Goal: Task Accomplishment & Management: Use online tool/utility

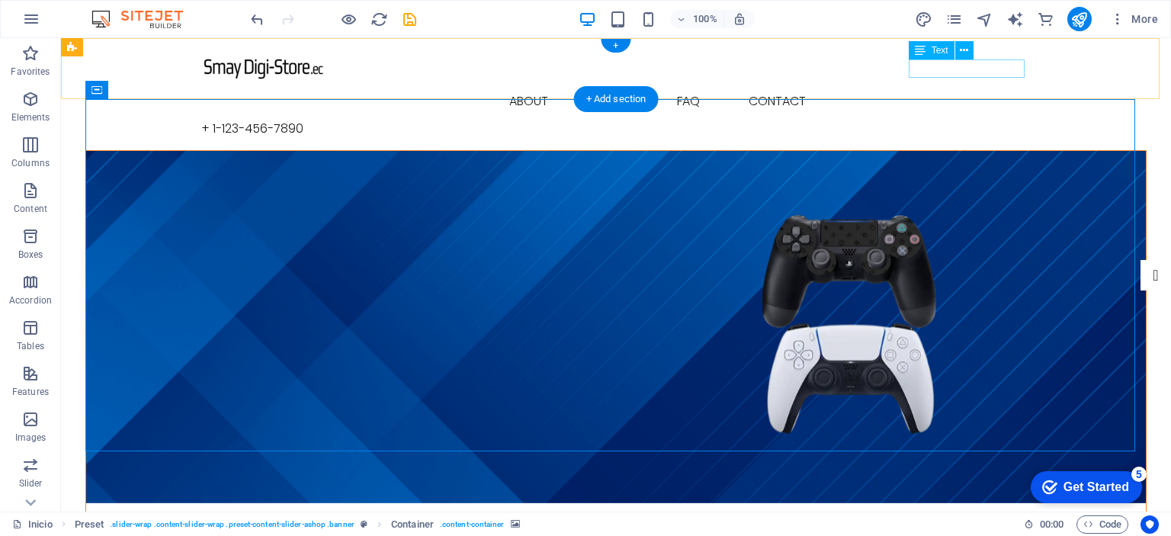
click at [973, 120] on div "+ 1-123-456-7890" at bounding box center [616, 129] width 830 height 18
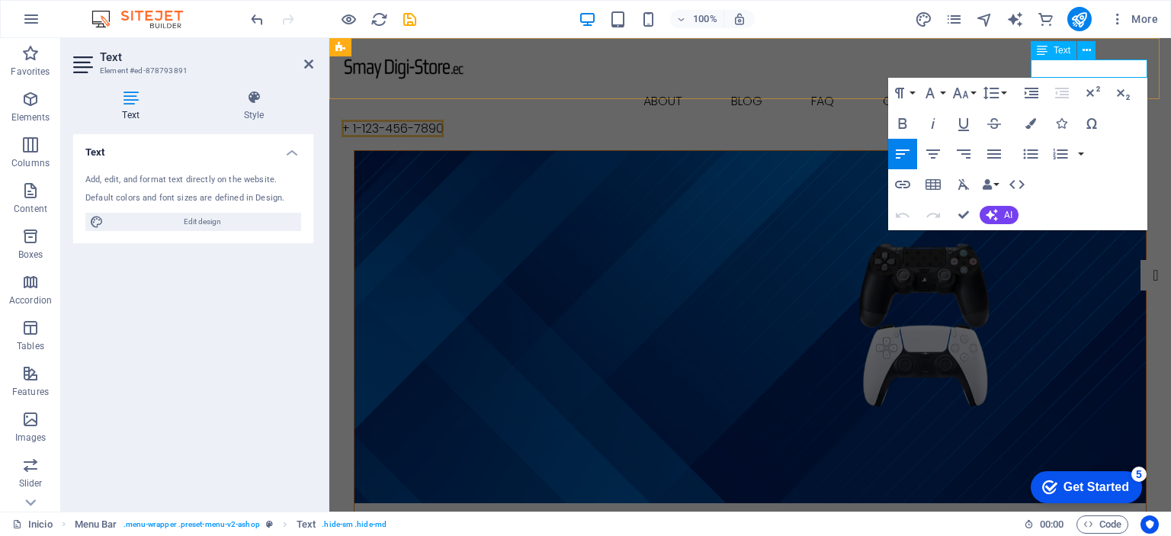
click at [444, 120] on span "+ 1-123-456-7890" at bounding box center [393, 129] width 102 height 18
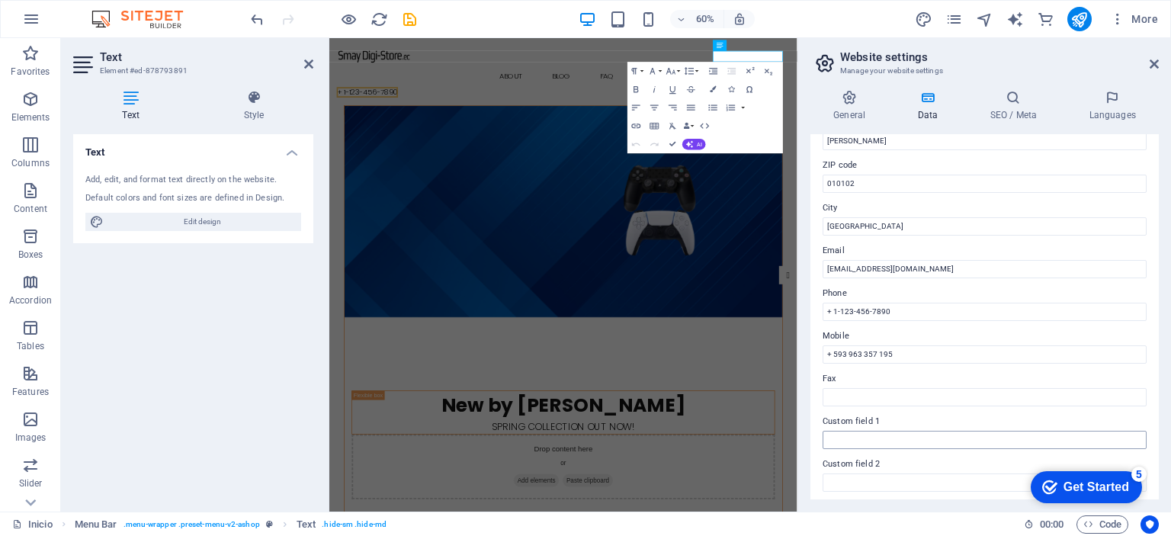
scroll to position [229, 0]
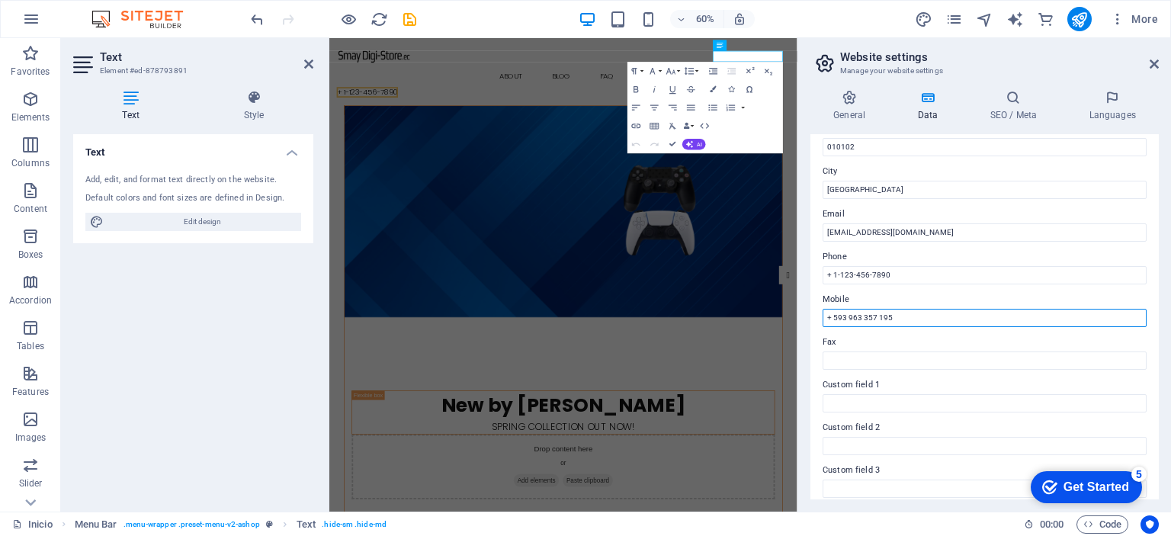
drag, startPoint x: 912, startPoint y: 314, endPoint x: 801, endPoint y: 314, distance: 111.3
click at [801, 314] on aside "Website settings Manage your website settings General Data SEO / Meta Languages…" at bounding box center [985, 275] width 374 height 474
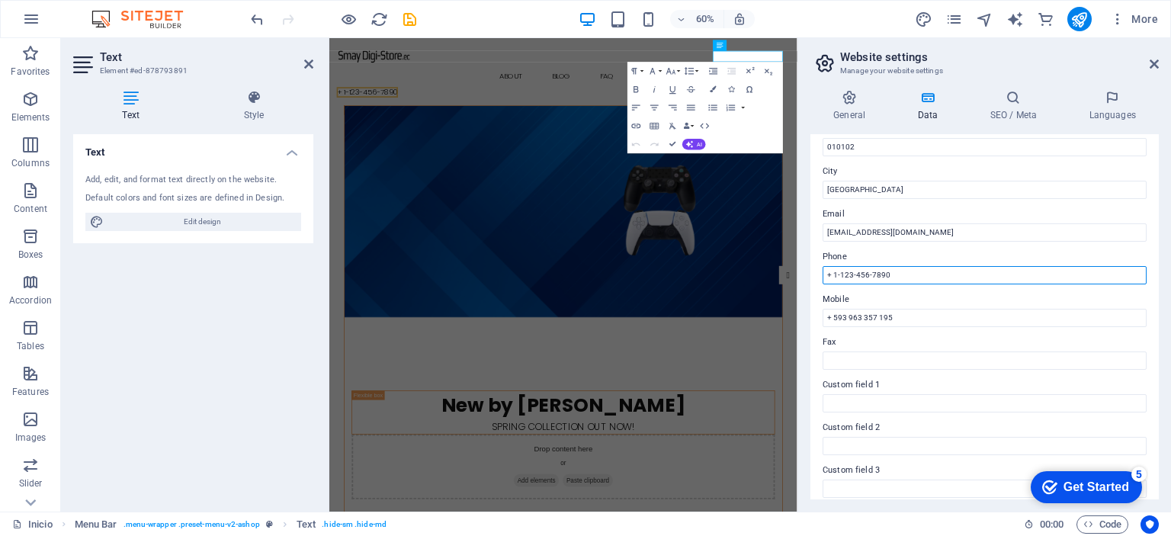
drag, startPoint x: 923, startPoint y: 275, endPoint x: 828, endPoint y: 271, distance: 94.7
click at [828, 271] on input "+ 1-123-456-7890" at bounding box center [985, 275] width 324 height 18
paste input "593 963 357 195"
type input "+ 593 963 357 195"
click at [1152, 60] on icon at bounding box center [1154, 64] width 9 height 12
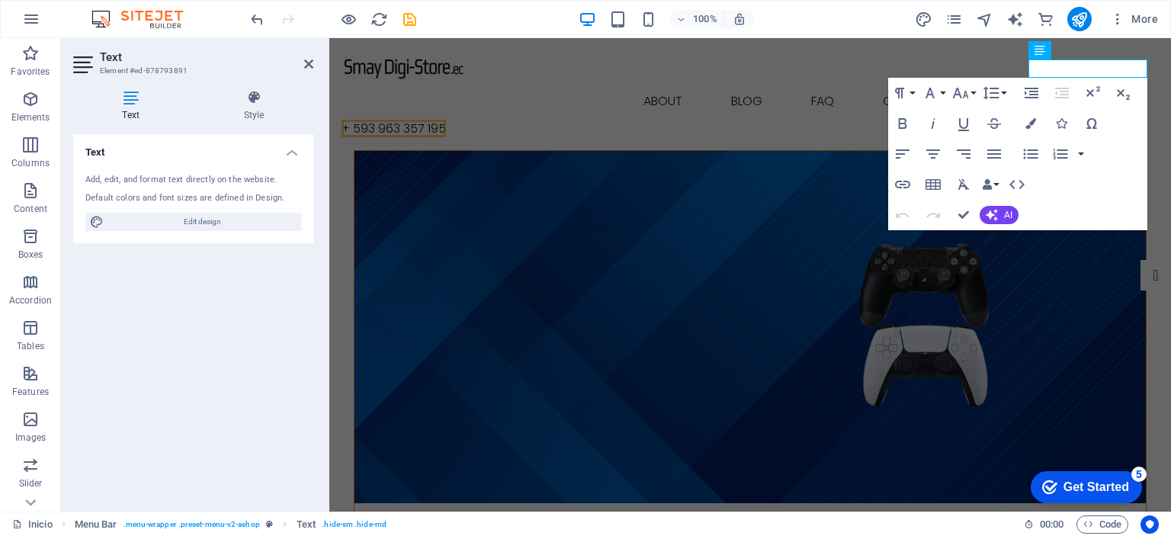
click at [604, 193] on figure at bounding box center [751, 327] width 792 height 352
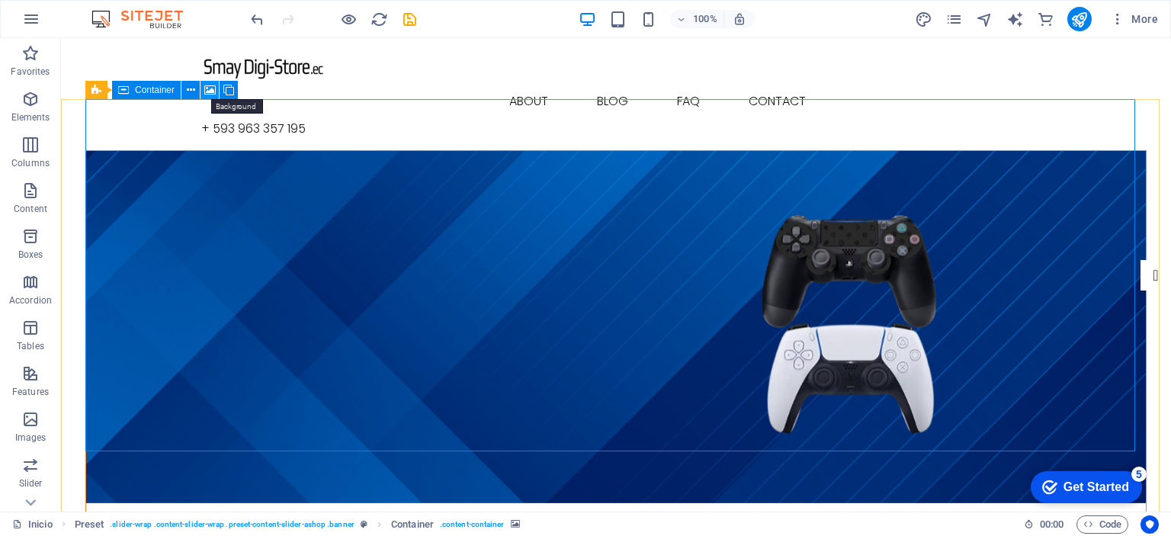
click at [207, 94] on icon at bounding box center [209, 90] width 11 height 16
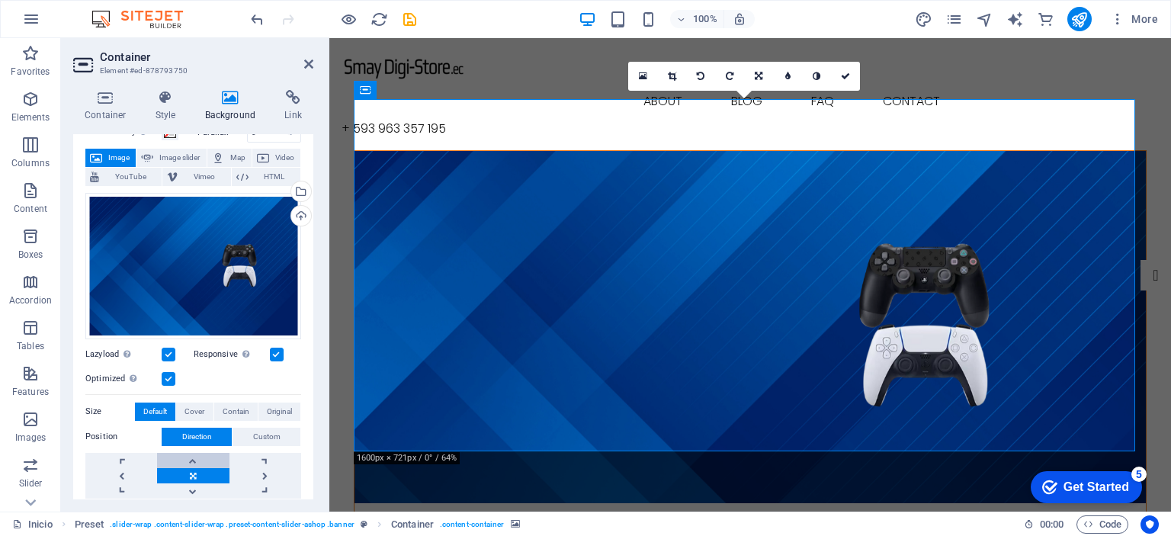
scroll to position [153, 0]
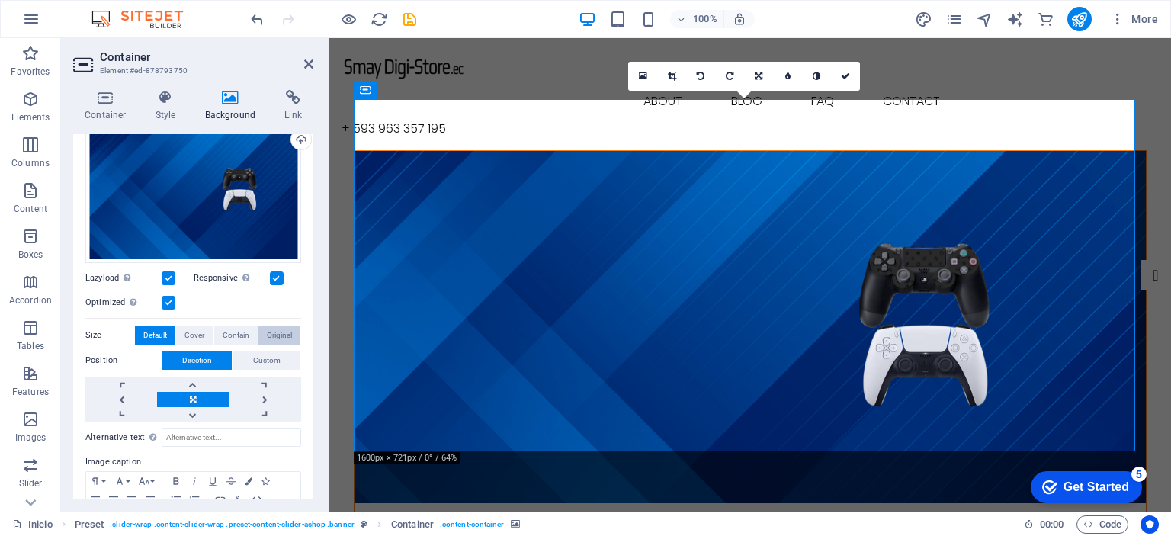
click at [284, 335] on span "Original" at bounding box center [279, 335] width 25 height 18
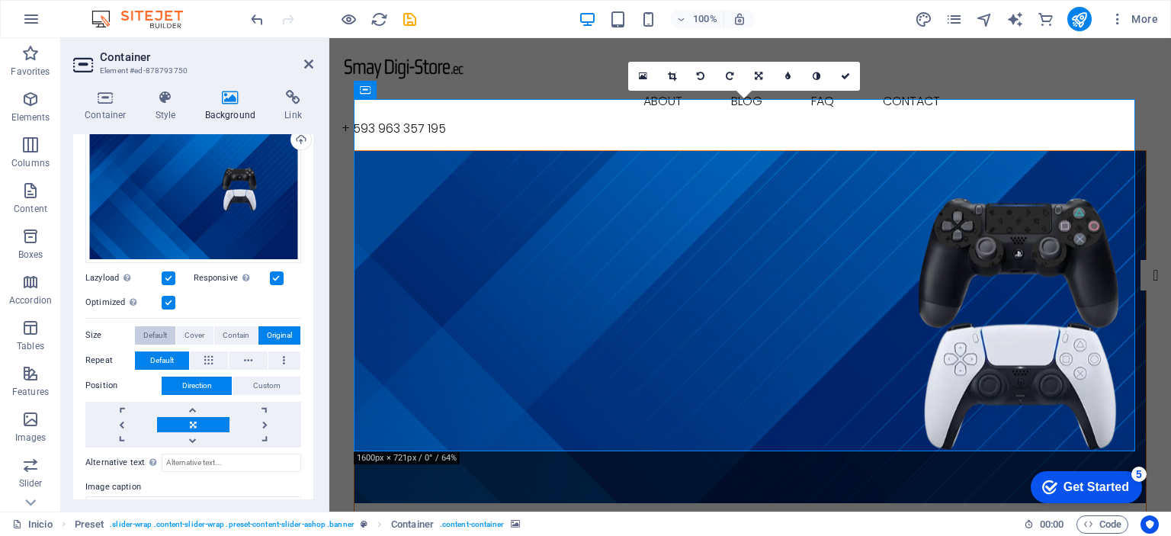
click at [162, 336] on span "Default" at bounding box center [155, 335] width 24 height 18
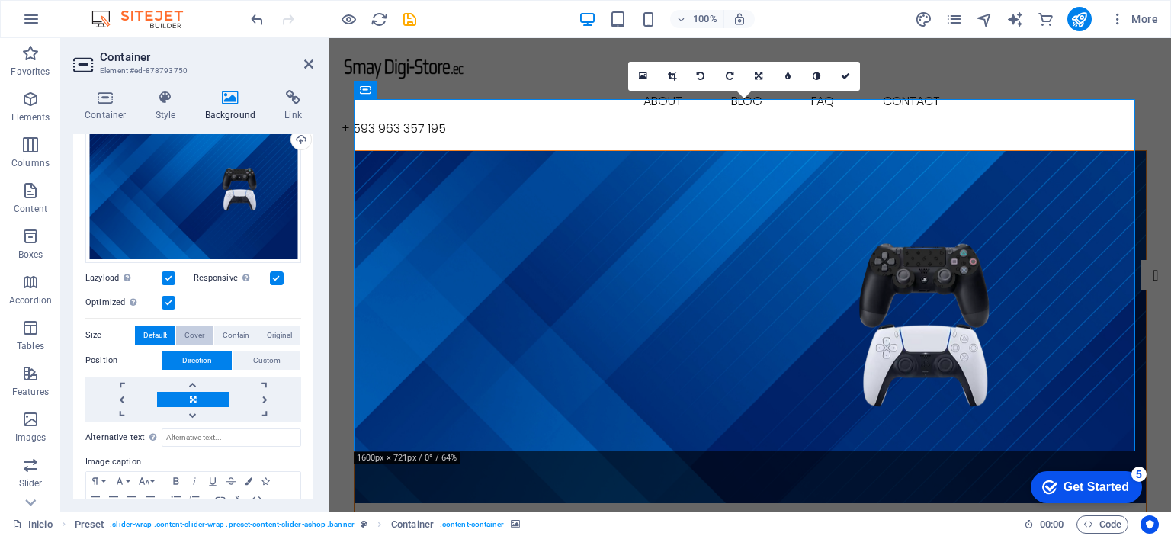
click at [198, 333] on span "Cover" at bounding box center [195, 335] width 20 height 18
click at [240, 333] on span "Contain" at bounding box center [236, 335] width 27 height 18
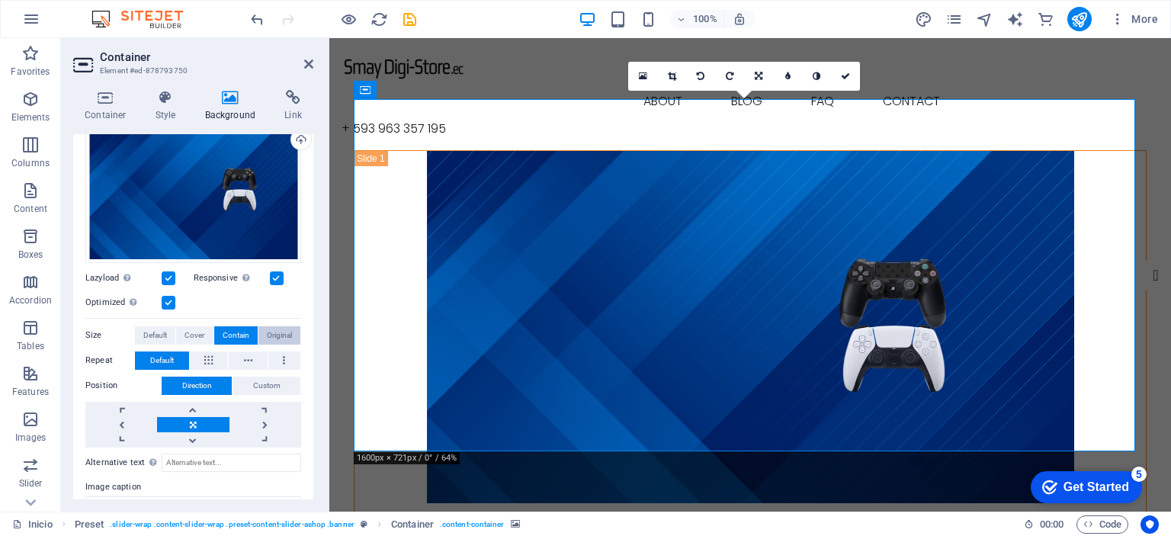
click at [269, 333] on span "Original" at bounding box center [279, 335] width 25 height 18
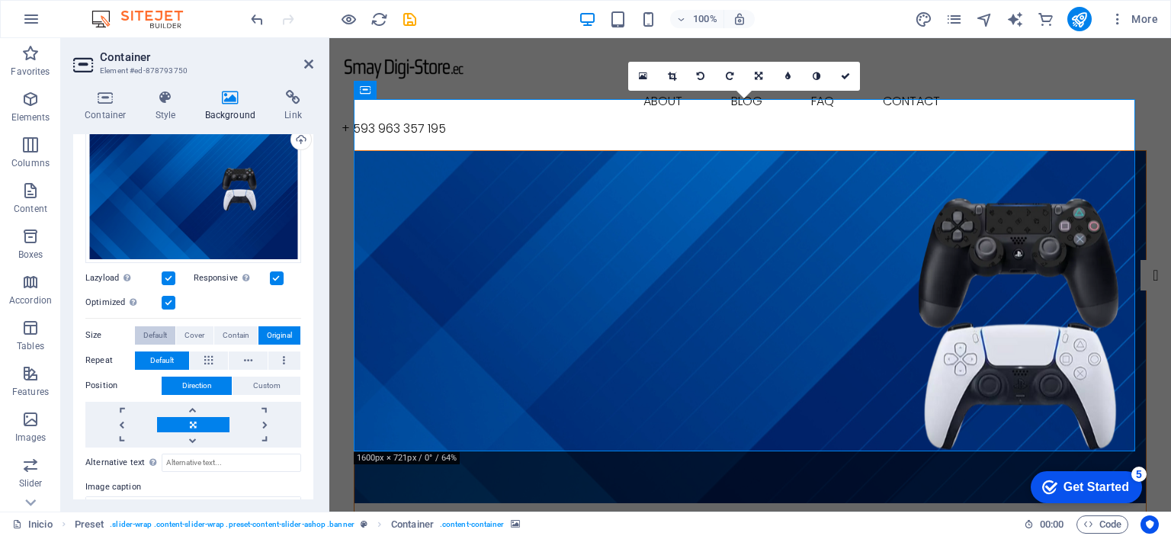
click at [165, 334] on span "Default" at bounding box center [155, 335] width 24 height 18
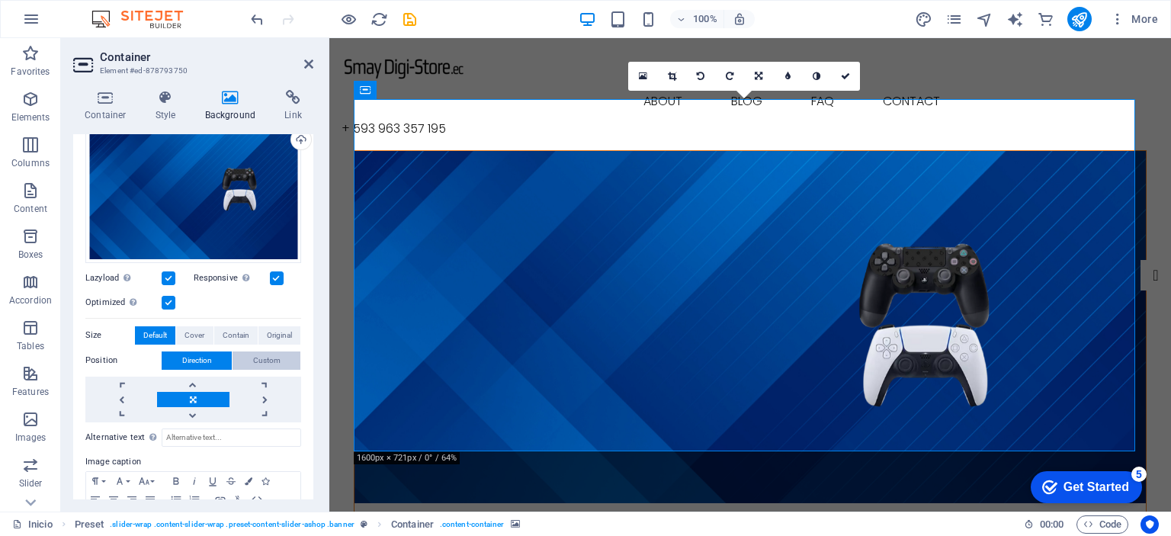
click at [268, 359] on span "Custom" at bounding box center [266, 361] width 27 height 18
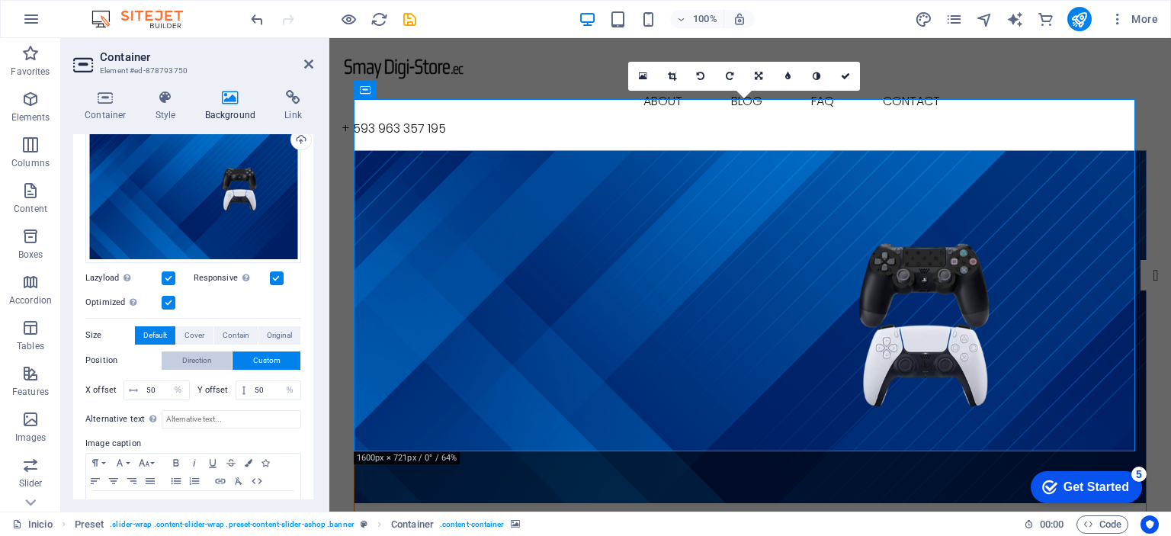
click at [209, 358] on span "Direction" at bounding box center [197, 361] width 30 height 18
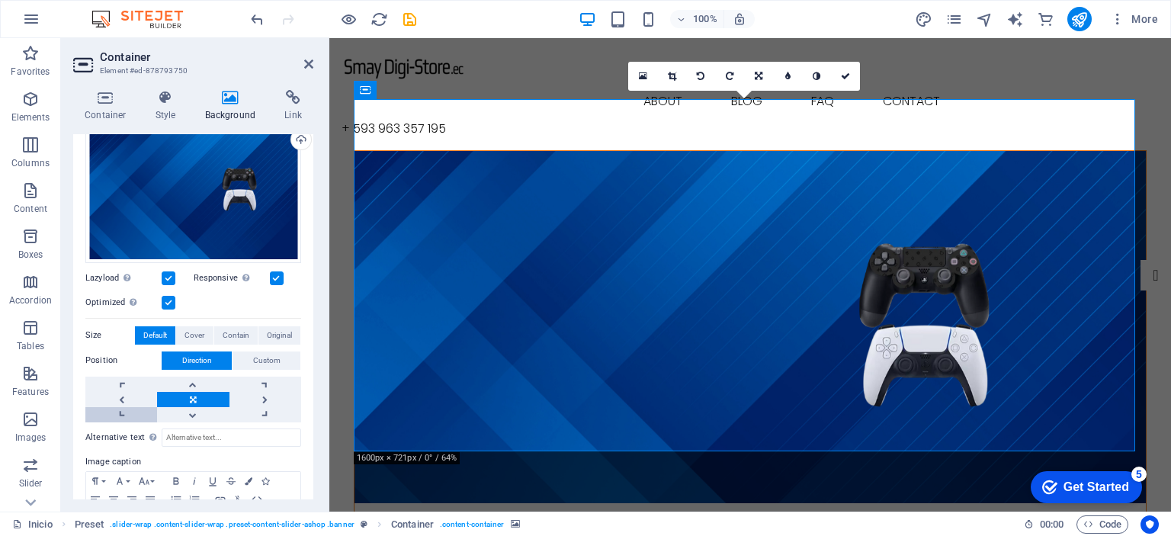
click at [126, 415] on link at bounding box center [121, 414] width 72 height 15
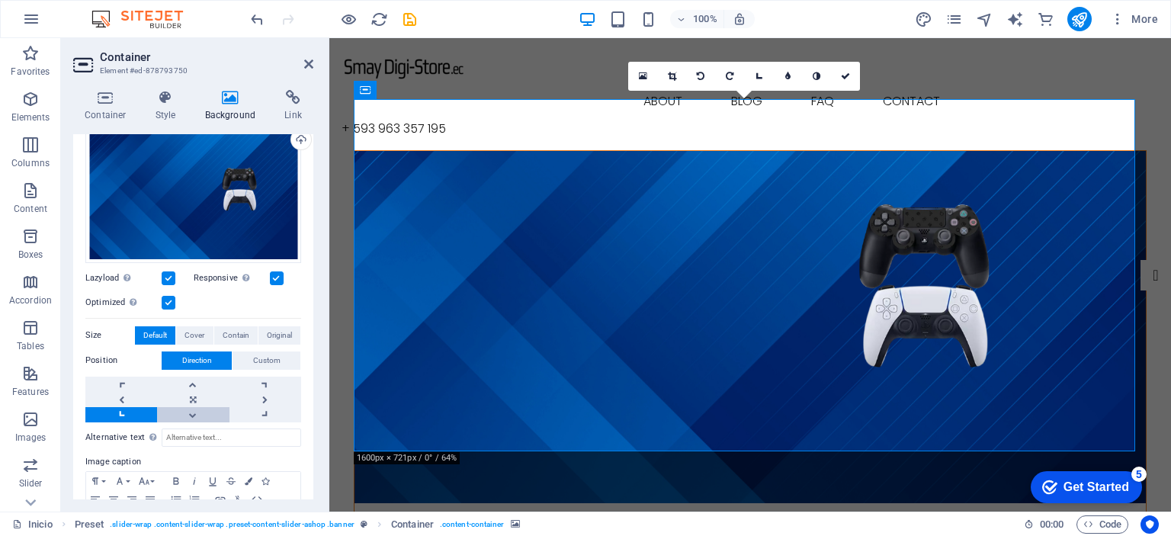
click at [181, 415] on link at bounding box center [193, 414] width 72 height 15
click at [191, 380] on link at bounding box center [193, 384] width 72 height 15
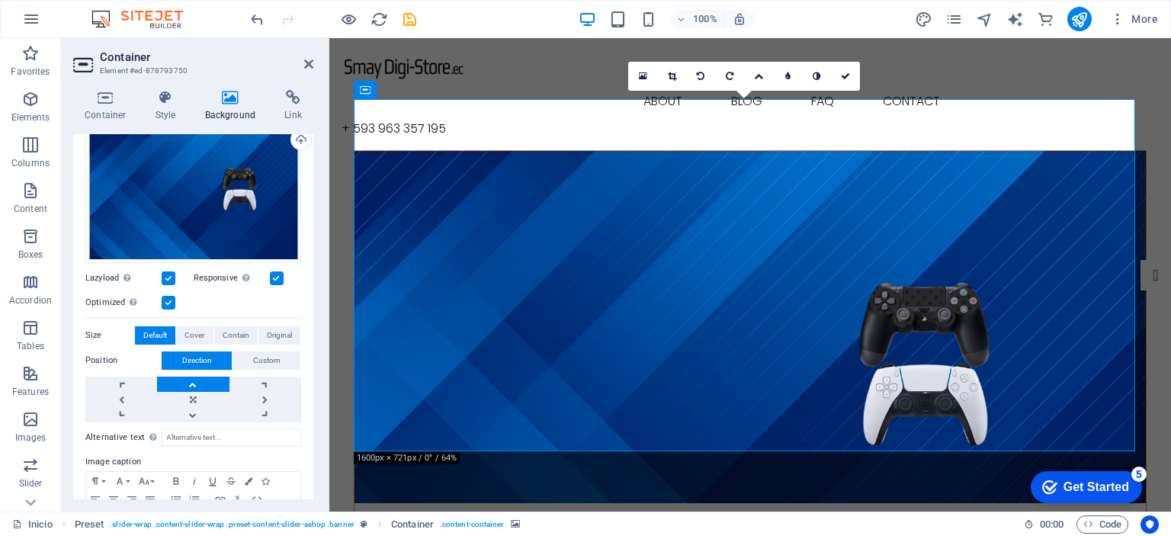
click at [191, 380] on link at bounding box center [193, 384] width 72 height 15
click at [126, 398] on link at bounding box center [121, 399] width 72 height 15
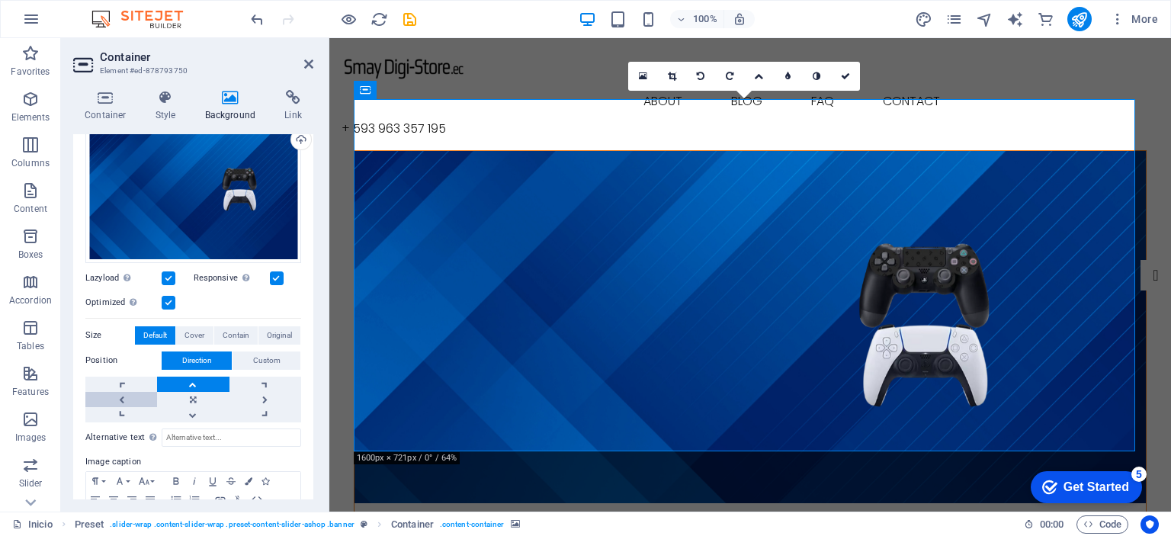
click at [126, 398] on link at bounding box center [121, 399] width 72 height 15
click at [265, 399] on link at bounding box center [266, 399] width 72 height 15
click at [191, 399] on link at bounding box center [193, 399] width 72 height 15
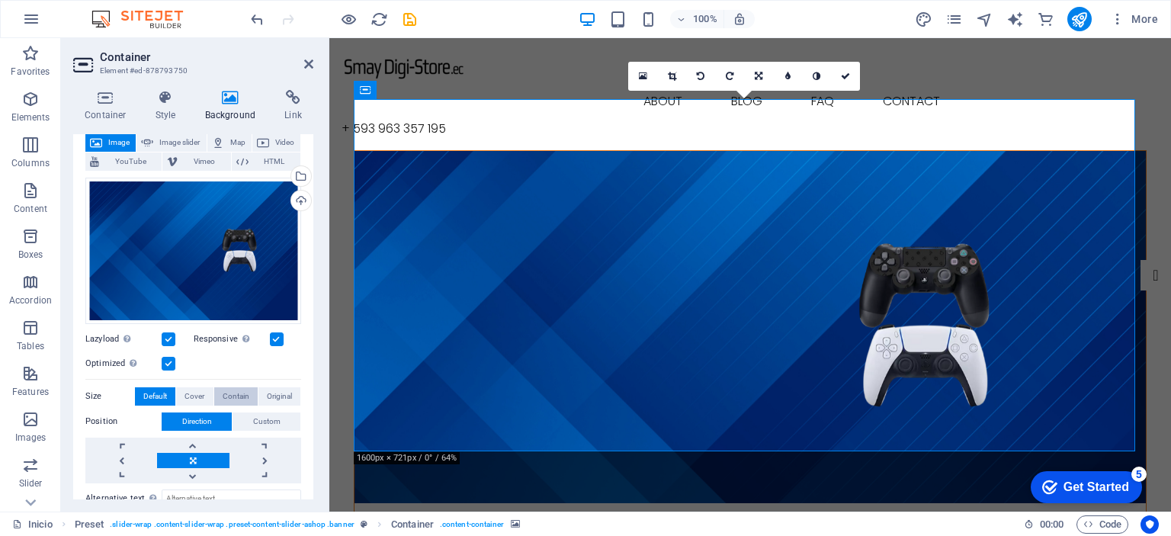
scroll to position [0, 0]
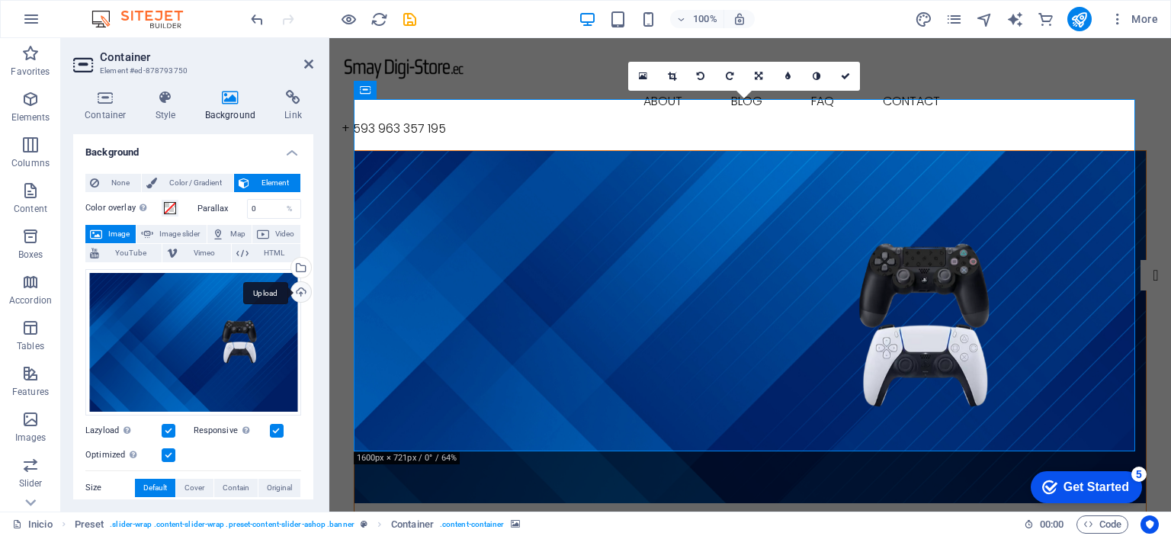
click at [298, 294] on div "Upload" at bounding box center [299, 293] width 23 height 23
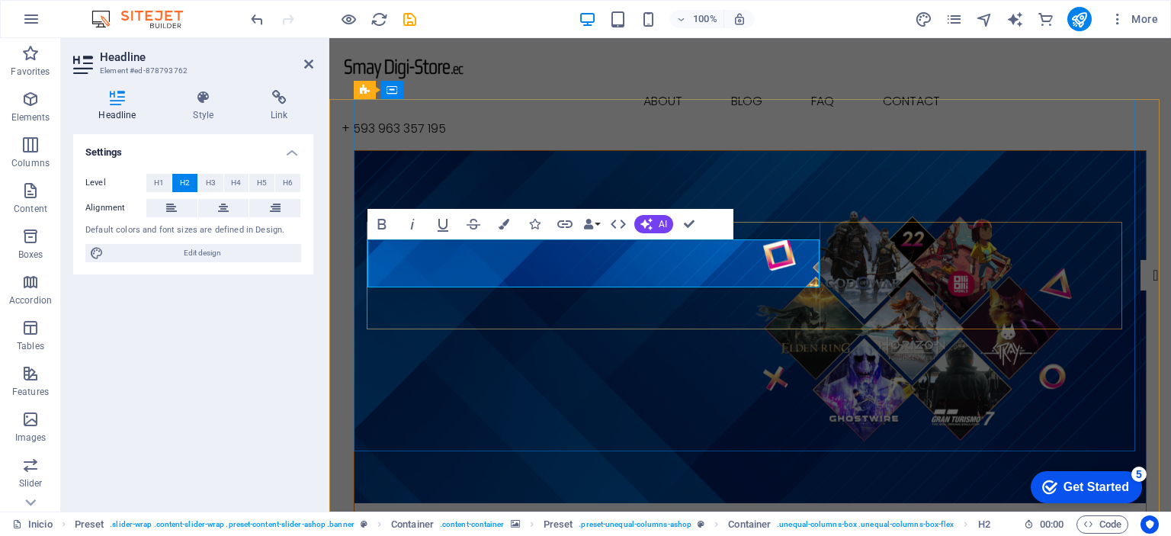
click at [499, 226] on icon "button" at bounding box center [504, 224] width 11 height 11
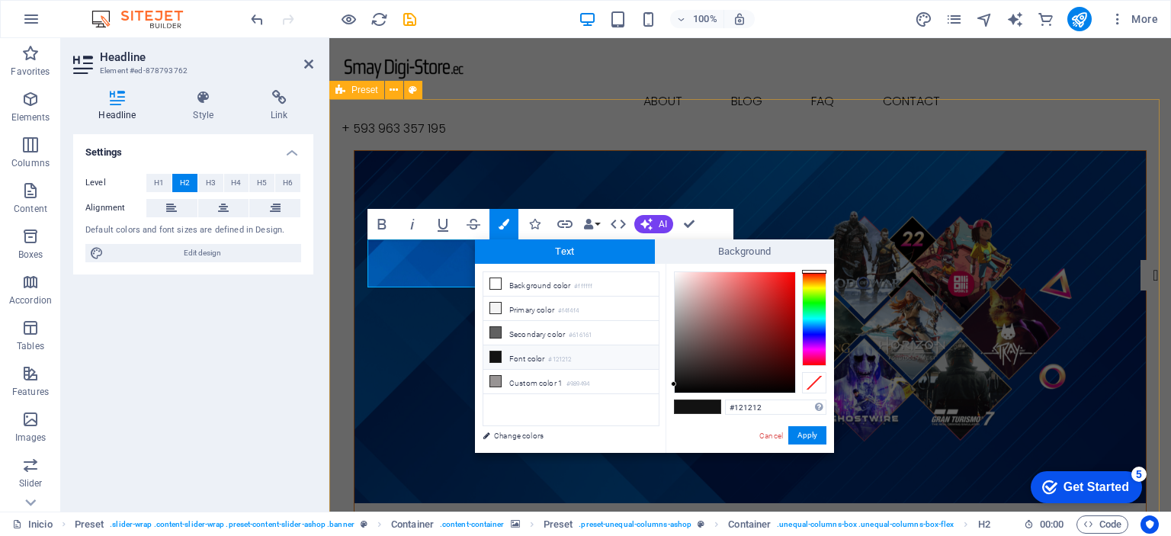
click at [543, 359] on li "Font color #121212" at bounding box center [570, 357] width 175 height 24
click at [495, 352] on icon at bounding box center [495, 357] width 11 height 11
click at [497, 355] on icon at bounding box center [495, 357] width 11 height 11
click at [686, 406] on span at bounding box center [686, 406] width 23 height 13
type input "#f4efef"
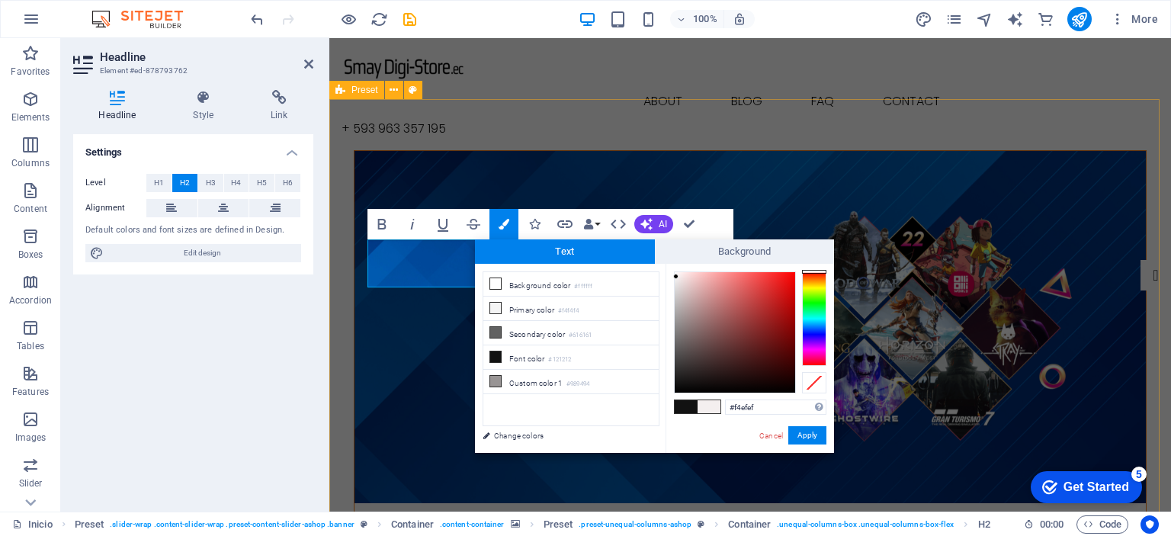
click at [676, 277] on div at bounding box center [735, 332] width 120 height 120
click at [800, 434] on button "Apply" at bounding box center [808, 435] width 38 height 18
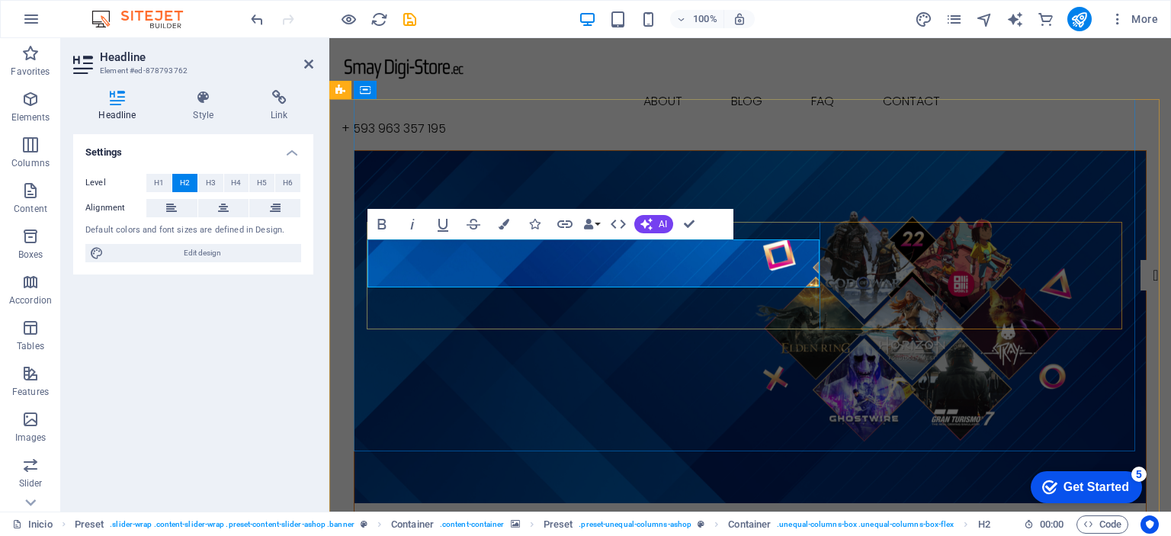
click at [734, 363] on figure at bounding box center [751, 327] width 792 height 352
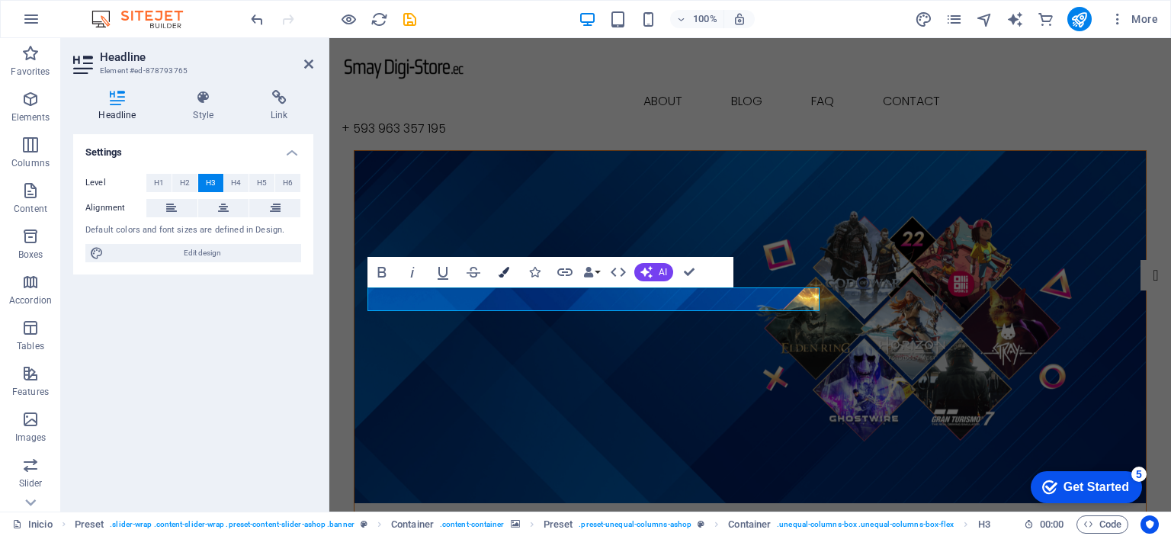
click at [506, 277] on button "Colors" at bounding box center [504, 272] width 29 height 31
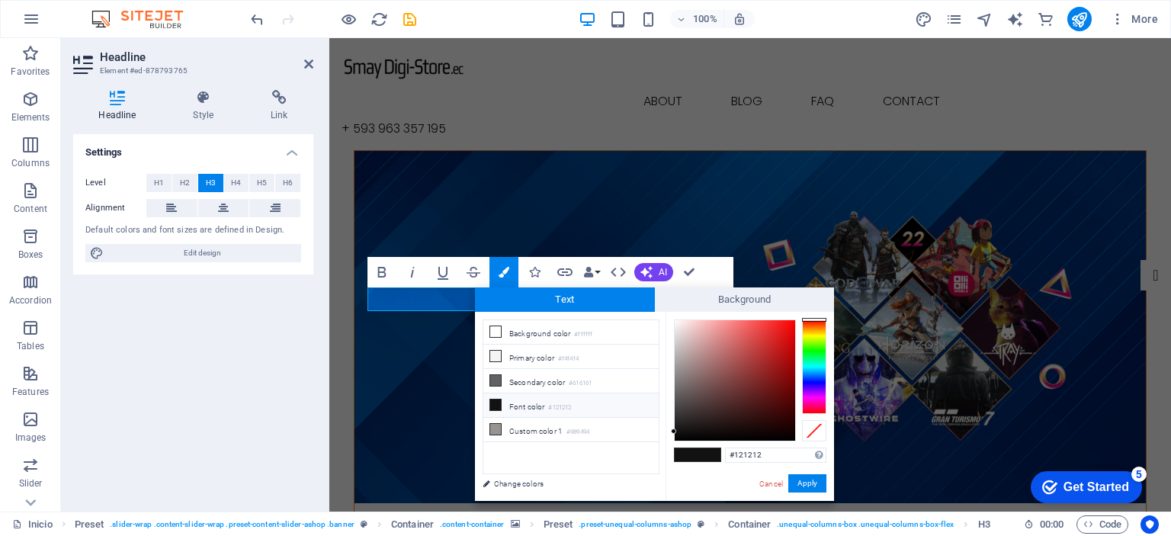
type input "#f2e8e8"
click at [679, 326] on div at bounding box center [735, 380] width 120 height 120
click at [814, 487] on button "Apply" at bounding box center [808, 483] width 38 height 18
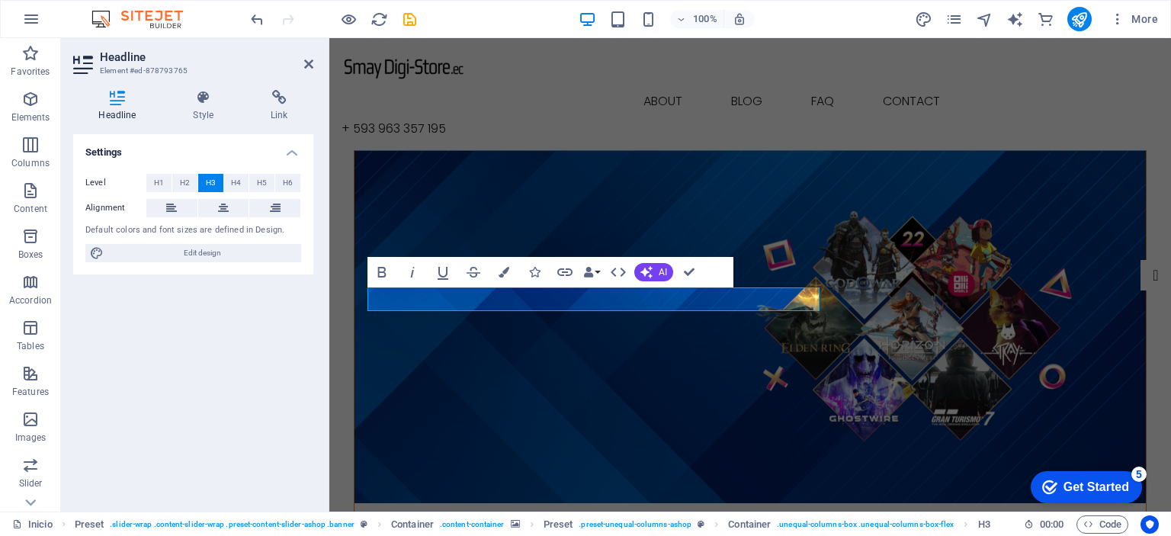
click at [696, 359] on figure at bounding box center [751, 327] width 792 height 352
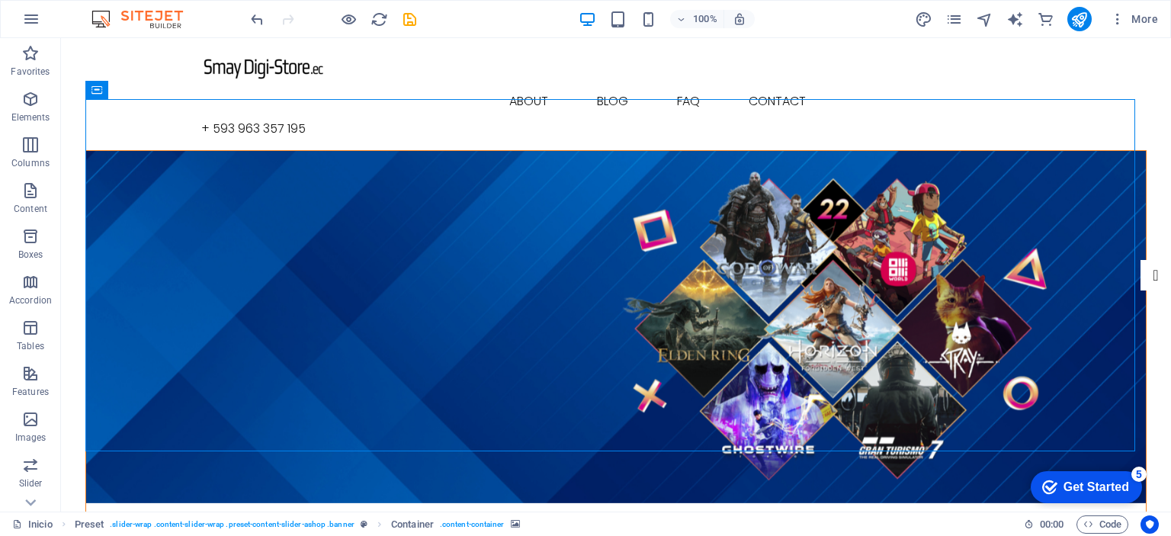
click at [636, 357] on figure at bounding box center [616, 327] width 1060 height 352
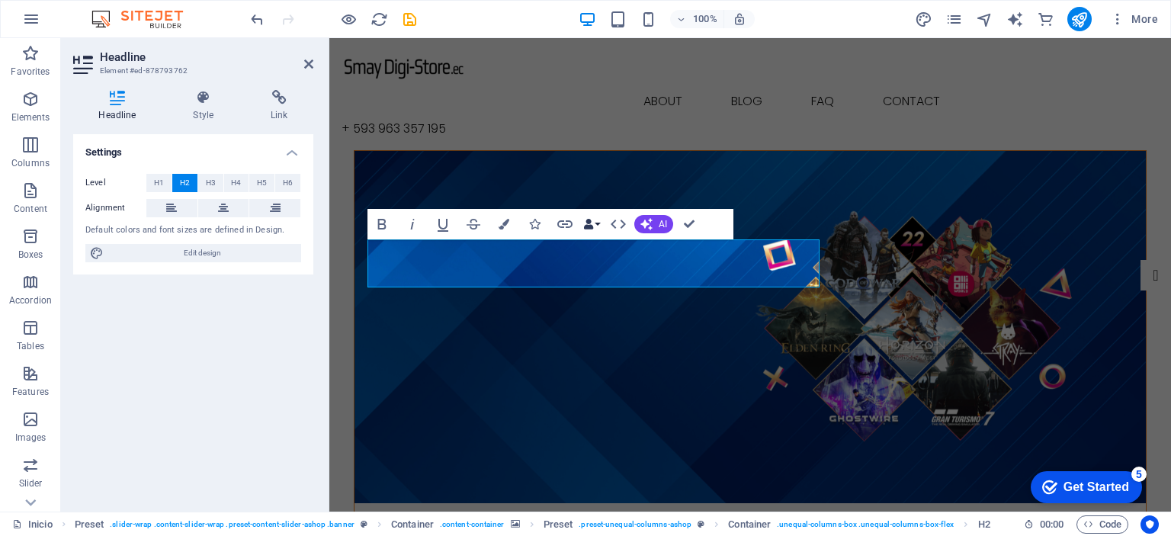
click at [597, 224] on button "Data Bindings" at bounding box center [591, 224] width 21 height 31
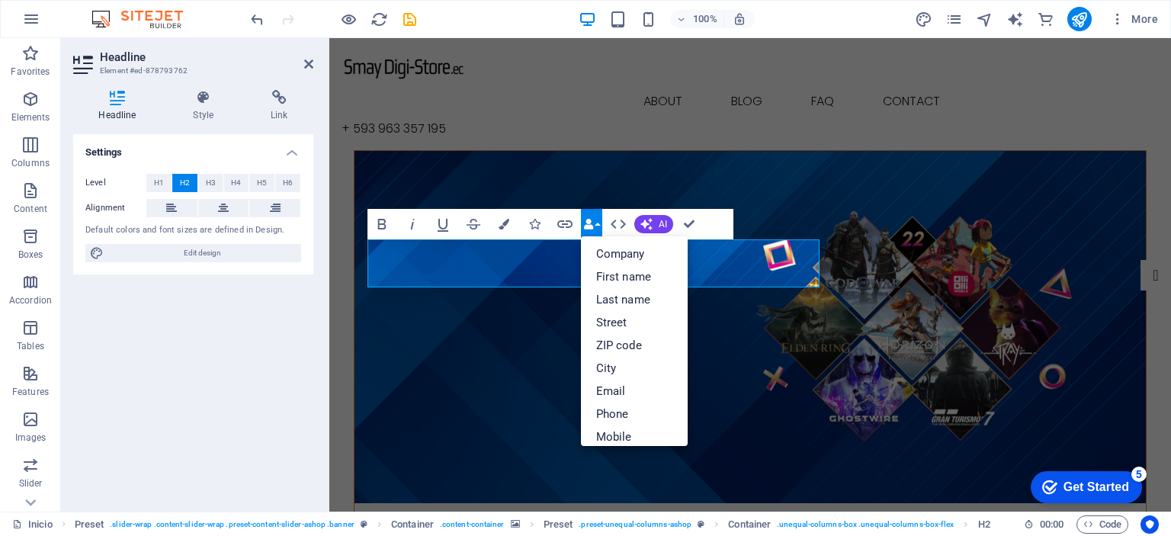
click at [597, 224] on button "Data Bindings" at bounding box center [591, 224] width 21 height 31
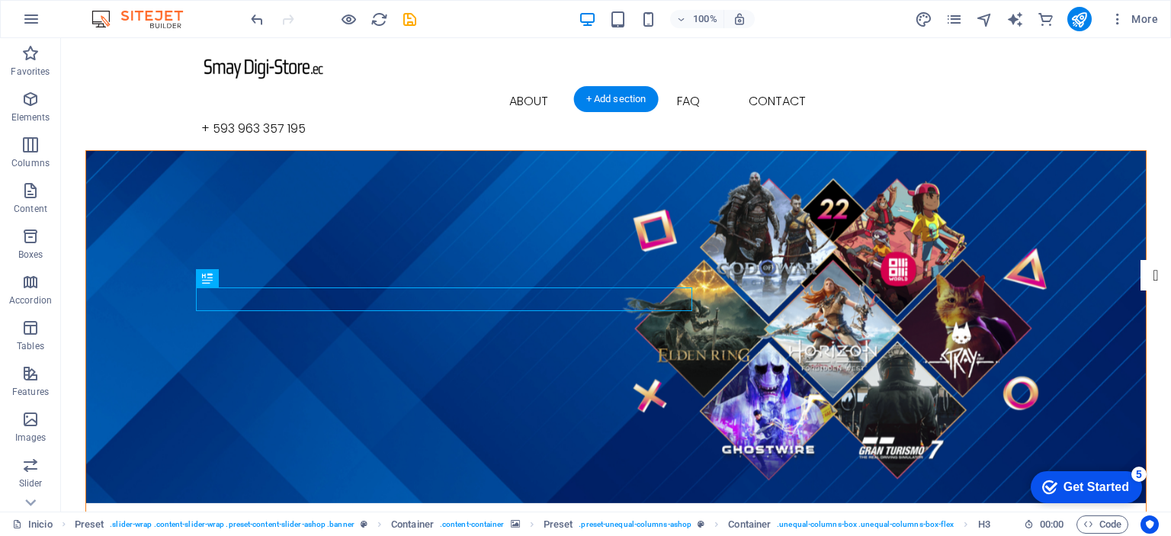
click at [1060, 286] on figure at bounding box center [616, 327] width 1060 height 352
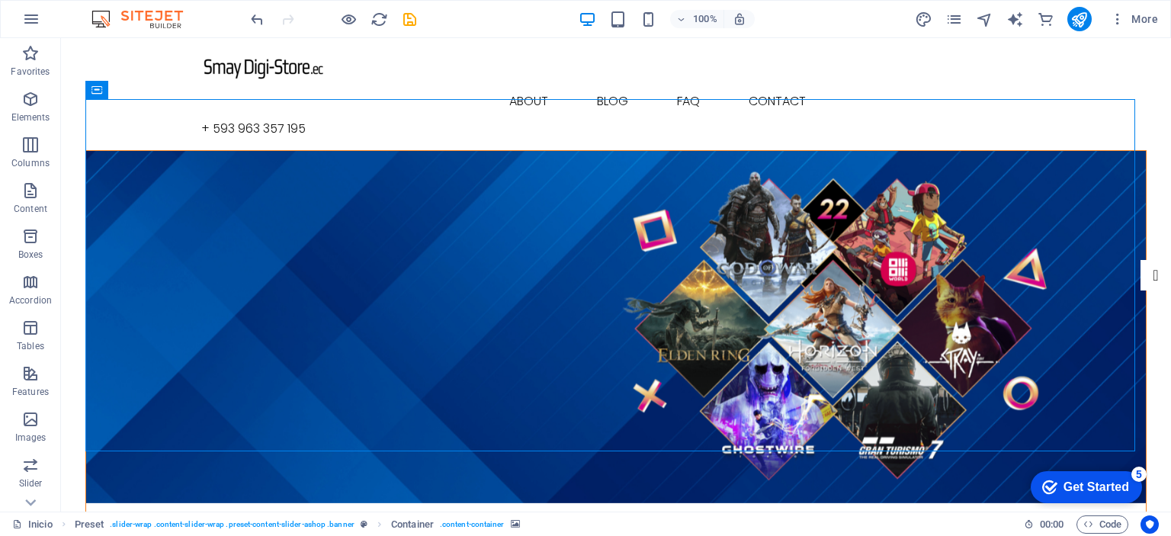
click at [357, 15] on icon "button" at bounding box center [349, 20] width 18 height 18
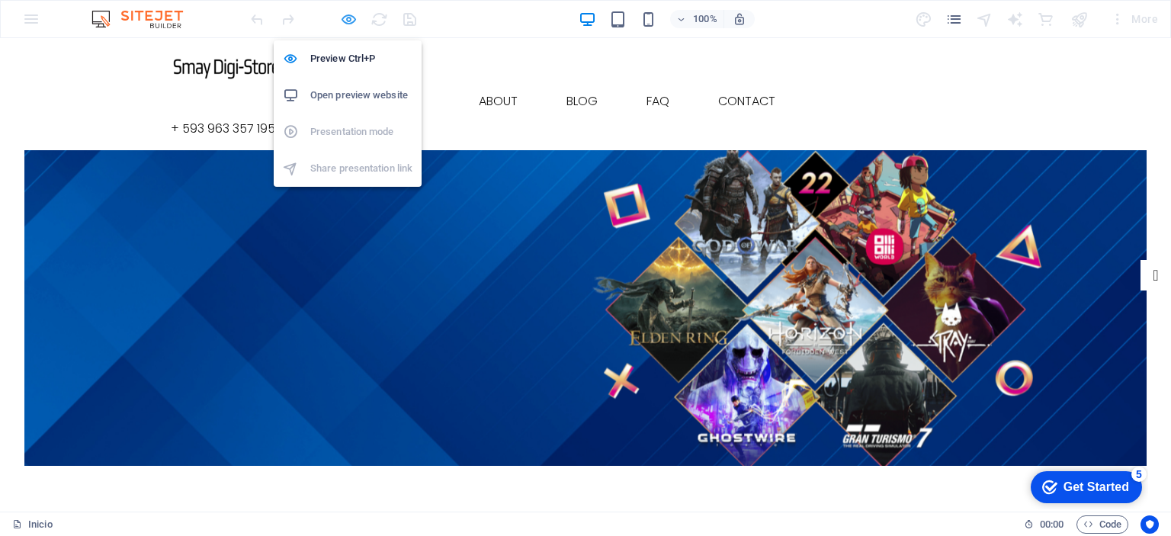
click at [349, 23] on icon "button" at bounding box center [349, 20] width 18 height 18
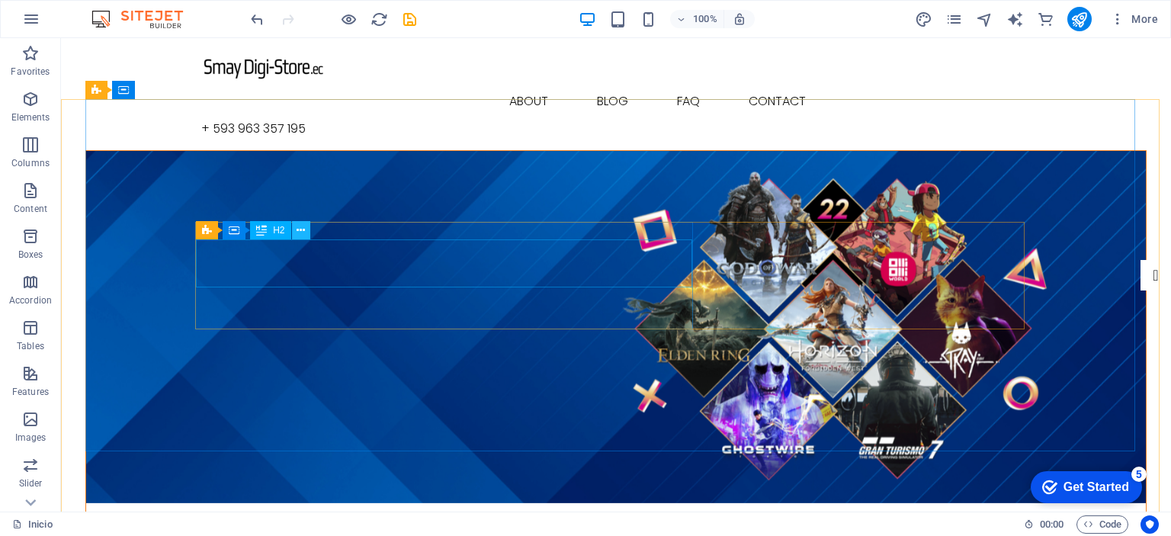
click at [307, 235] on button at bounding box center [301, 230] width 18 height 18
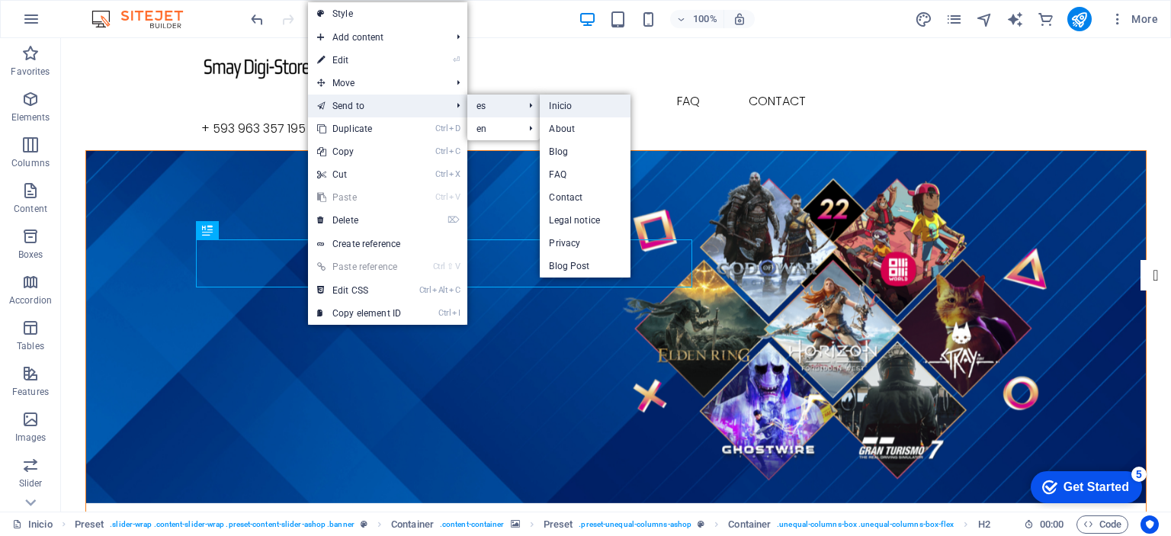
click at [583, 109] on link "Inicio" at bounding box center [585, 106] width 91 height 23
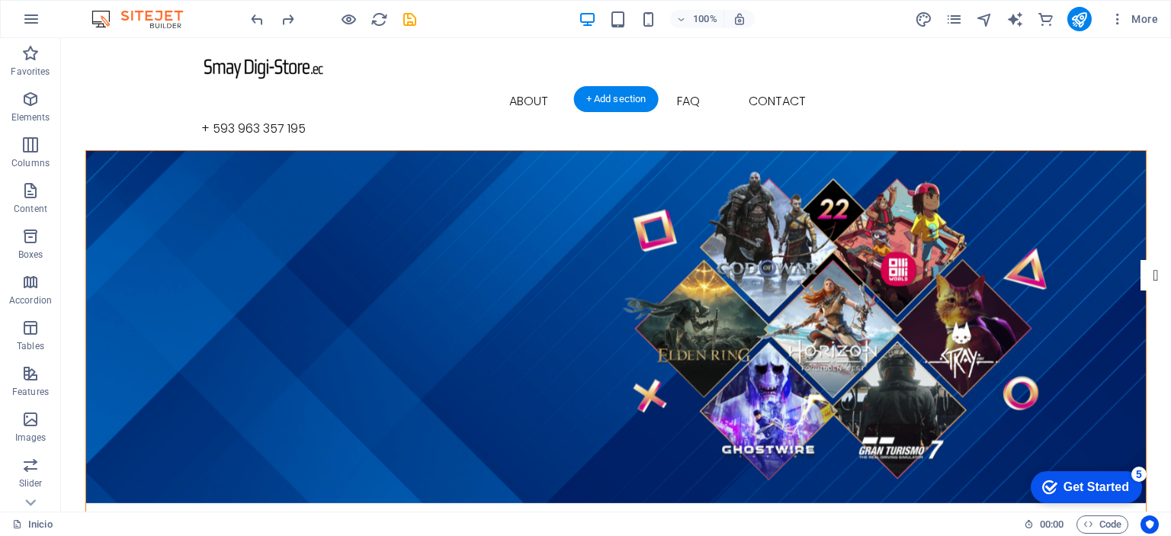
click at [464, 185] on figure at bounding box center [616, 327] width 1060 height 352
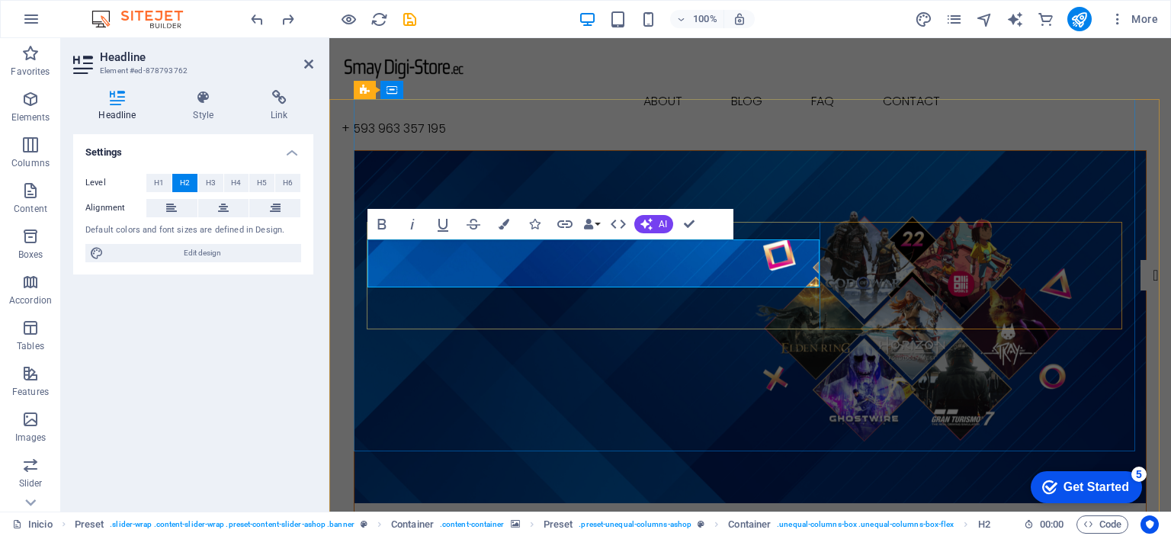
click at [937, 151] on figure at bounding box center [751, 327] width 792 height 352
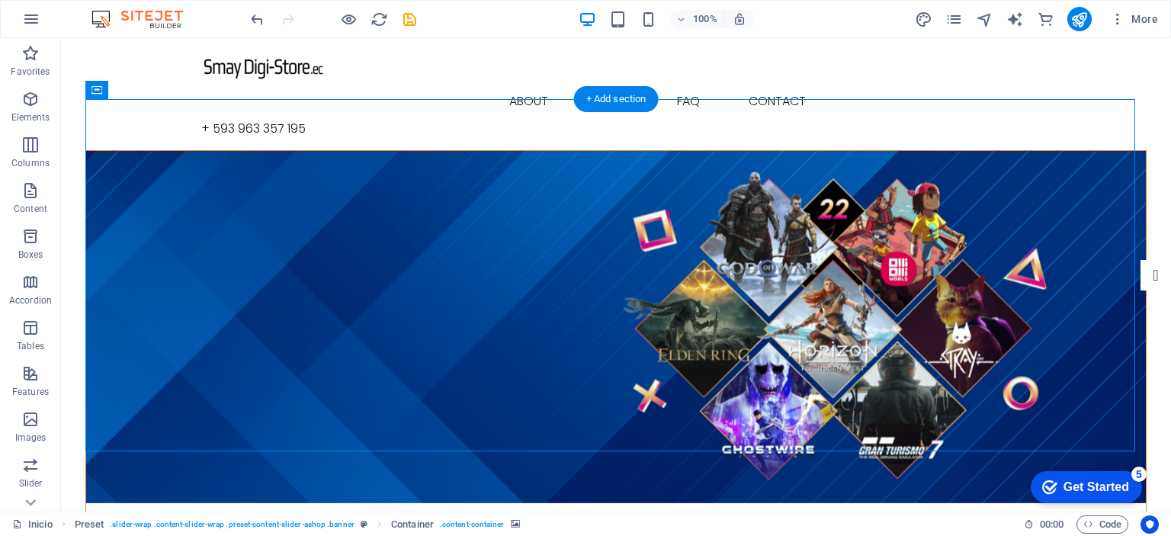
click at [1055, 307] on figure at bounding box center [616, 327] width 1060 height 352
click at [735, 182] on figure at bounding box center [616, 327] width 1060 height 352
click at [634, 108] on div "+ Add section" at bounding box center [616, 99] width 85 height 26
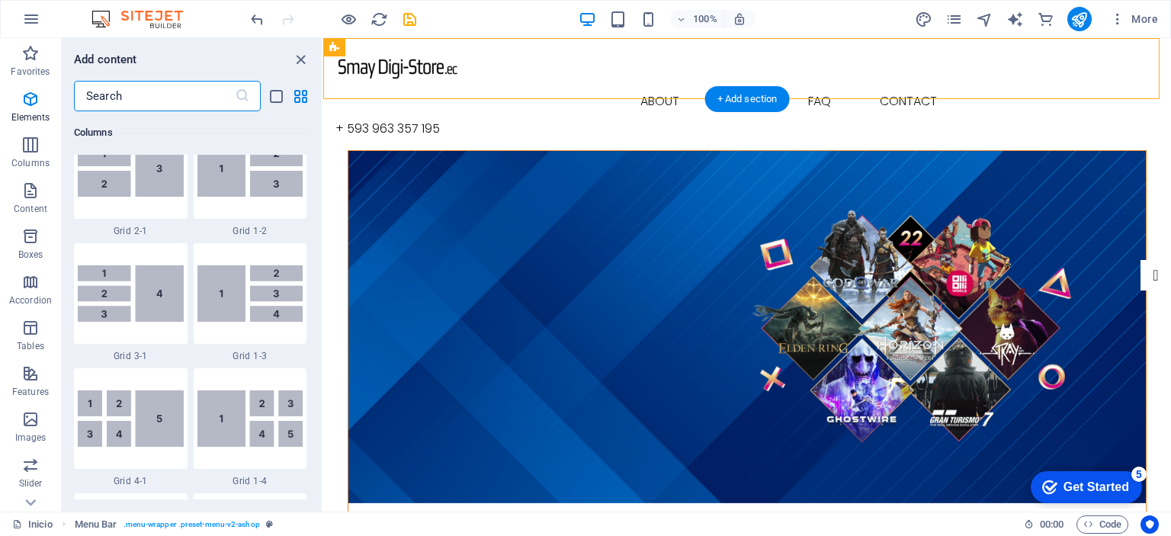
scroll to position [2668, 0]
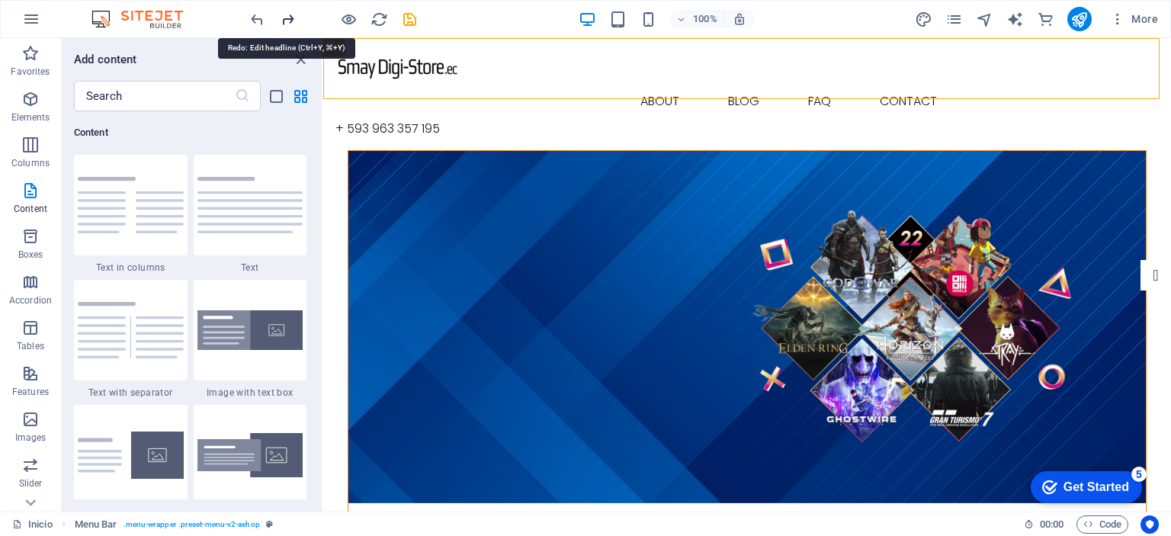
click at [290, 25] on icon "redo" at bounding box center [288, 20] width 18 height 18
click at [302, 63] on icon "close panel" at bounding box center [301, 60] width 18 height 18
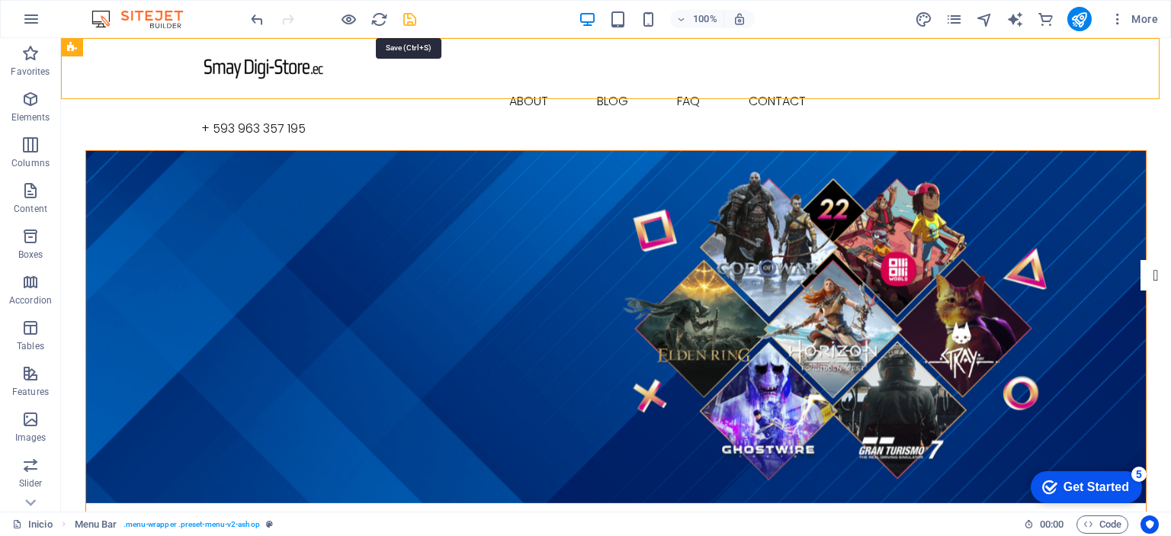
click at [406, 13] on icon "save" at bounding box center [410, 20] width 18 height 18
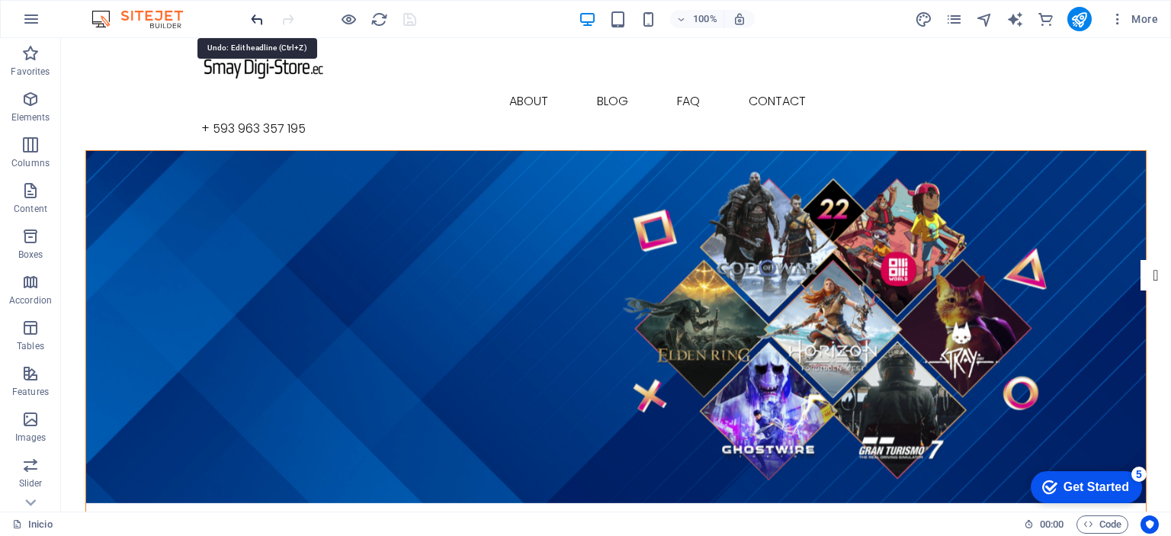
click at [262, 20] on icon "undo" at bounding box center [258, 20] width 18 height 18
click at [288, 20] on icon "redo" at bounding box center [288, 20] width 18 height 18
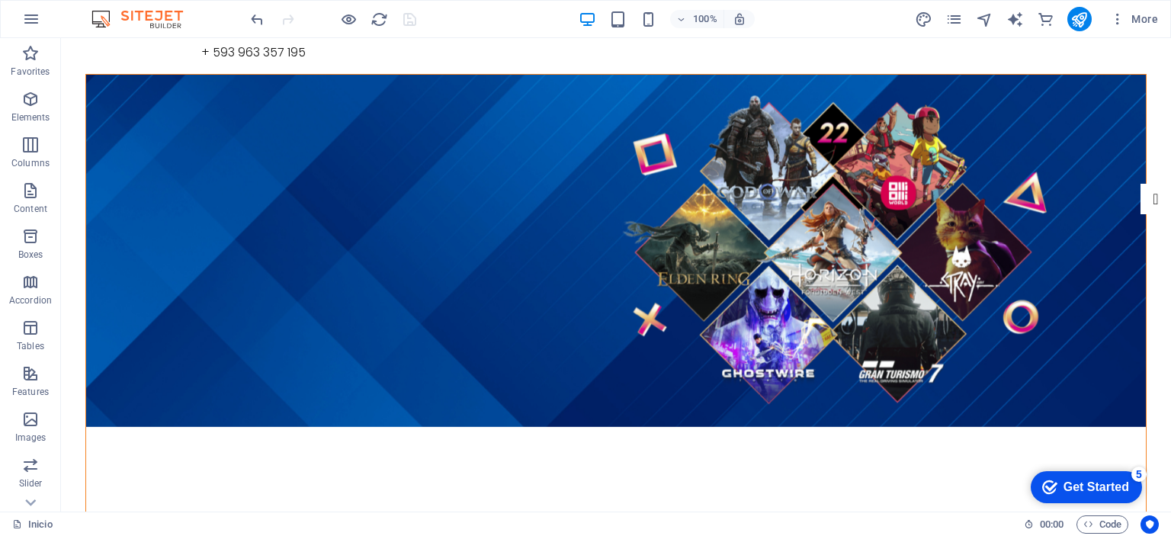
scroll to position [0, 0]
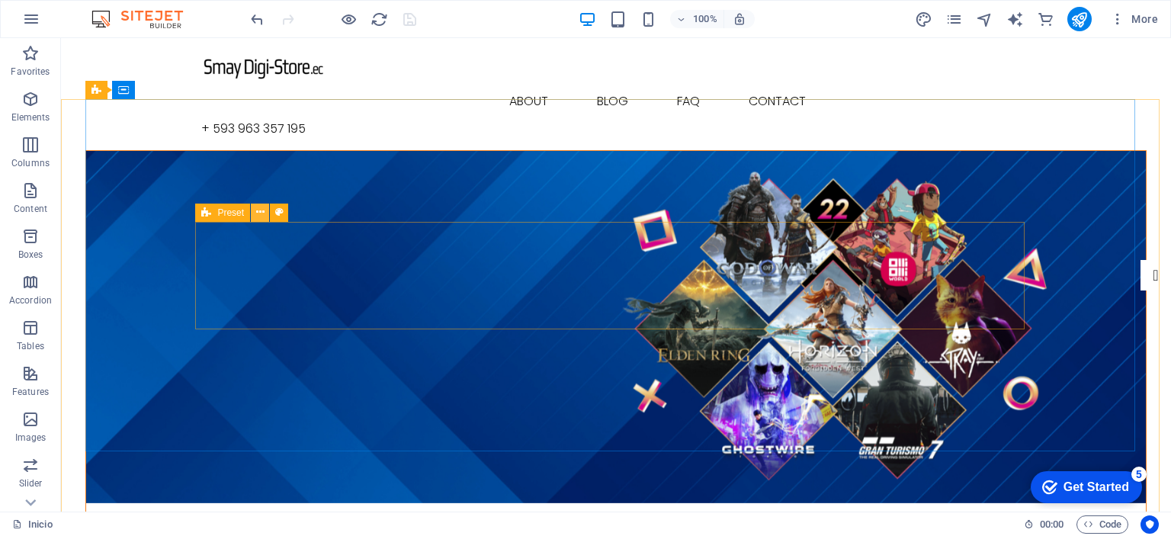
click at [260, 214] on icon at bounding box center [260, 212] width 8 height 16
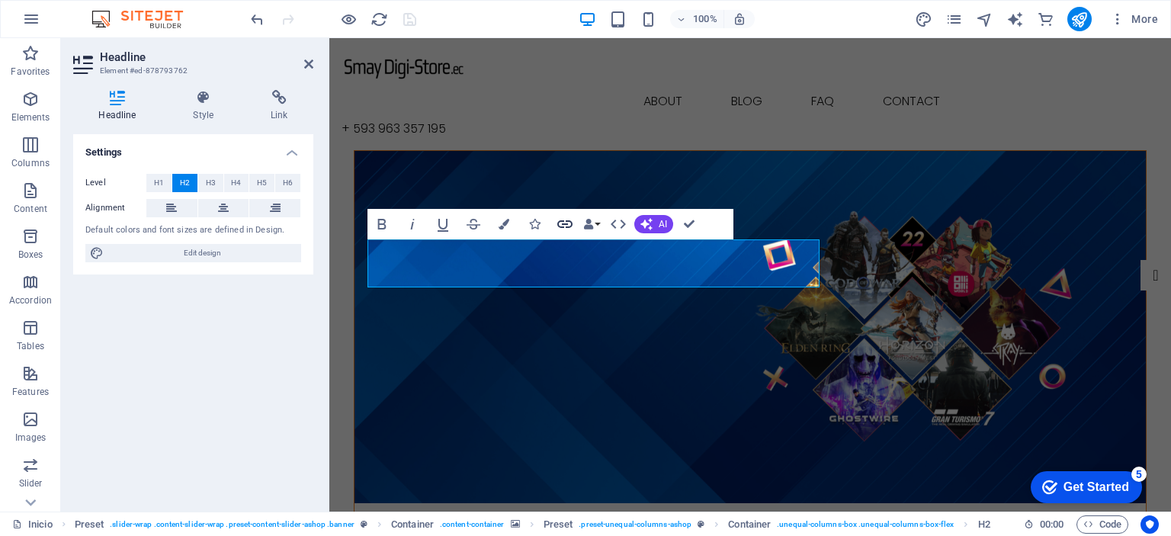
click at [565, 227] on icon "button" at bounding box center [564, 224] width 15 height 8
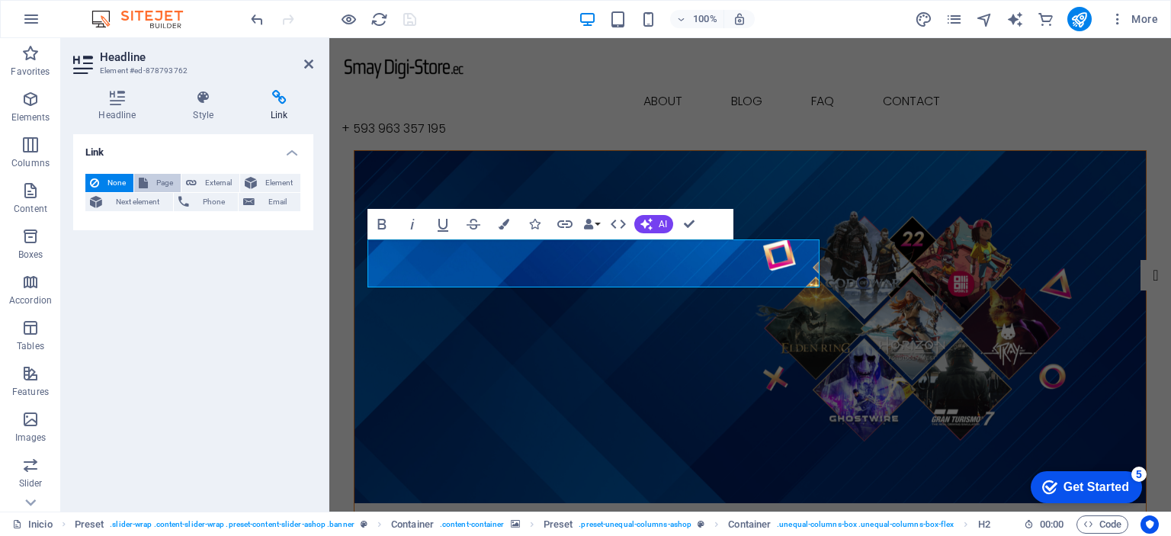
click at [172, 182] on span "Page" at bounding box center [165, 183] width 24 height 18
select select
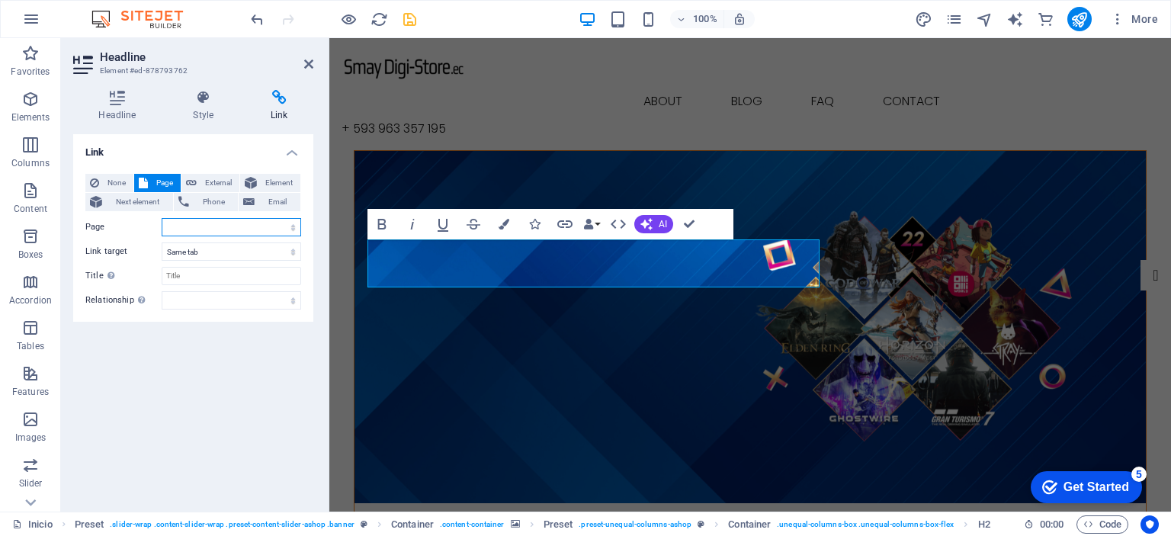
click at [292, 227] on select "Inicio About Blog FAQ Contact Legal notice Privacy Inicio" at bounding box center [232, 227] width 140 height 18
click at [113, 354] on div "Link None Page External Element Next element Phone Email Page Inicio About Blog…" at bounding box center [193, 316] width 240 height 365
click at [646, 347] on figure at bounding box center [751, 327] width 792 height 352
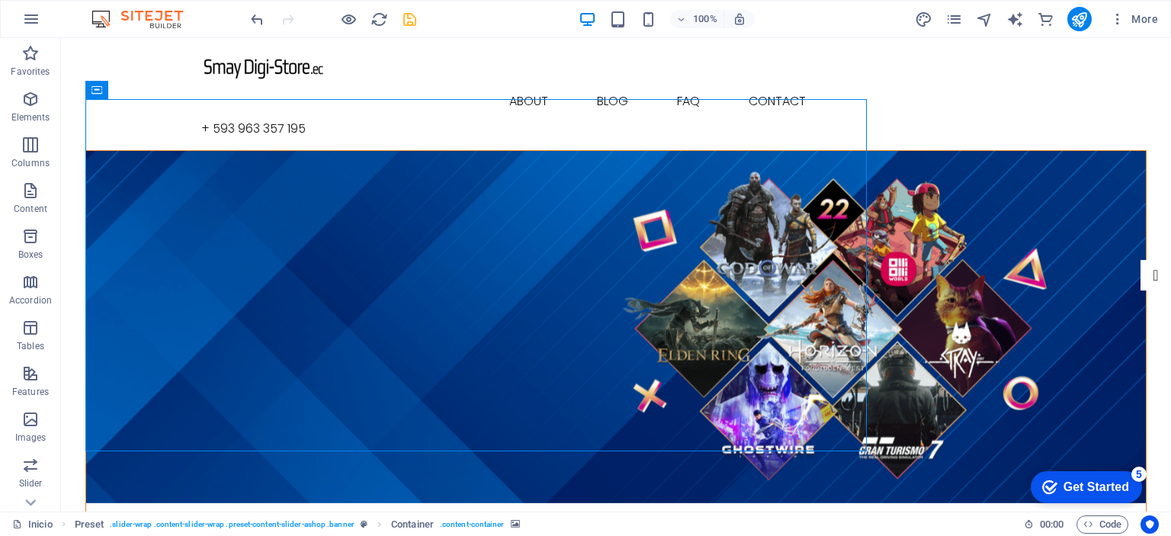
click at [702, 385] on figure at bounding box center [616, 327] width 1060 height 352
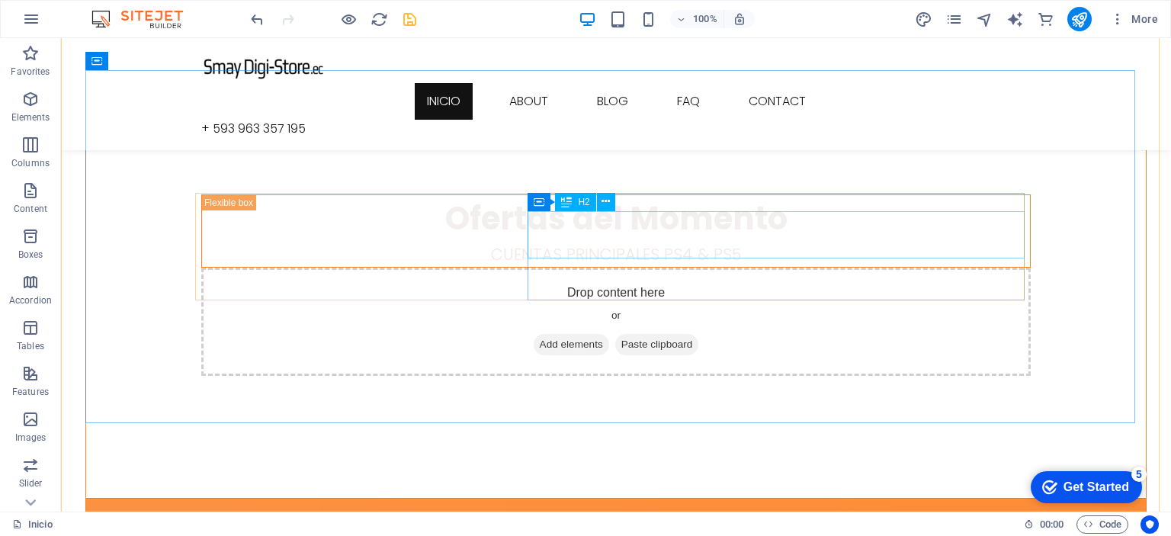
scroll to position [305, 0]
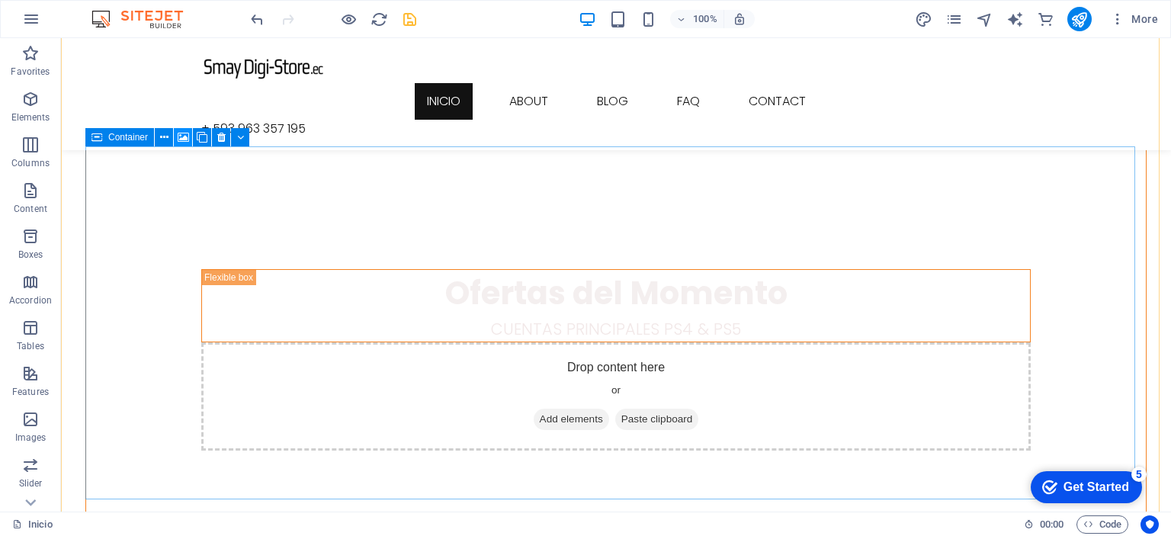
click at [184, 137] on icon at bounding box center [183, 138] width 11 height 16
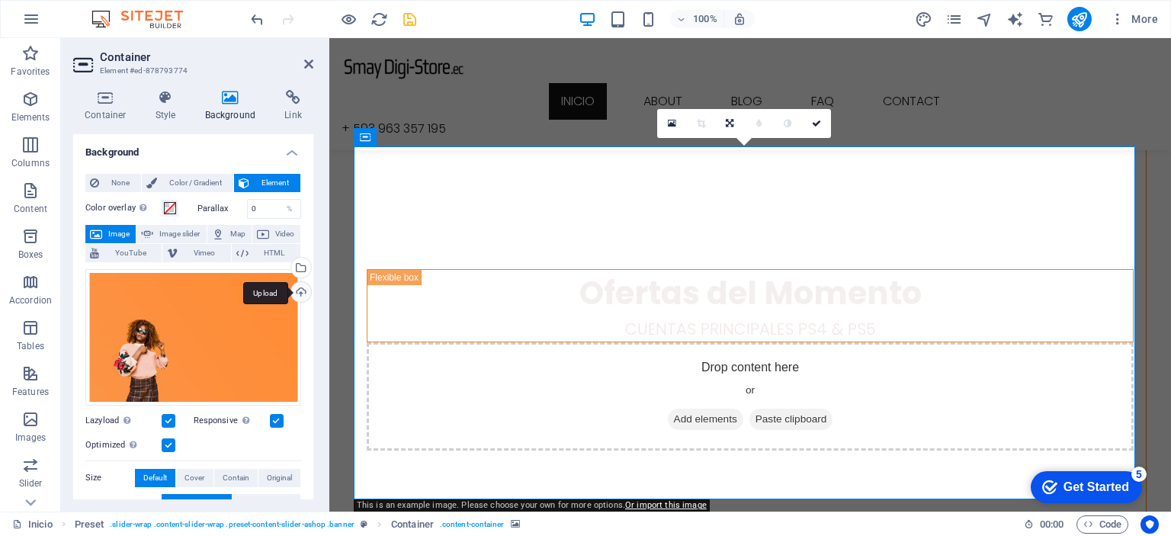
click at [294, 289] on div "Upload" at bounding box center [299, 293] width 23 height 23
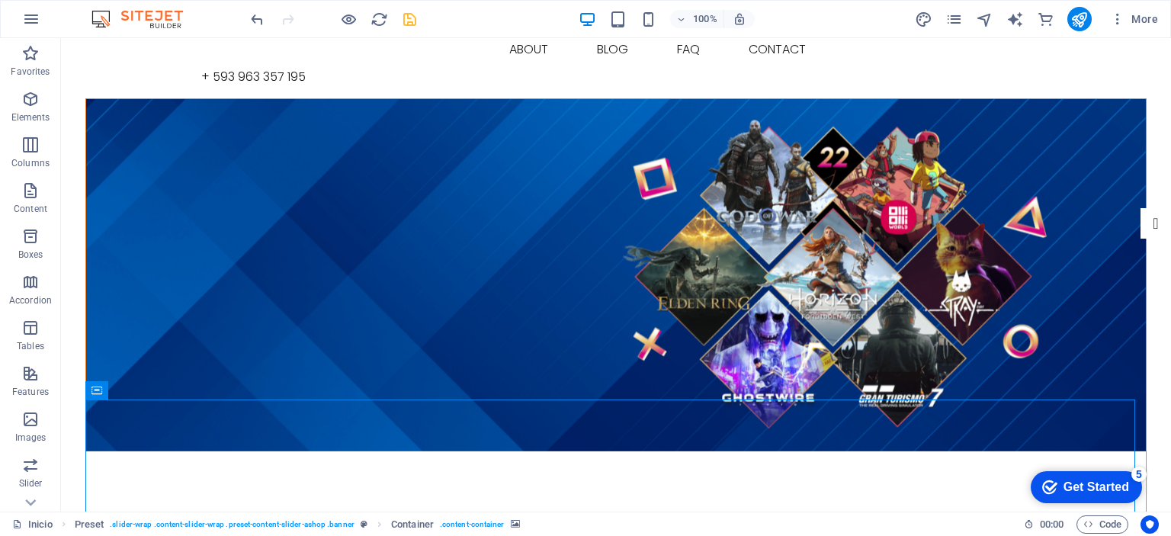
scroll to position [0, 0]
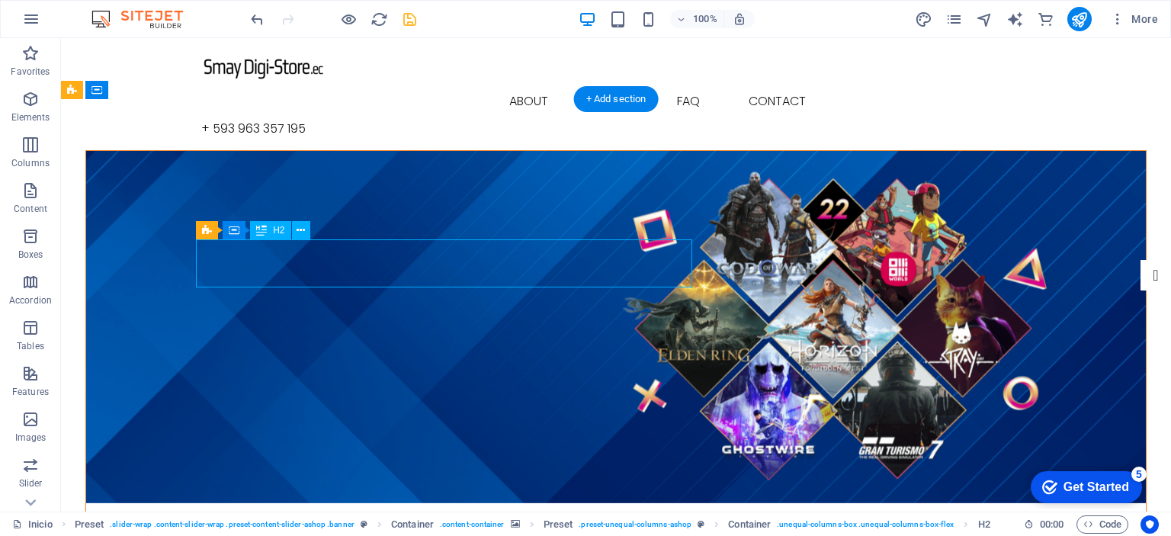
select select
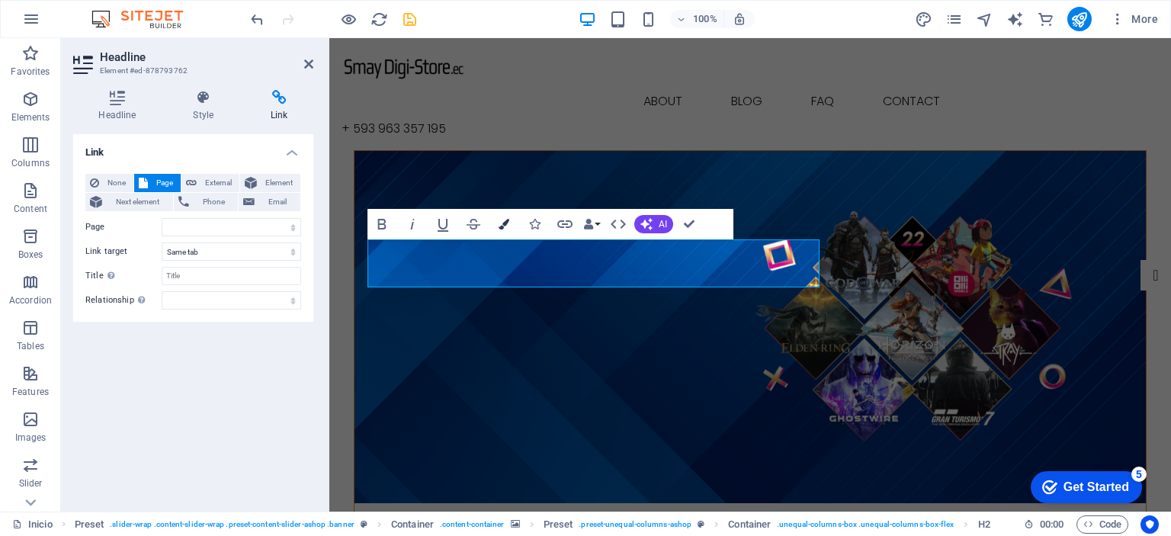
click at [500, 222] on icon "button" at bounding box center [504, 224] width 11 height 11
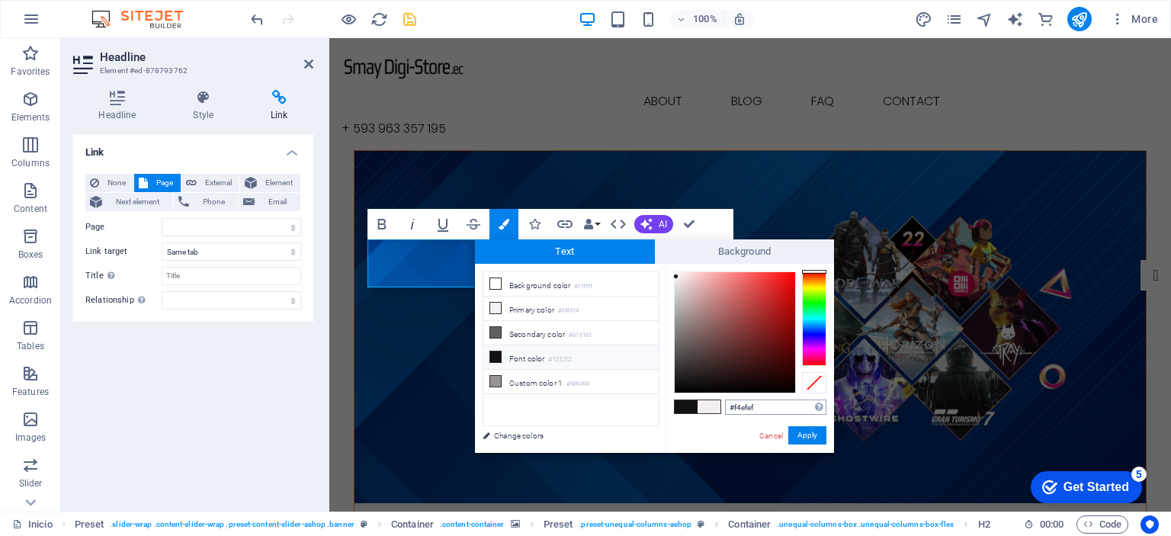
click at [770, 406] on input "#f4efef" at bounding box center [775, 407] width 101 height 15
click at [808, 441] on button "Apply" at bounding box center [808, 435] width 38 height 18
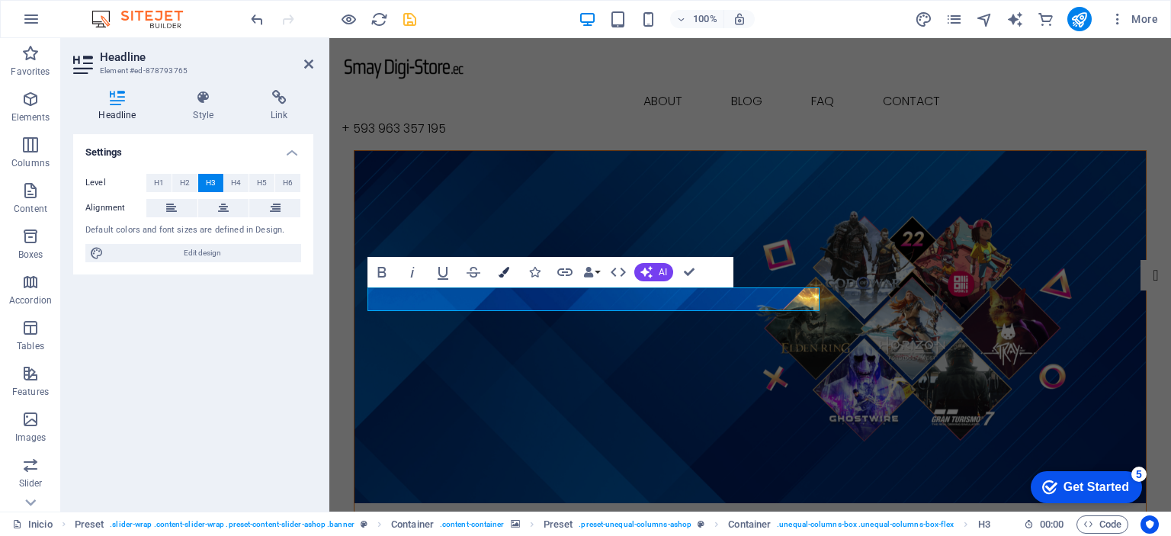
click at [513, 271] on button "Colors" at bounding box center [504, 272] width 29 height 31
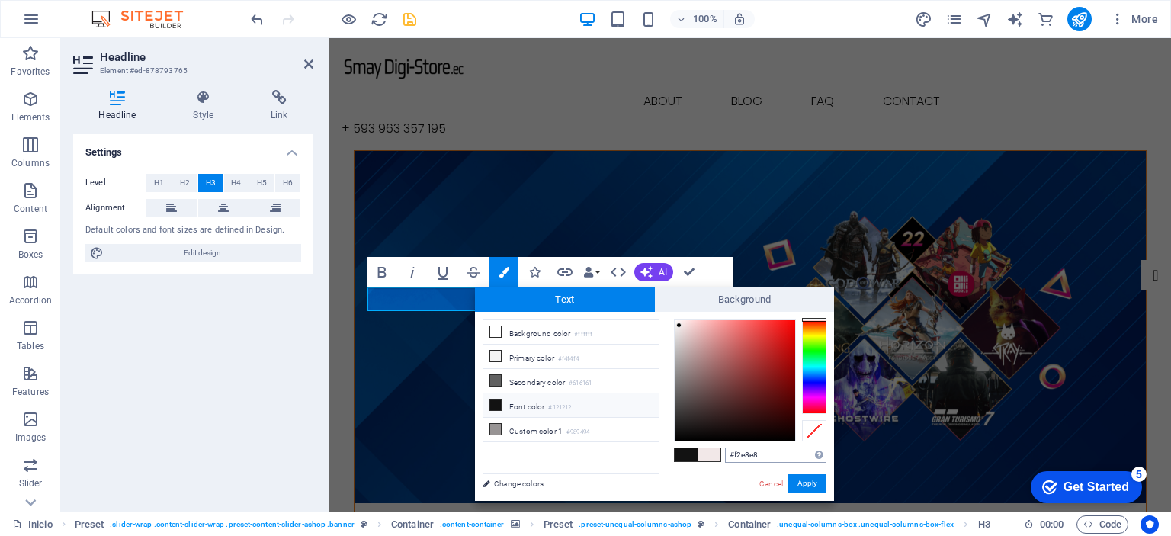
click at [770, 454] on input "#f2e8e8" at bounding box center [775, 455] width 101 height 15
type input "#f4efef"
click at [805, 484] on button "Apply" at bounding box center [808, 483] width 38 height 18
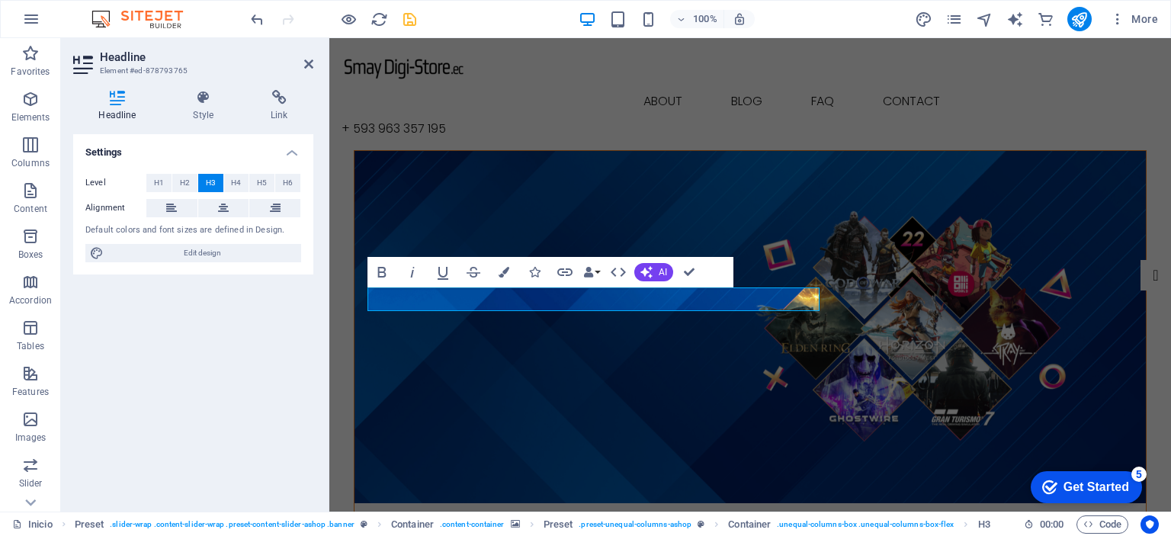
click at [843, 385] on figure at bounding box center [751, 327] width 792 height 352
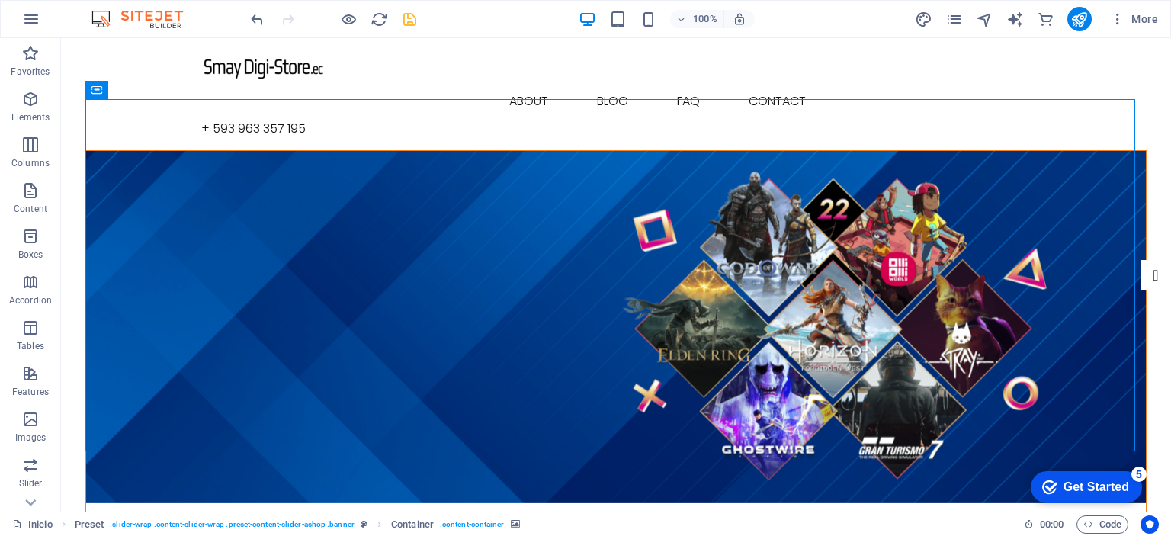
click at [873, 385] on figure at bounding box center [616, 327] width 1060 height 352
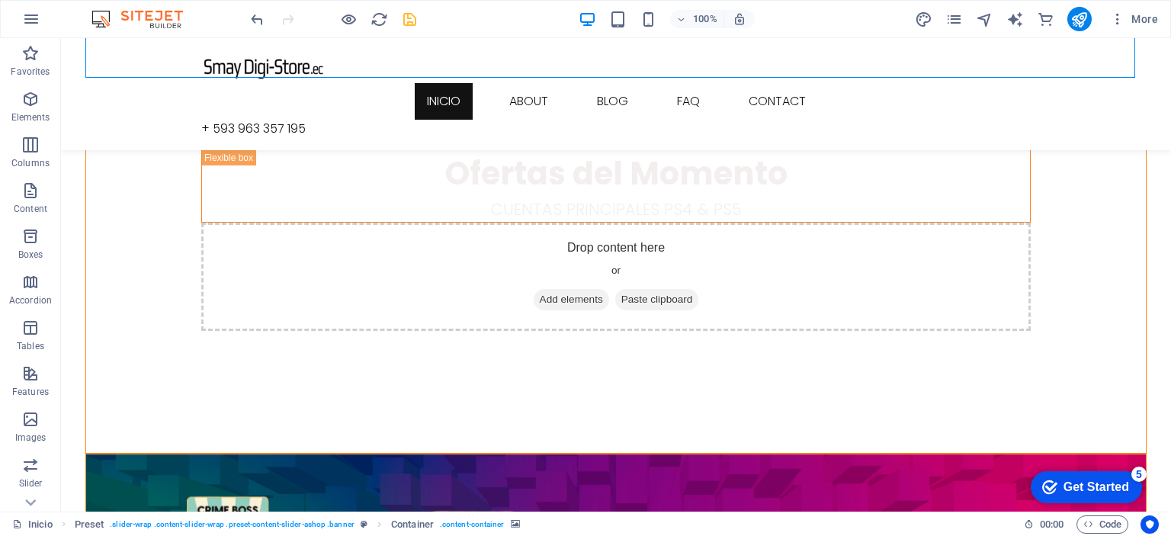
scroll to position [458, 0]
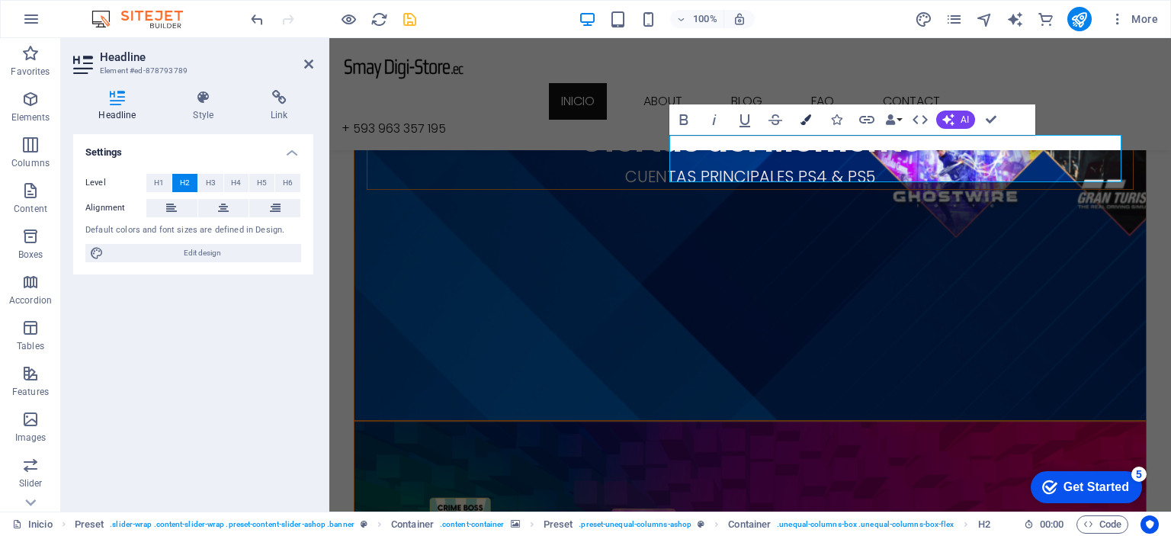
click at [812, 116] on button "Colors" at bounding box center [806, 119] width 29 height 31
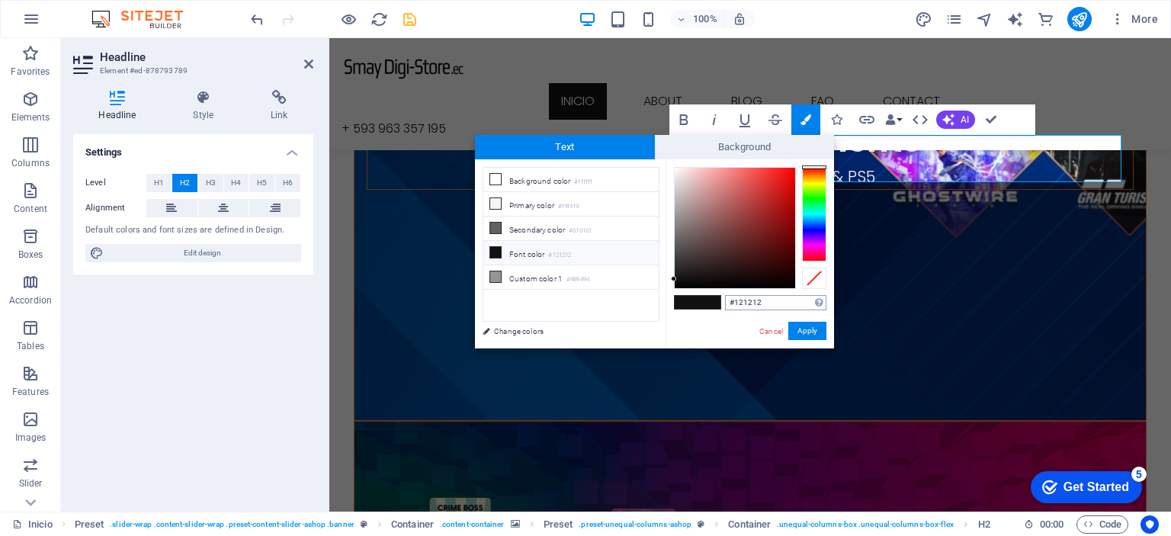
click at [799, 302] on input "#121212" at bounding box center [775, 302] width 101 height 15
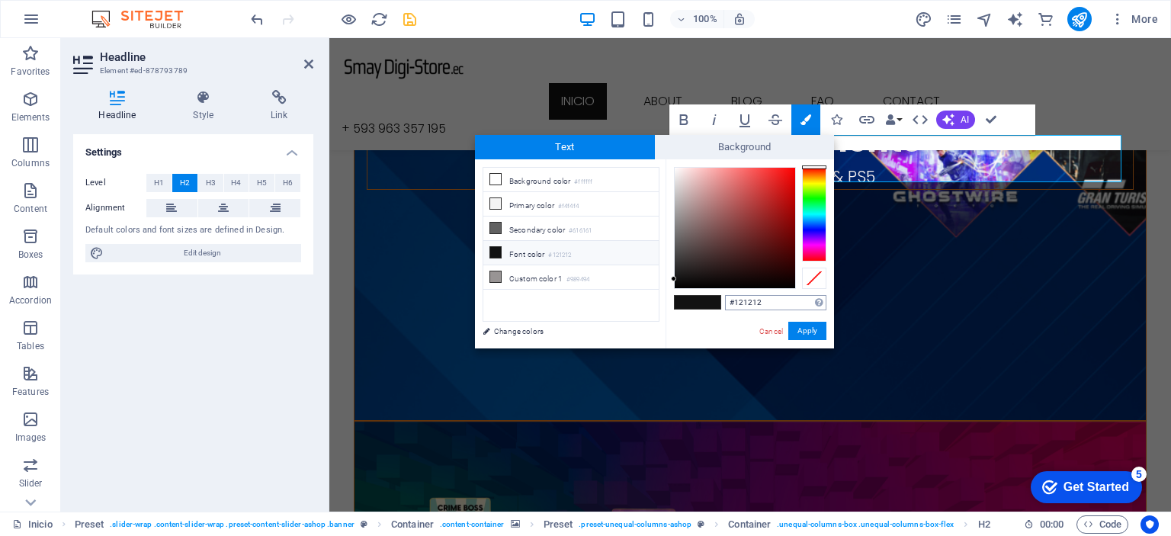
click at [799, 302] on input "#121212" at bounding box center [775, 302] width 101 height 15
type input "#f4efef"
click at [813, 326] on button "Apply" at bounding box center [808, 331] width 38 height 18
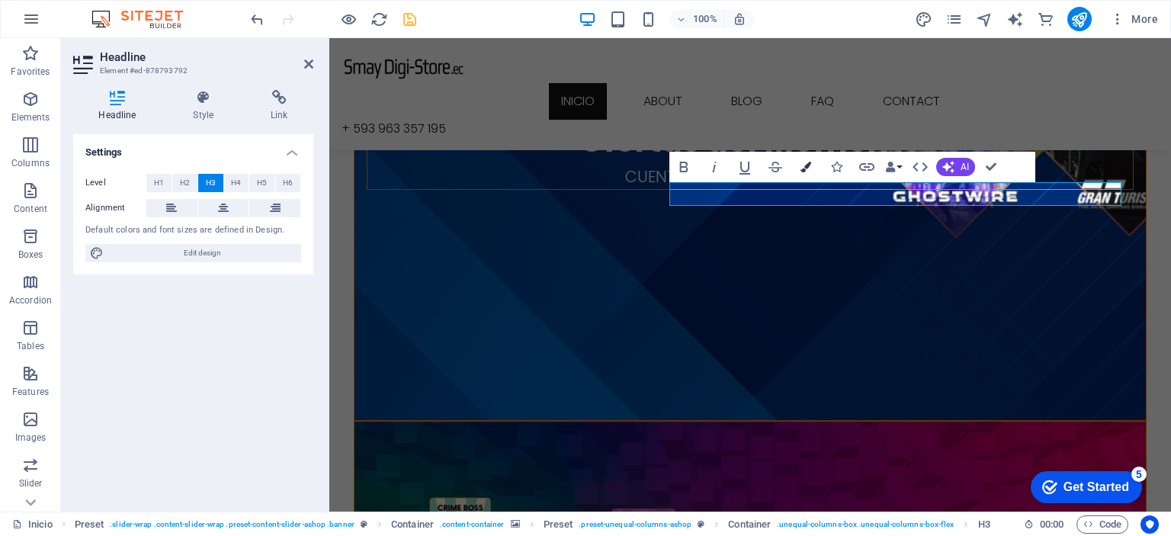
click at [803, 162] on icon "button" at bounding box center [806, 167] width 11 height 11
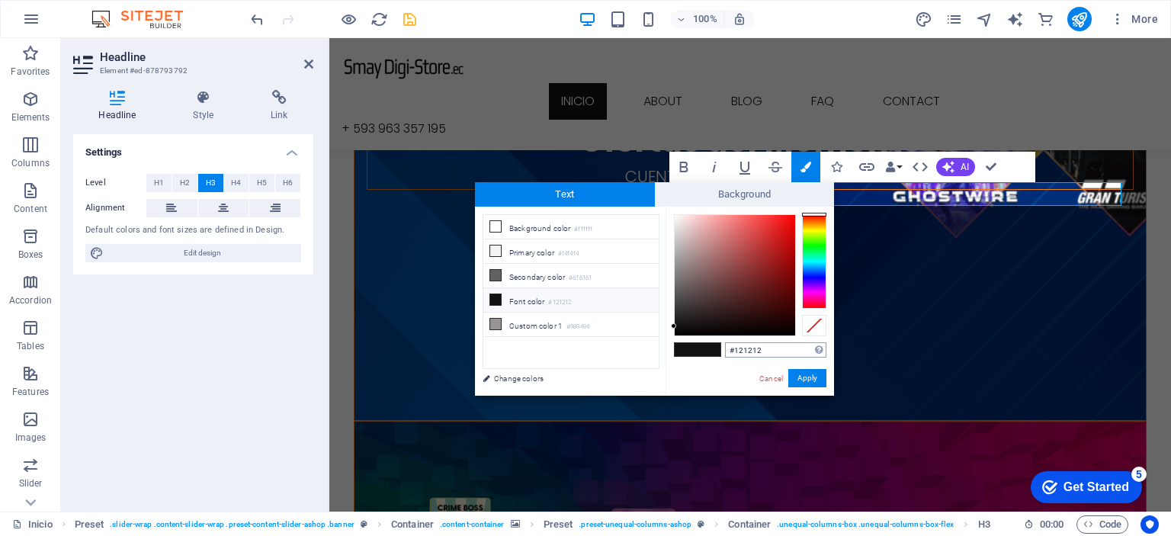
click at [769, 349] on input "#121212" at bounding box center [775, 349] width 101 height 15
click at [763, 374] on link "Cancel" at bounding box center [771, 378] width 27 height 11
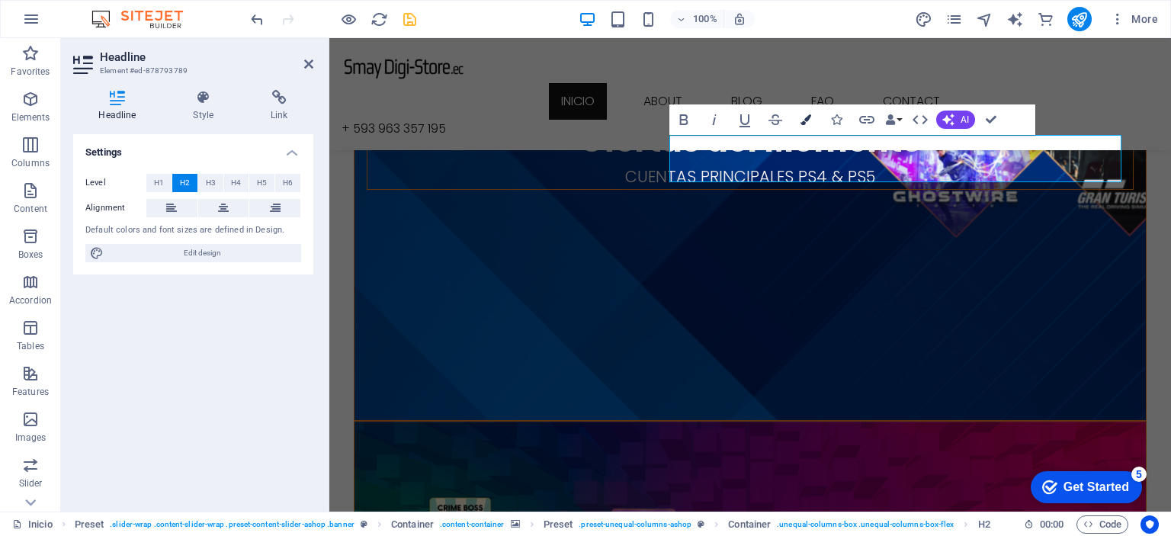
click at [808, 125] on button "Colors" at bounding box center [806, 119] width 29 height 31
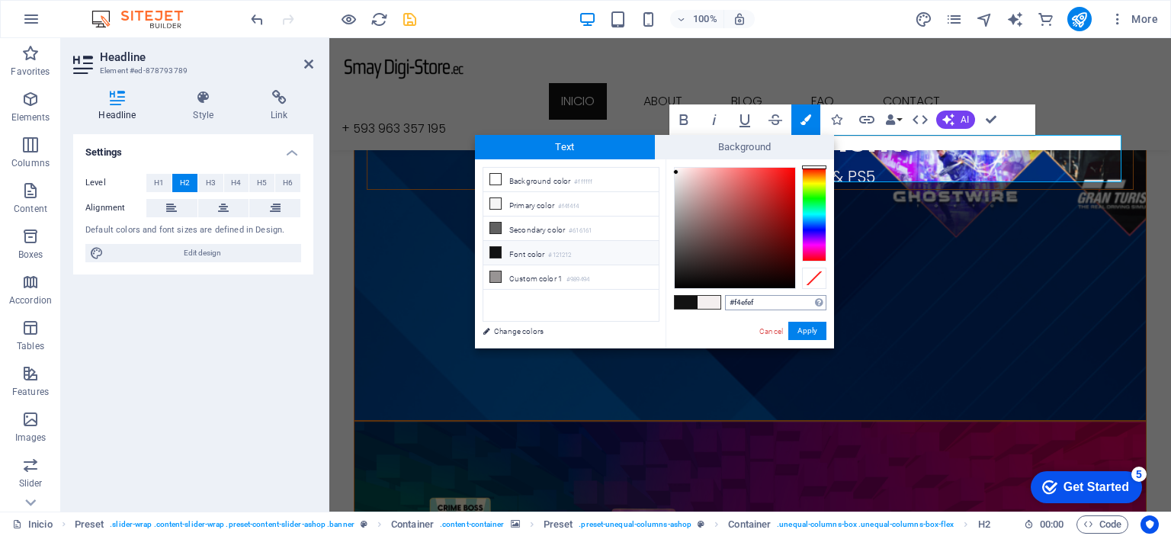
click at [765, 300] on input "#f4efef" at bounding box center [775, 302] width 101 height 15
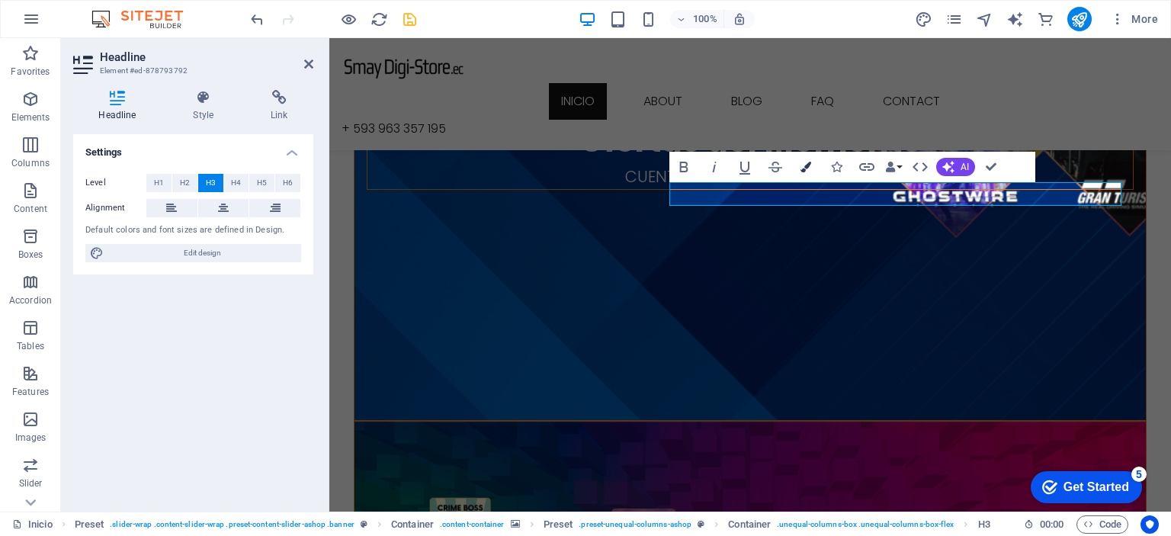
click at [812, 167] on button "Colors" at bounding box center [806, 167] width 29 height 31
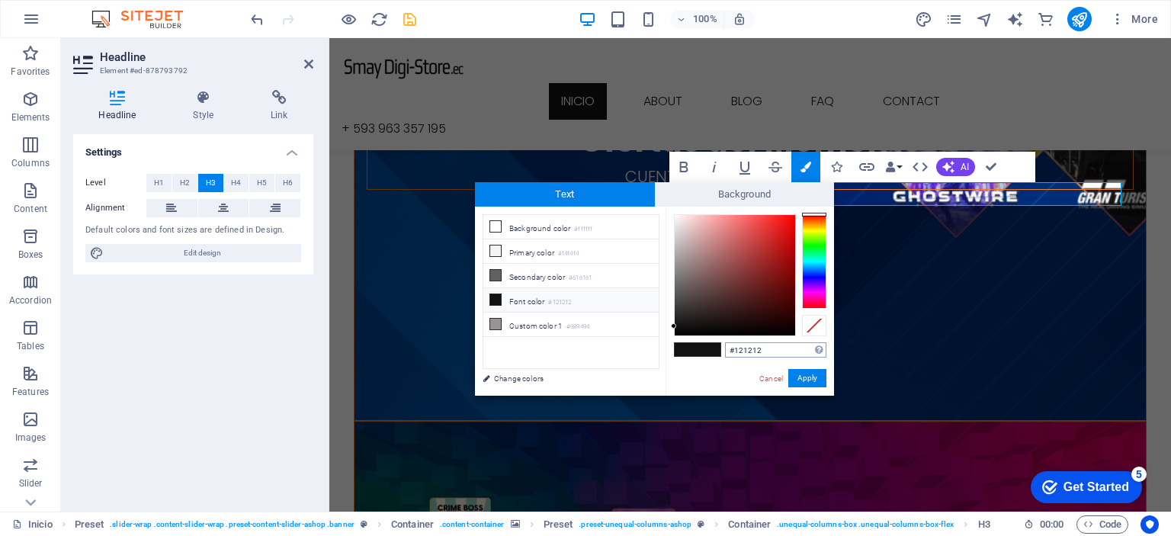
click at [766, 352] on input "#121212" at bounding box center [775, 349] width 101 height 15
type input "#f4efef"
click at [799, 377] on button "Apply" at bounding box center [808, 378] width 38 height 18
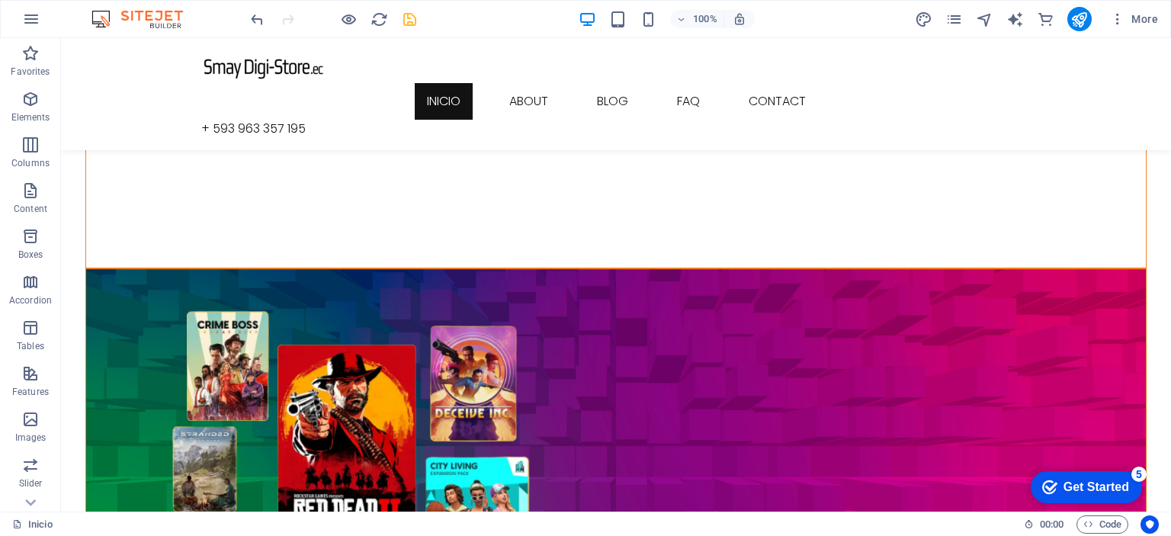
scroll to position [686, 0]
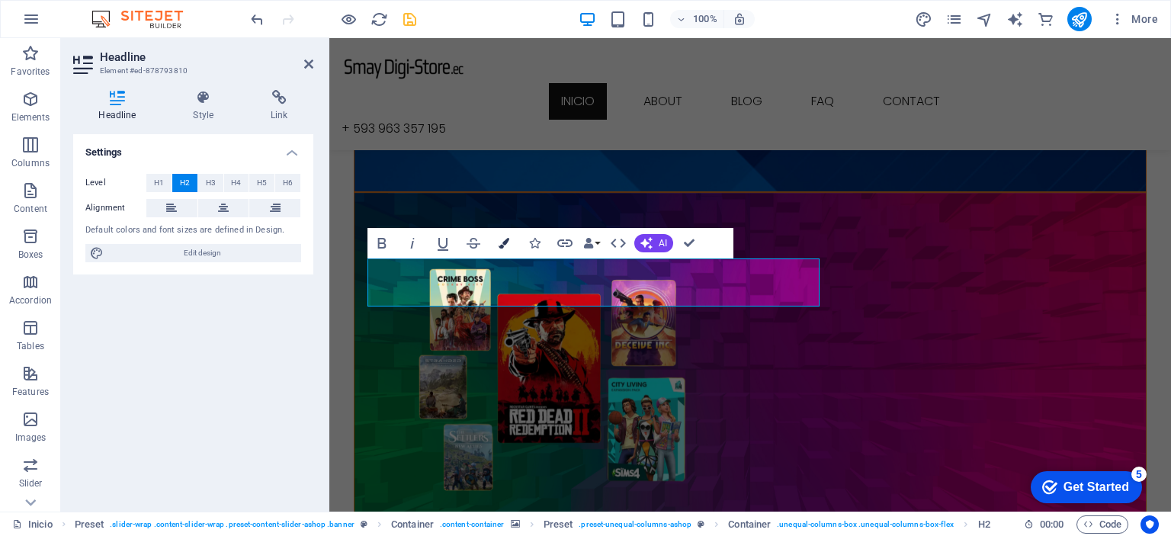
click at [511, 246] on button "Colors" at bounding box center [504, 243] width 29 height 31
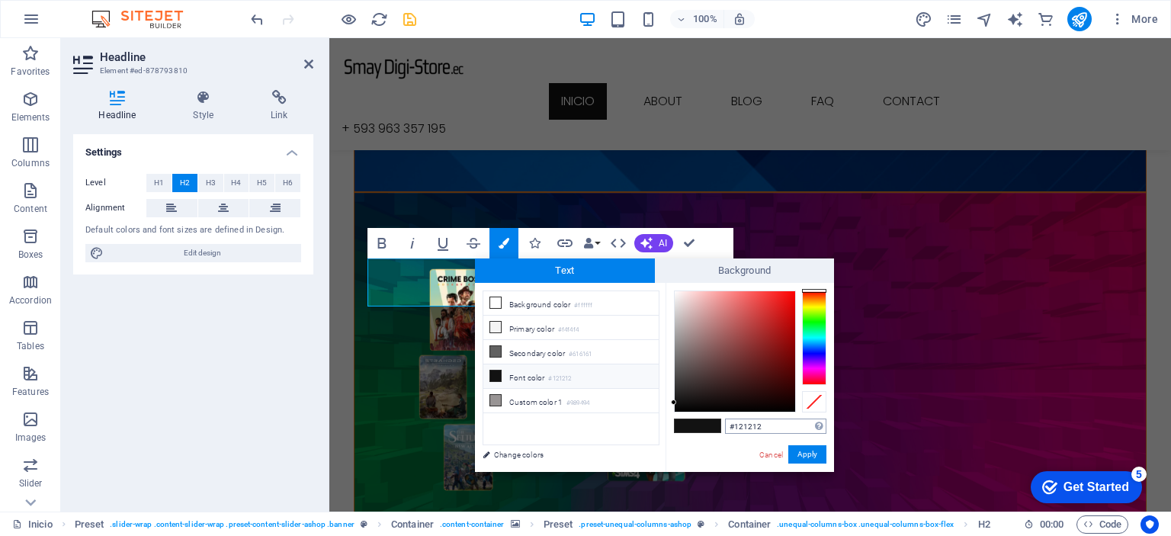
click at [760, 422] on input "#121212" at bounding box center [775, 426] width 101 height 15
type input "#f4efef"
click at [802, 455] on button "Apply" at bounding box center [808, 454] width 38 height 18
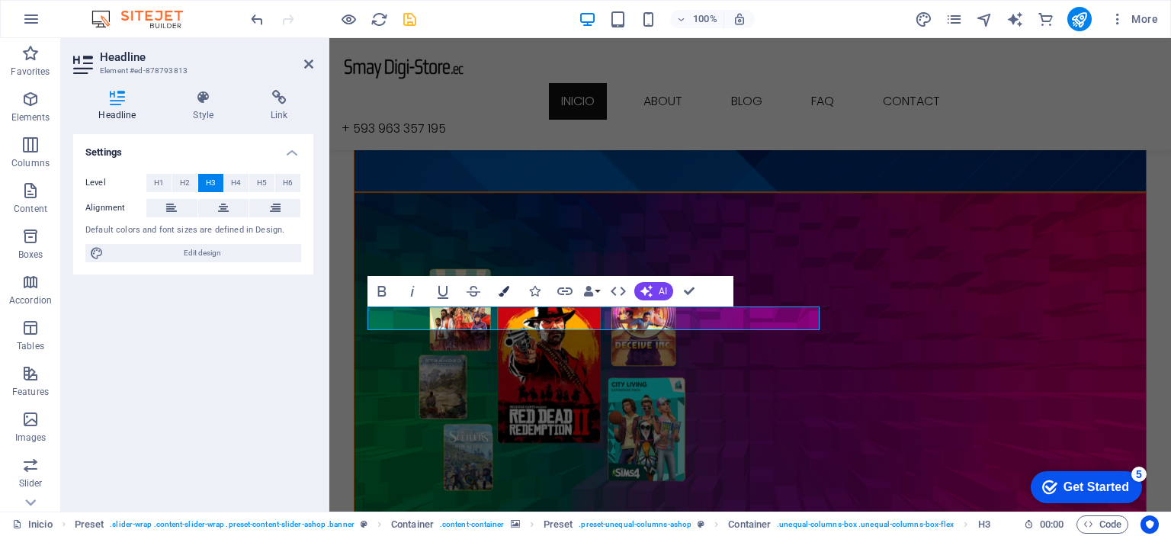
click at [504, 301] on button "Colors" at bounding box center [504, 291] width 29 height 31
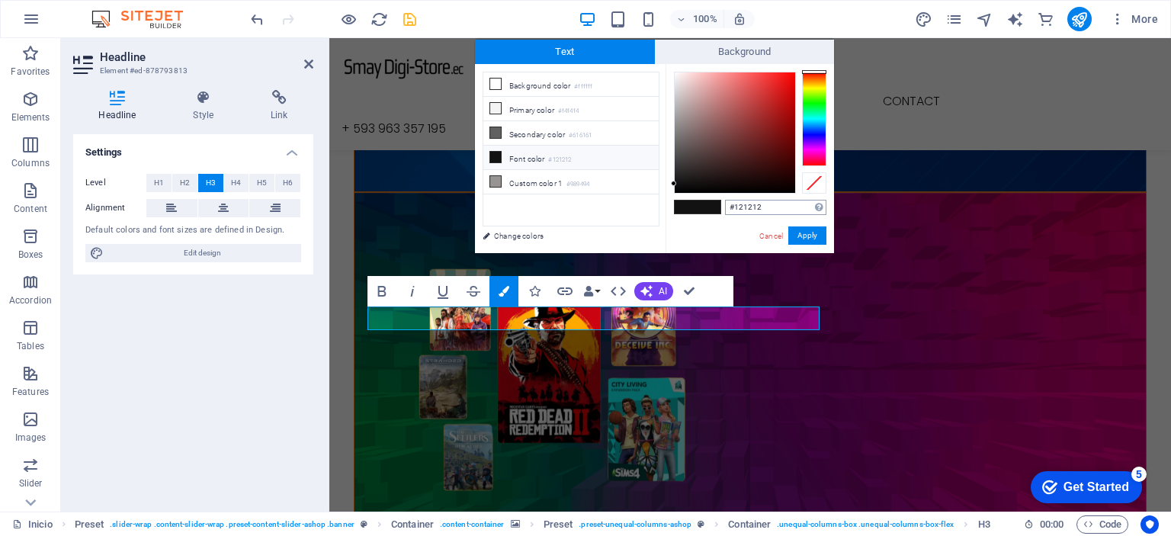
click at [773, 207] on input "#121212" at bounding box center [775, 207] width 101 height 15
type input "#f4efef"
click at [811, 243] on button "Apply" at bounding box center [808, 235] width 38 height 18
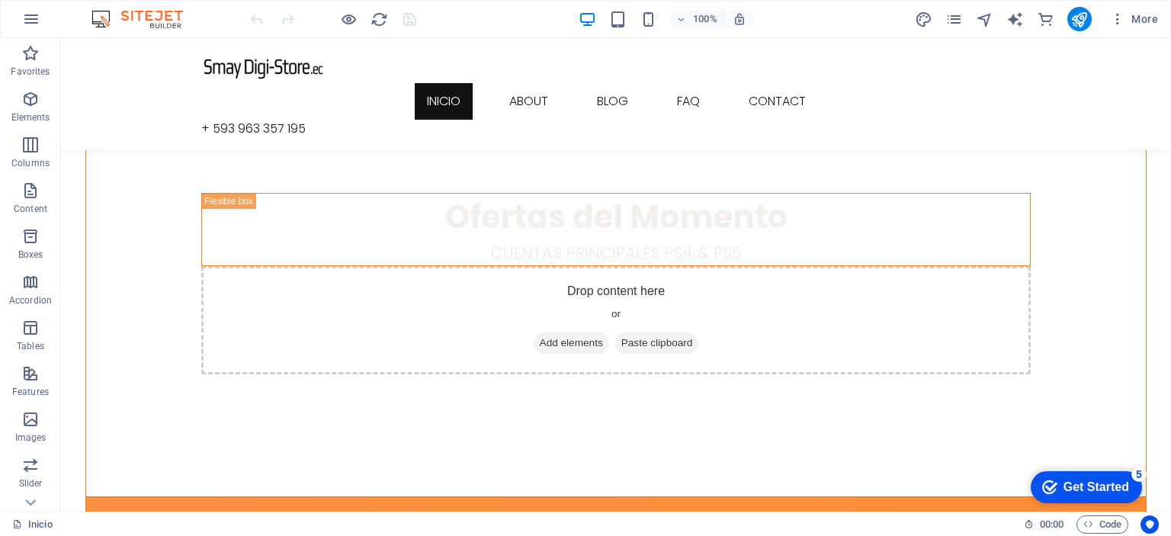
scroll to position [305, 0]
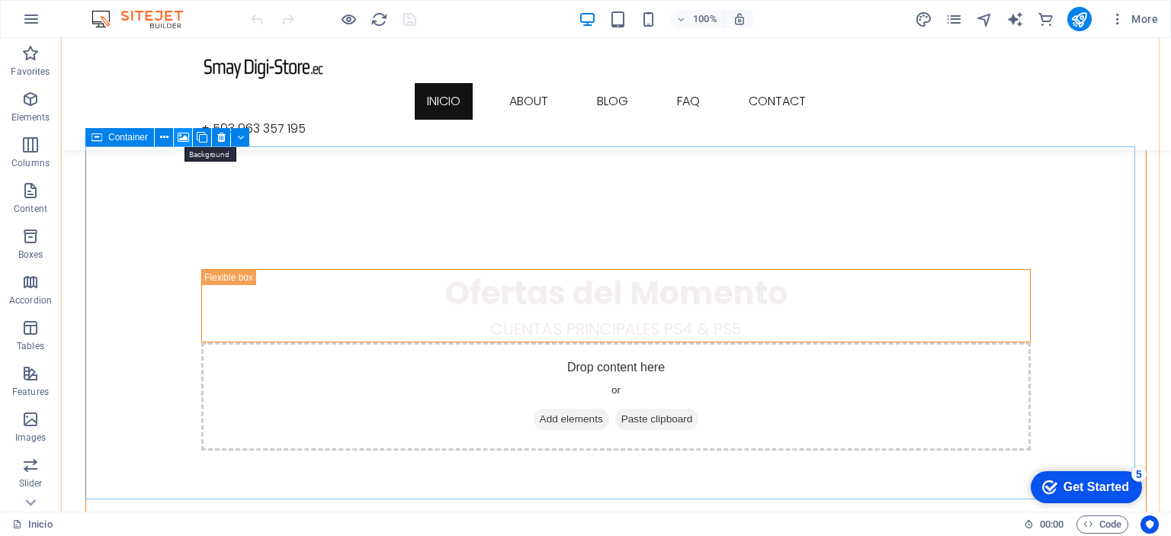
click at [184, 137] on icon at bounding box center [183, 138] width 11 height 16
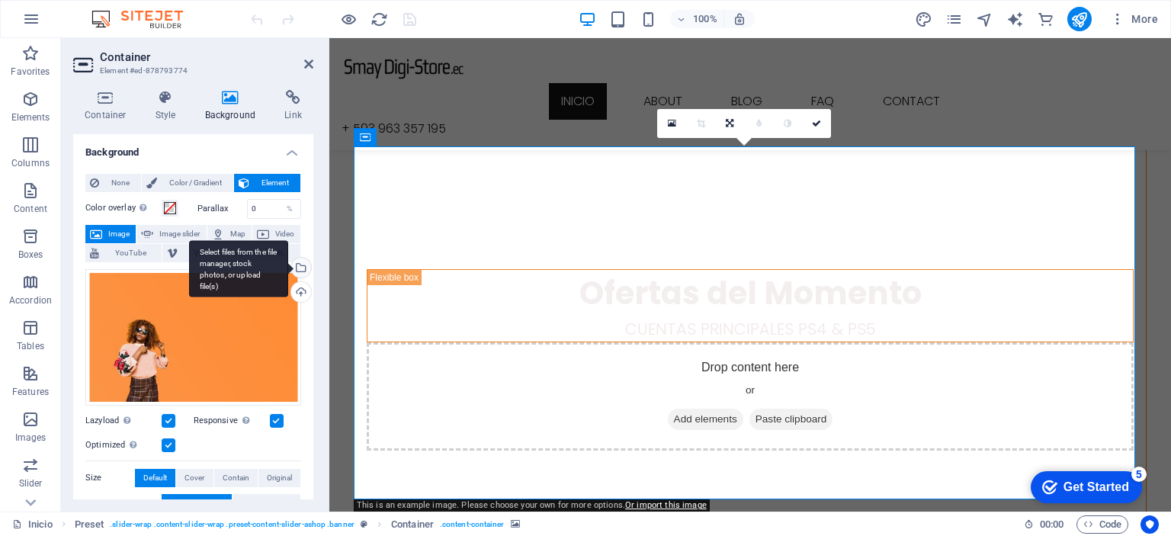
click at [297, 271] on div "Select files from the file manager, stock photos, or upload file(s)" at bounding box center [299, 269] width 23 height 23
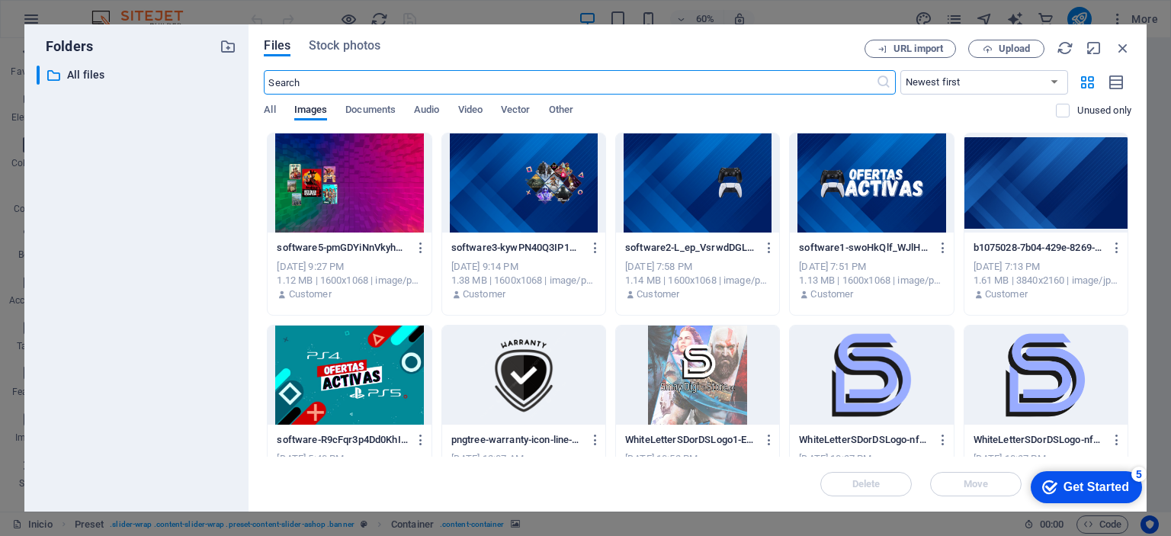
click at [374, 198] on div at bounding box center [349, 182] width 163 height 99
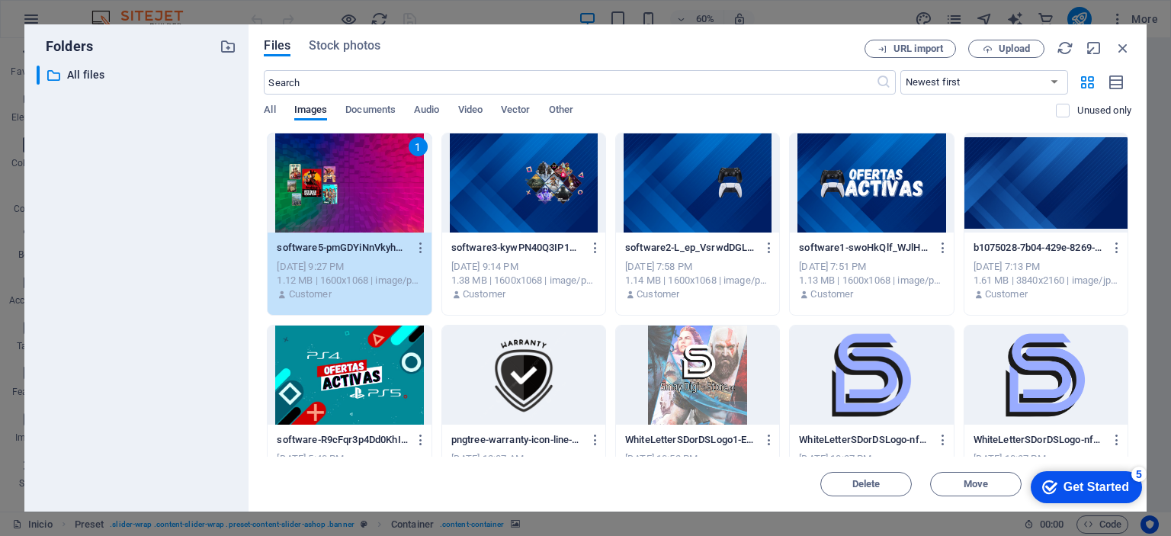
click at [374, 198] on div "1" at bounding box center [349, 182] width 163 height 99
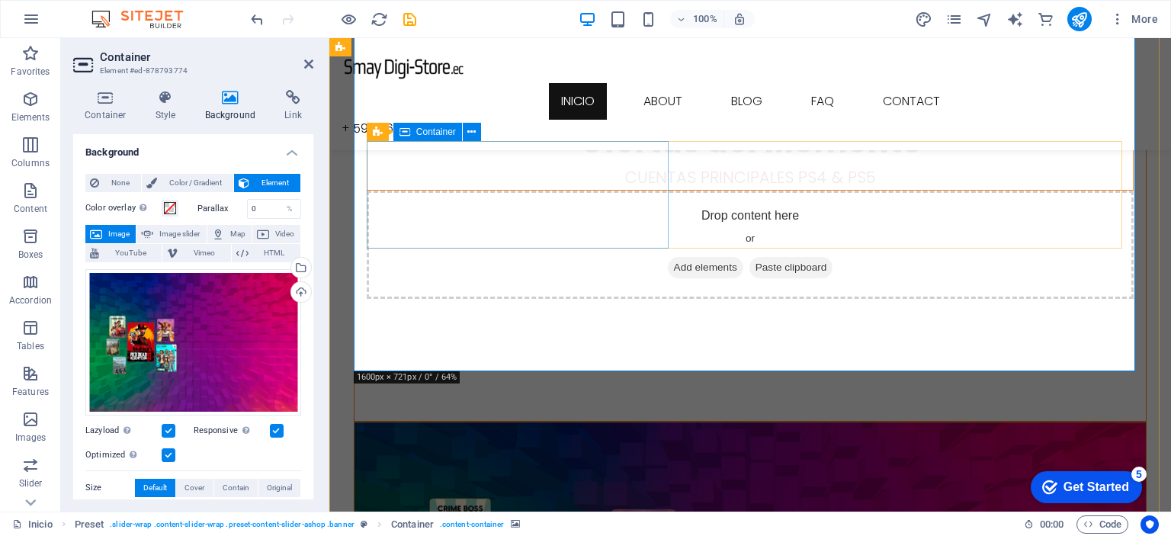
scroll to position [534, 0]
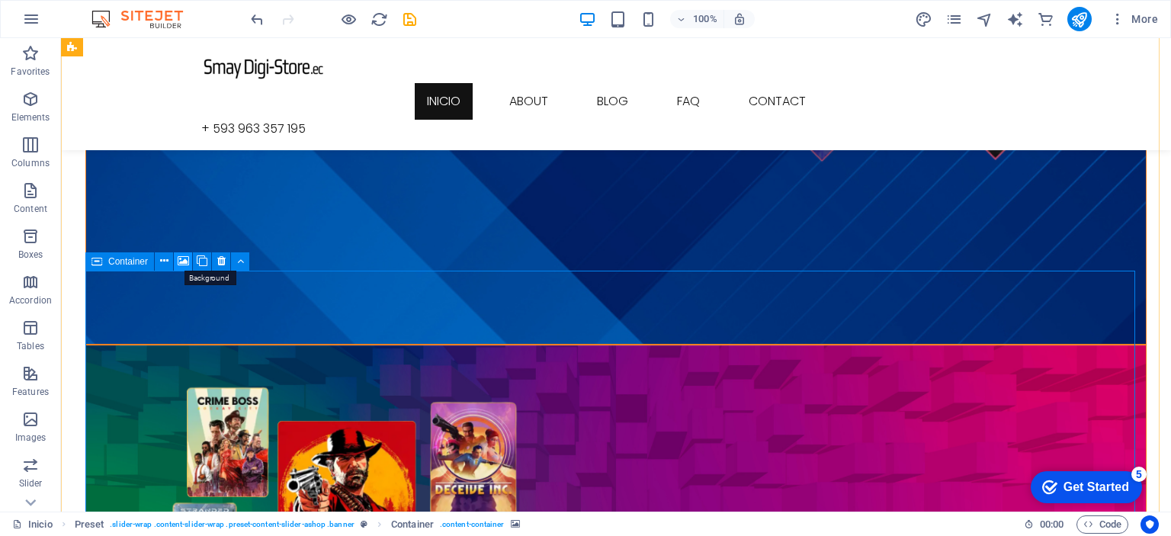
click at [186, 264] on icon at bounding box center [183, 261] width 11 height 16
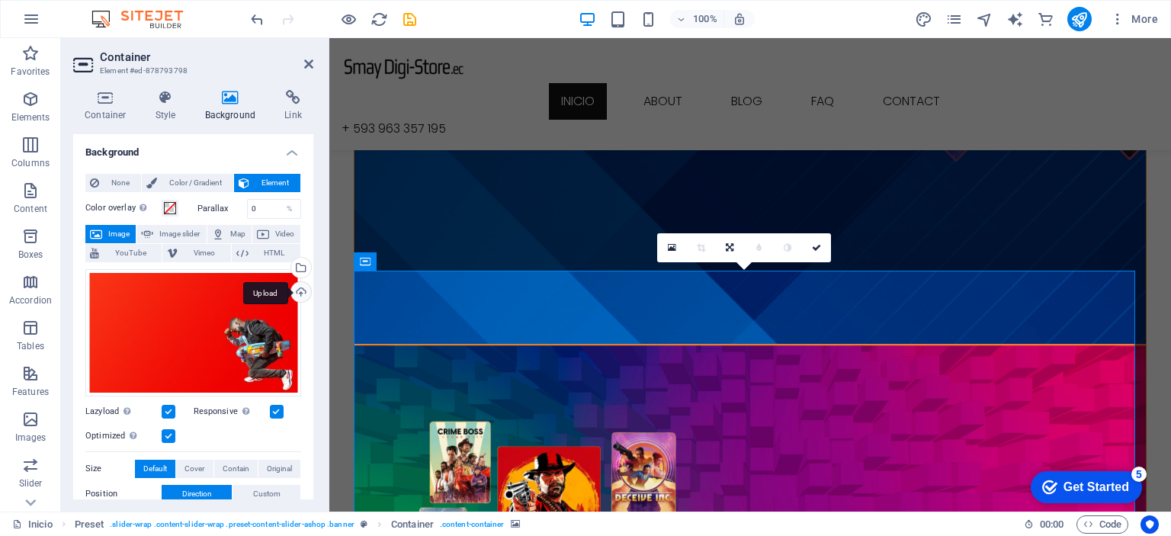
click at [294, 286] on div "Upload" at bounding box center [299, 293] width 23 height 23
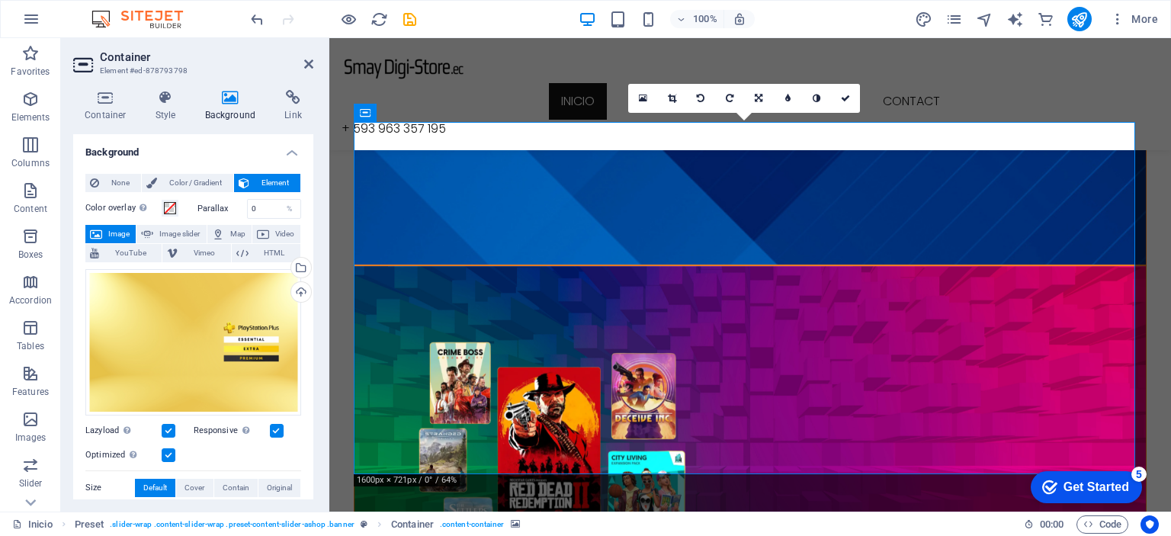
scroll to position [686, 0]
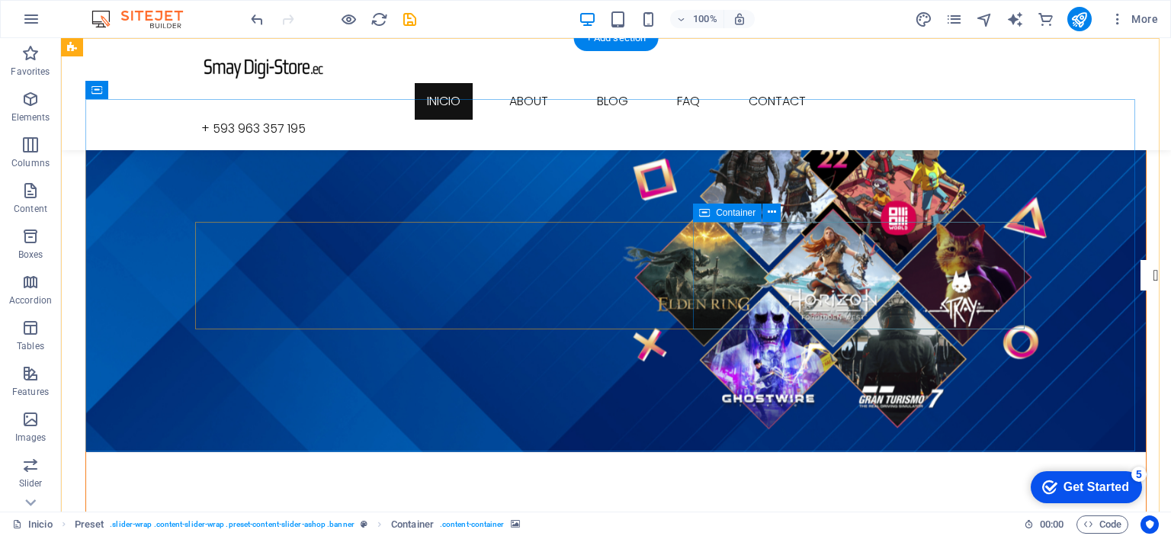
scroll to position [0, 0]
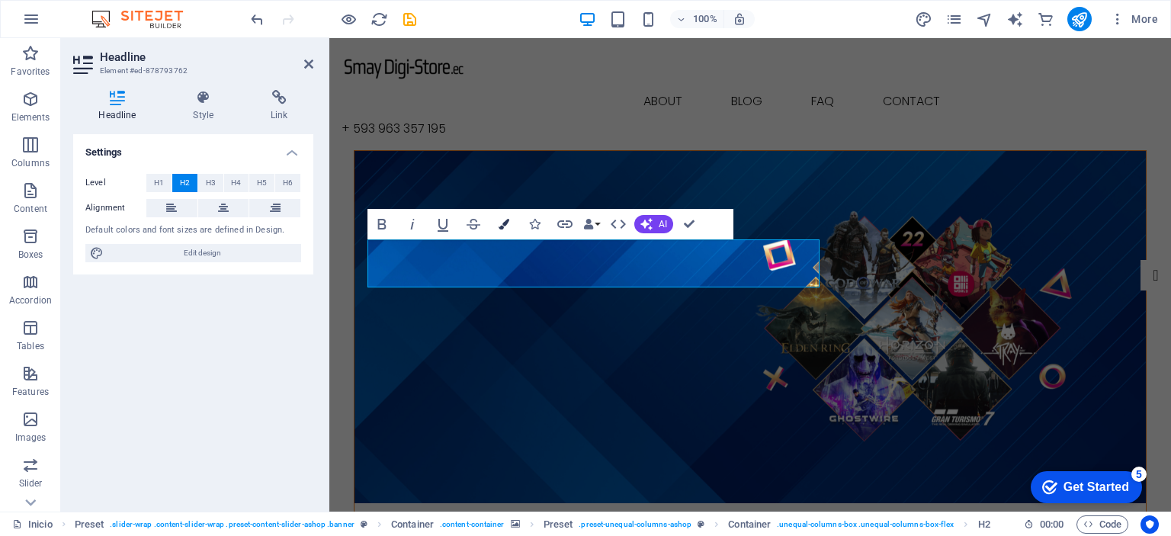
click at [499, 225] on icon "button" at bounding box center [504, 224] width 11 height 11
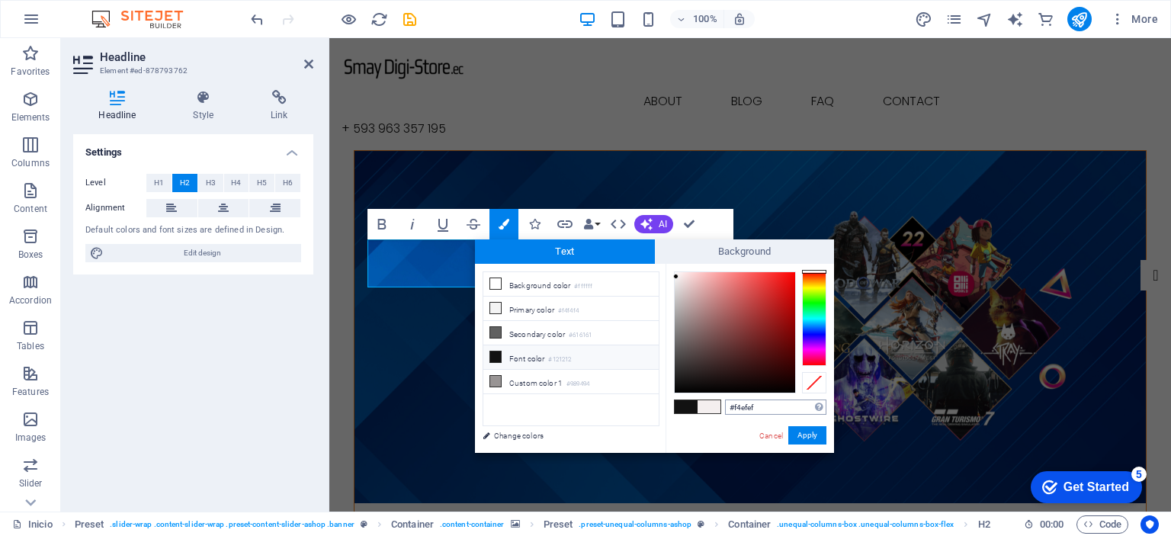
click at [776, 409] on input "#f4efef" at bounding box center [775, 407] width 101 height 15
drag, startPoint x: 808, startPoint y: 432, endPoint x: 479, endPoint y: 394, distance: 330.9
click at [808, 432] on button "Apply" at bounding box center [808, 435] width 38 height 18
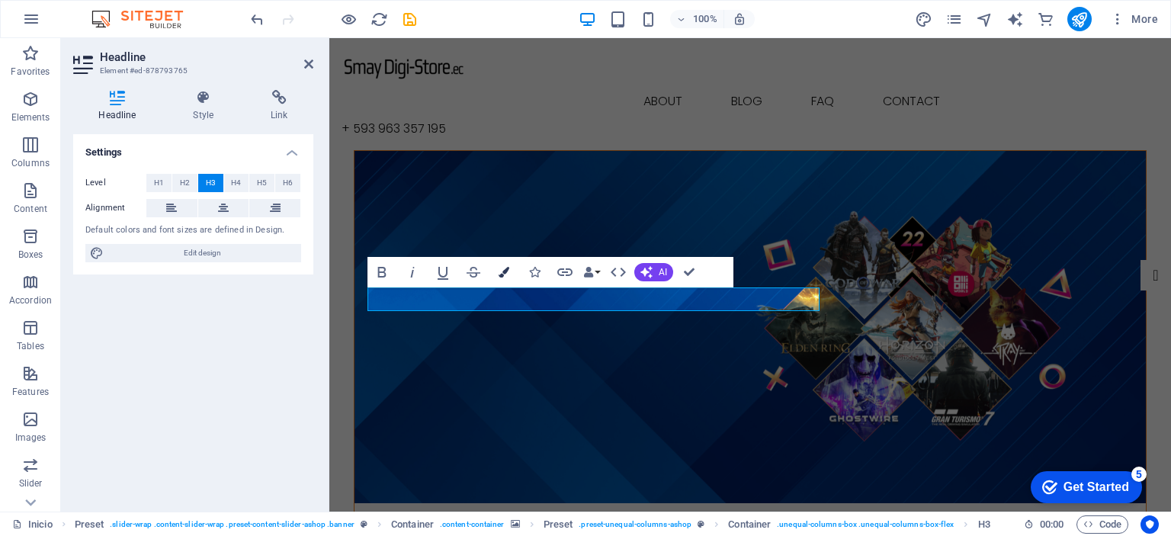
click at [503, 274] on icon "button" at bounding box center [504, 272] width 11 height 11
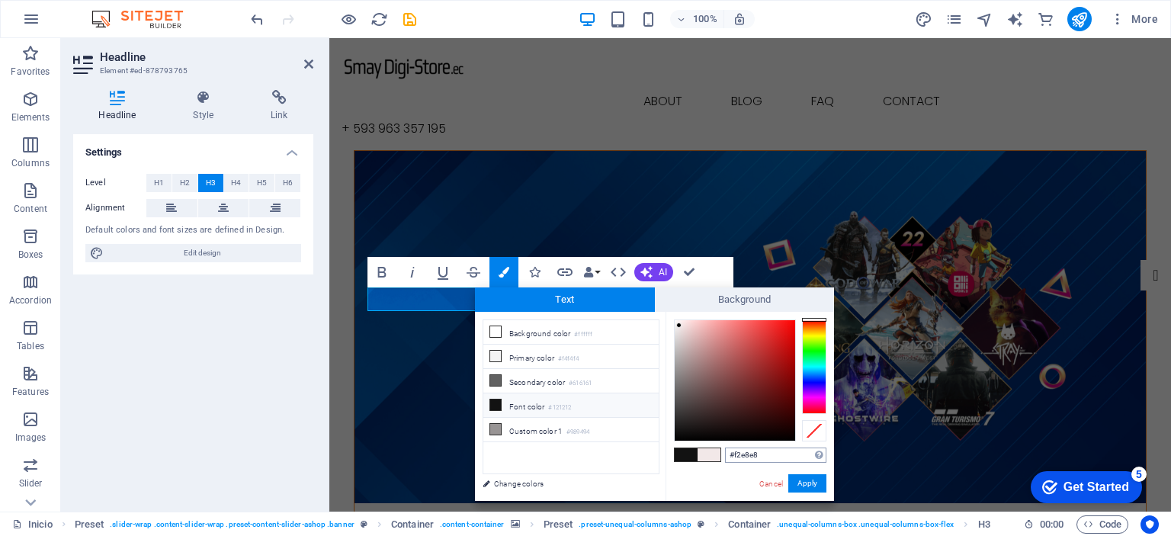
click at [769, 457] on input "#f2e8e8" at bounding box center [775, 455] width 101 height 15
type input "#f4efef"
click at [808, 478] on button "Apply" at bounding box center [808, 483] width 38 height 18
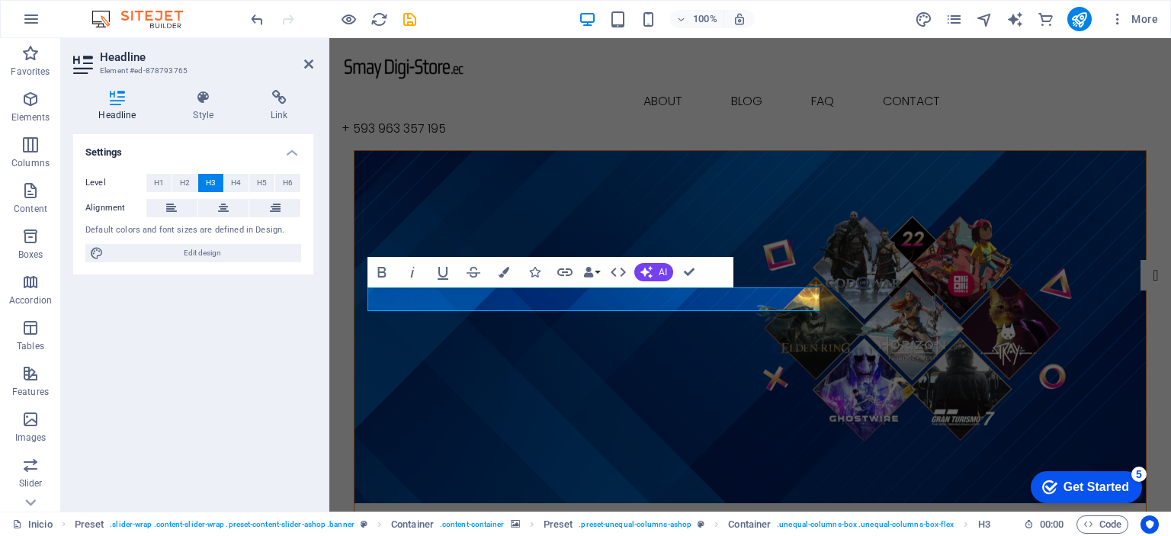
click at [952, 387] on figure at bounding box center [751, 327] width 792 height 352
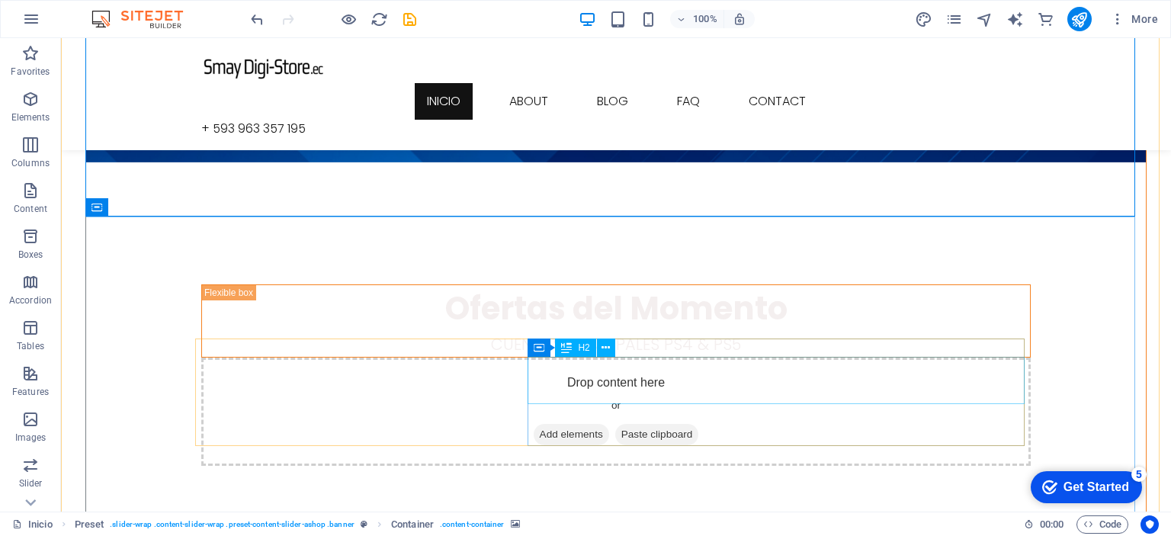
scroll to position [305, 0]
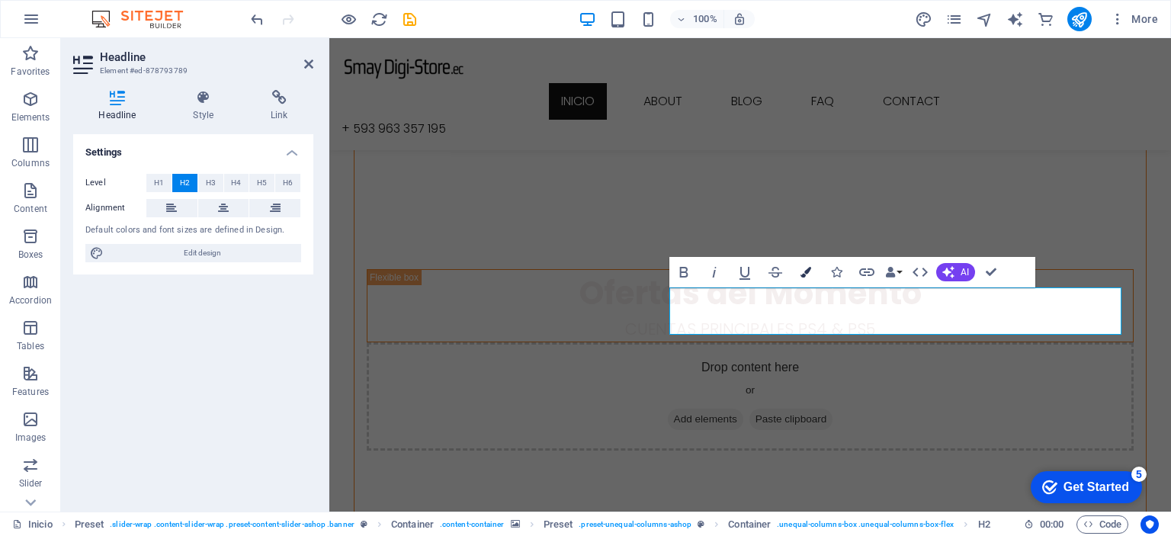
click at [805, 276] on icon "button" at bounding box center [806, 272] width 11 height 11
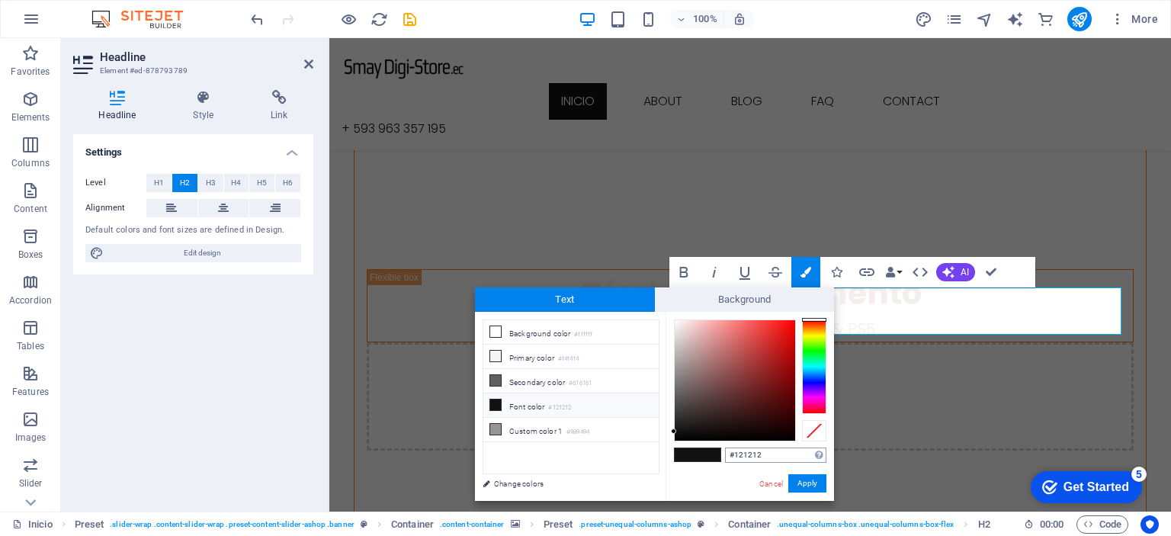
click at [782, 451] on input "#121212" at bounding box center [775, 455] width 101 height 15
type input "#f4efef"
click at [814, 479] on button "Apply" at bounding box center [808, 483] width 38 height 18
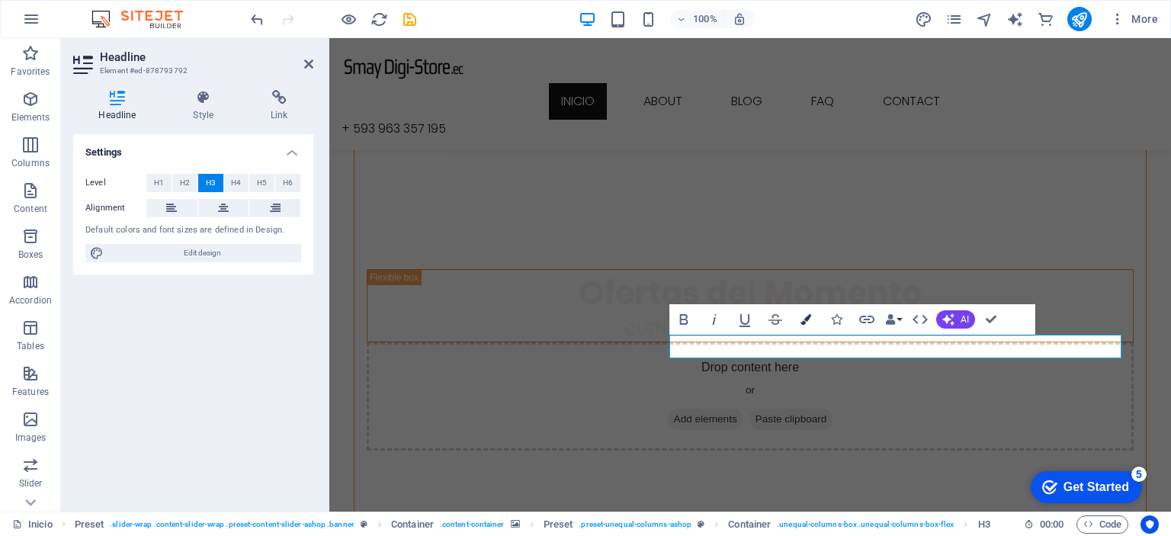
click at [808, 320] on icon "button" at bounding box center [806, 319] width 11 height 11
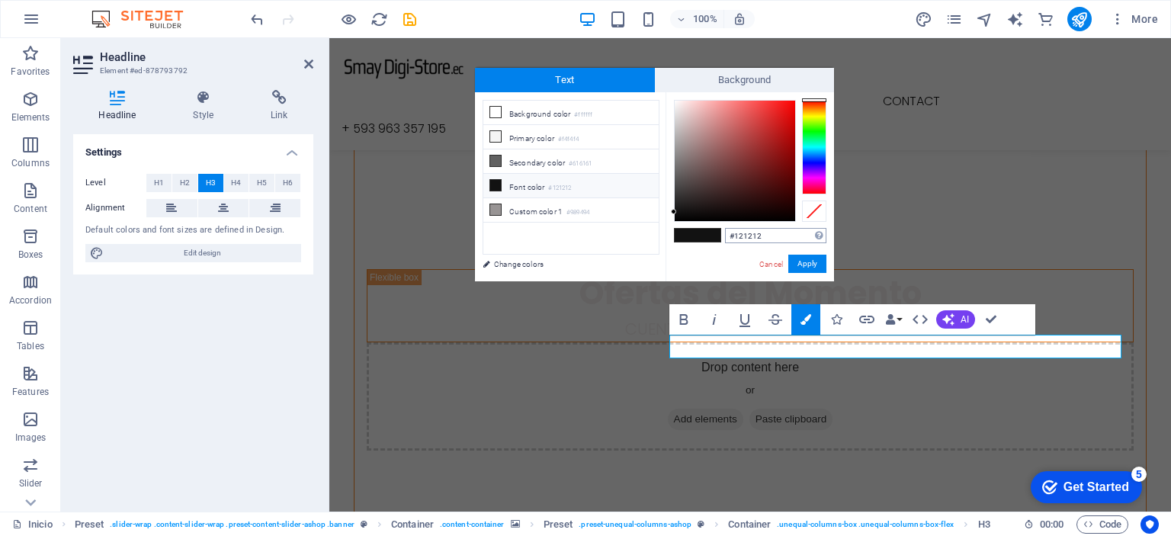
click at [776, 242] on input "#121212" at bounding box center [775, 235] width 101 height 15
click at [776, 241] on input "#121212" at bounding box center [775, 235] width 101 height 15
type input "#f4efef"
click at [811, 262] on button "Apply" at bounding box center [808, 264] width 38 height 18
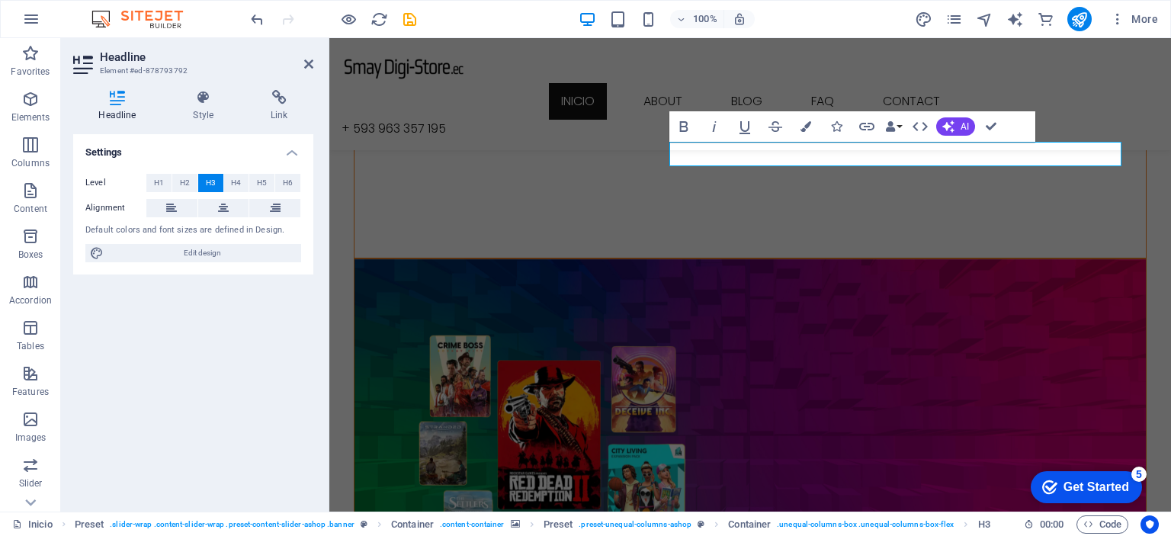
scroll to position [686, 0]
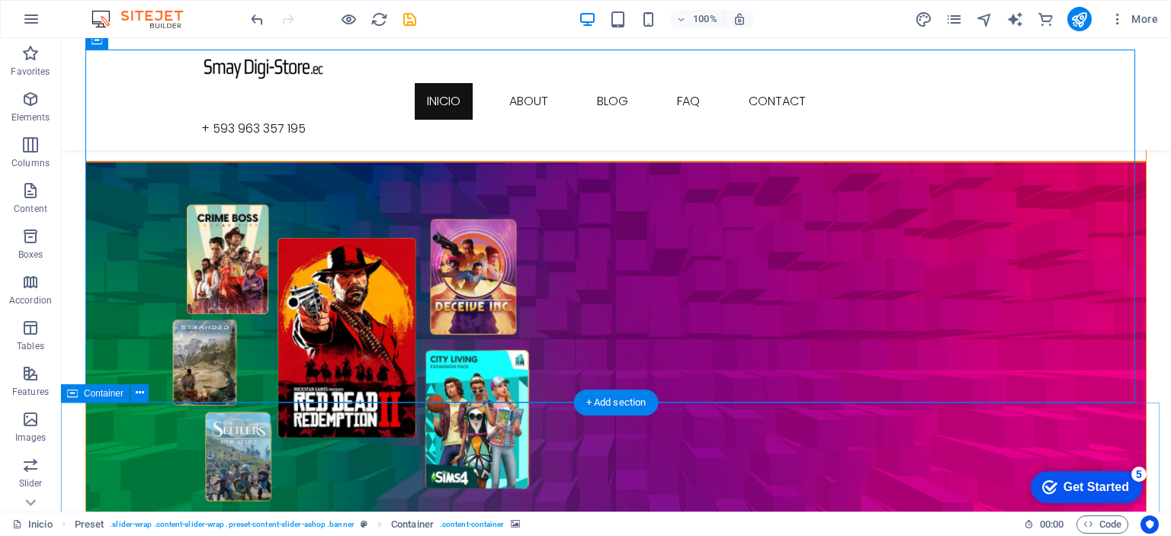
scroll to position [757, 0]
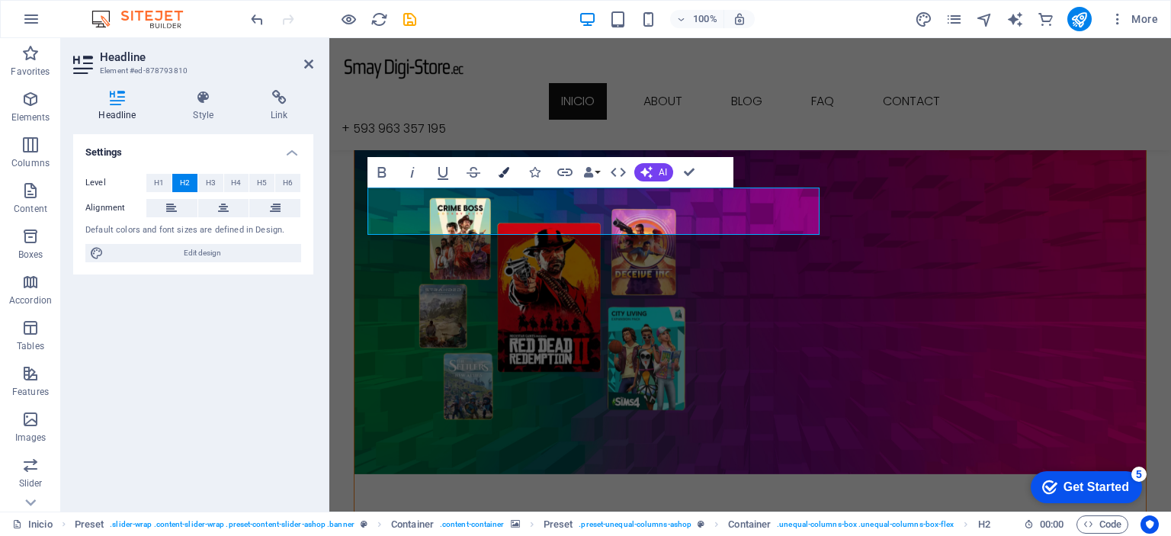
click at [509, 174] on icon "button" at bounding box center [504, 172] width 11 height 11
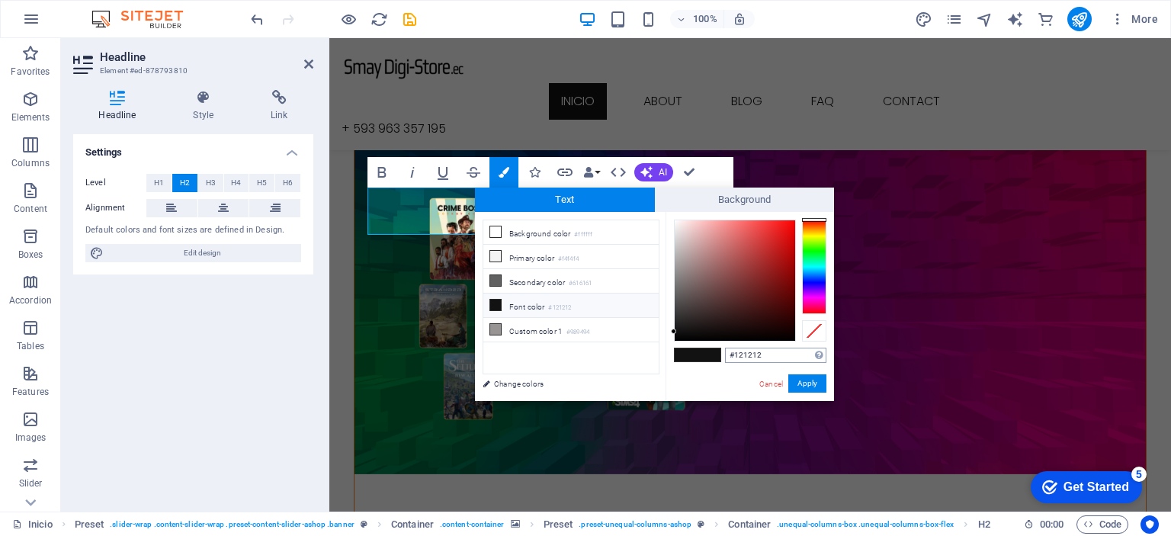
click at [750, 356] on input "#121212" at bounding box center [775, 355] width 101 height 15
type input "#f4efef"
click at [819, 390] on button "Apply" at bounding box center [808, 383] width 38 height 18
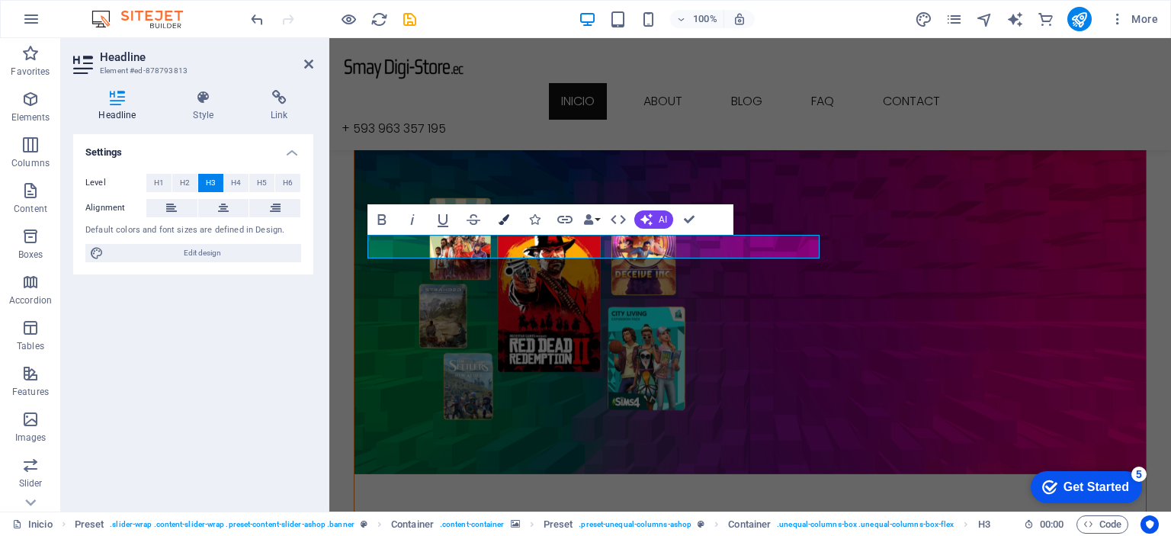
click at [511, 226] on button "Colors" at bounding box center [504, 219] width 29 height 31
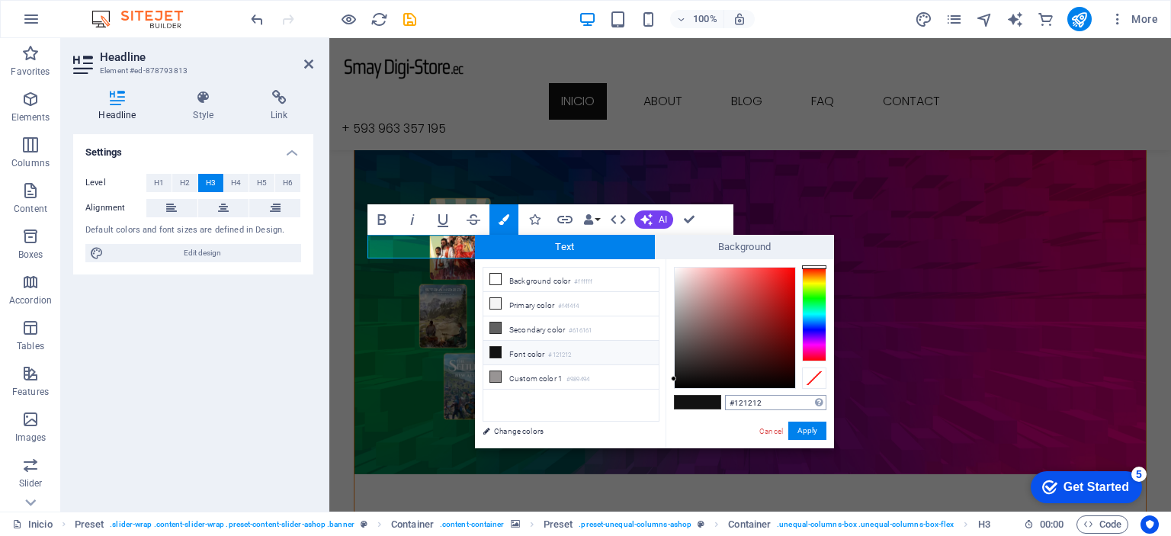
click at [773, 400] on input "#121212" at bounding box center [775, 402] width 101 height 15
type input "#f4efef"
click at [818, 431] on button "Apply" at bounding box center [808, 431] width 38 height 18
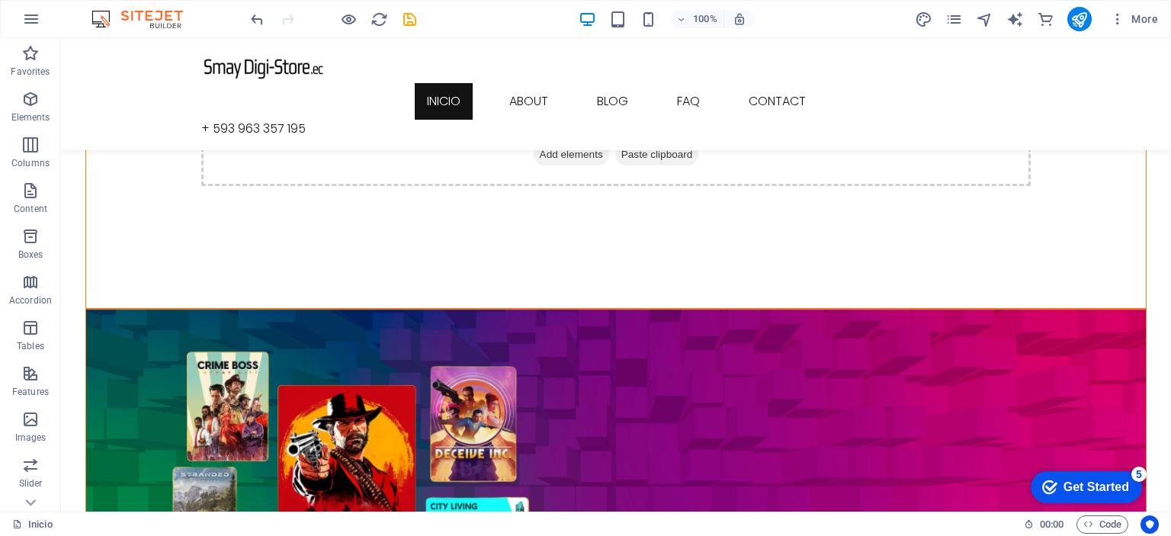
scroll to position [763, 0]
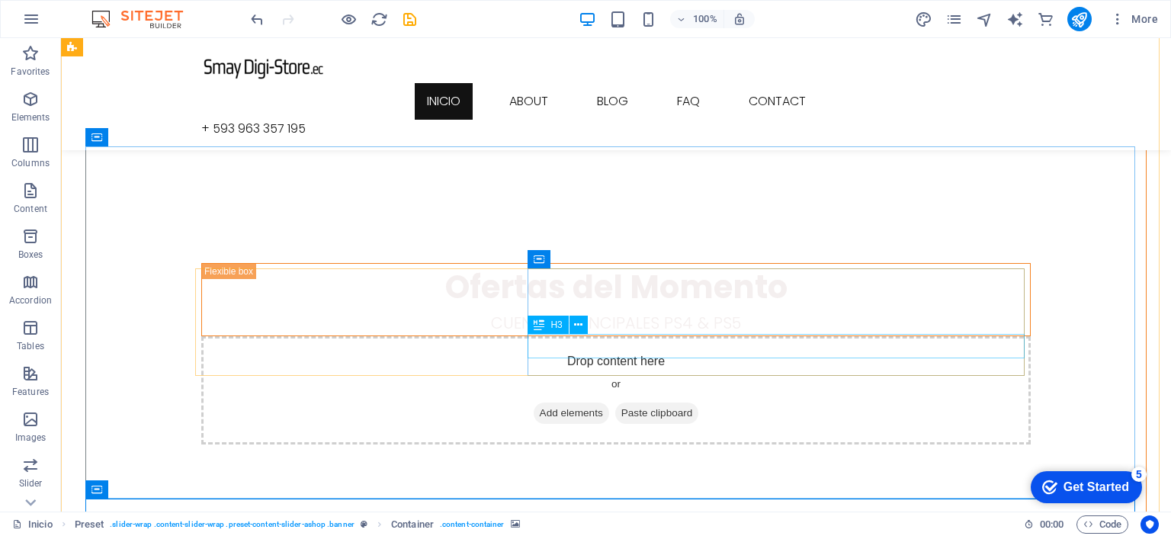
scroll to position [305, 0]
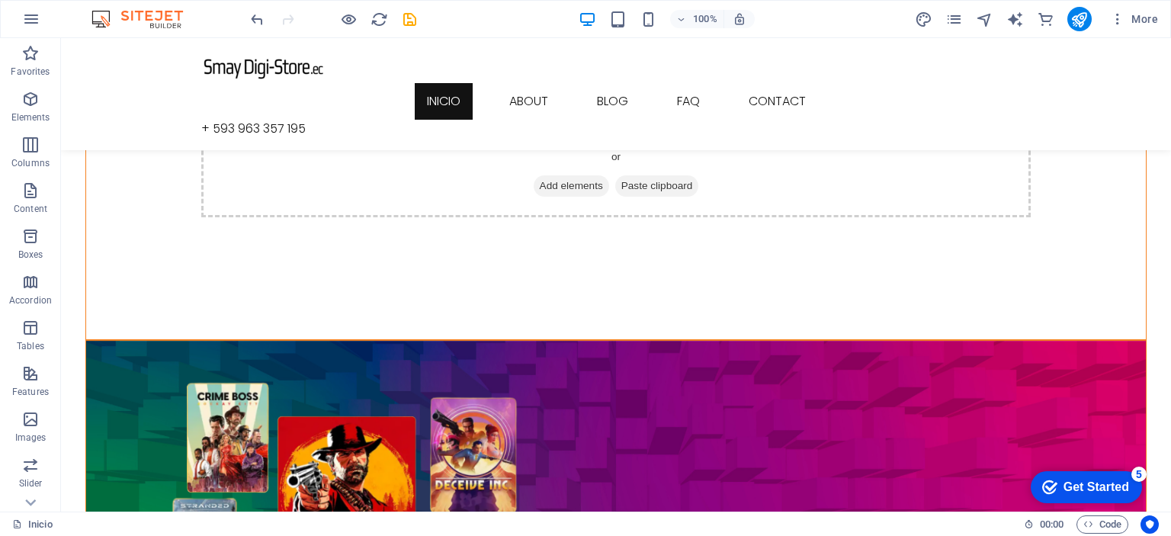
scroll to position [610, 0]
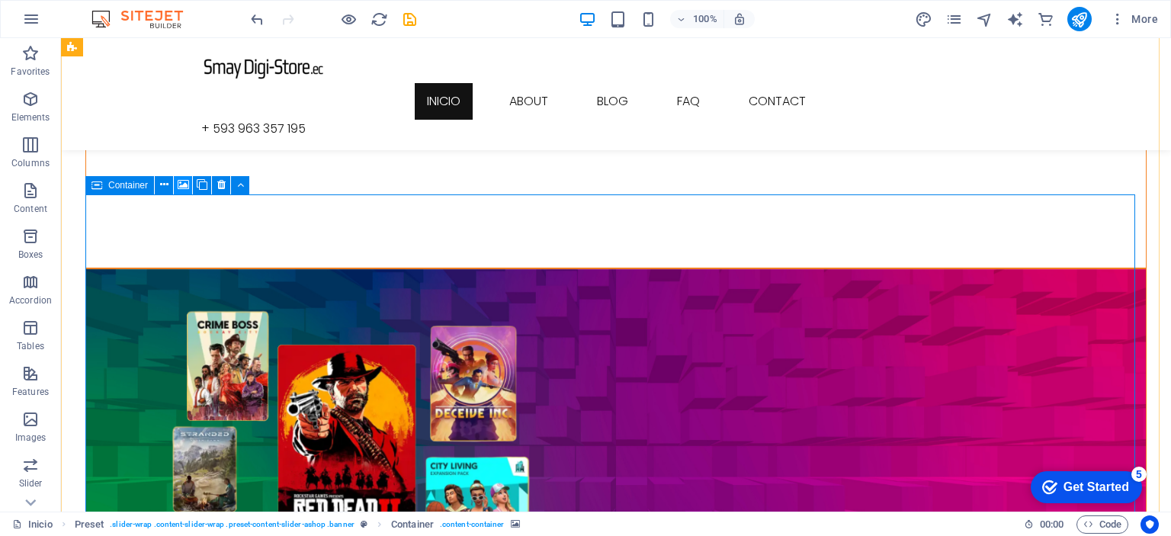
click at [187, 193] on icon at bounding box center [183, 185] width 11 height 16
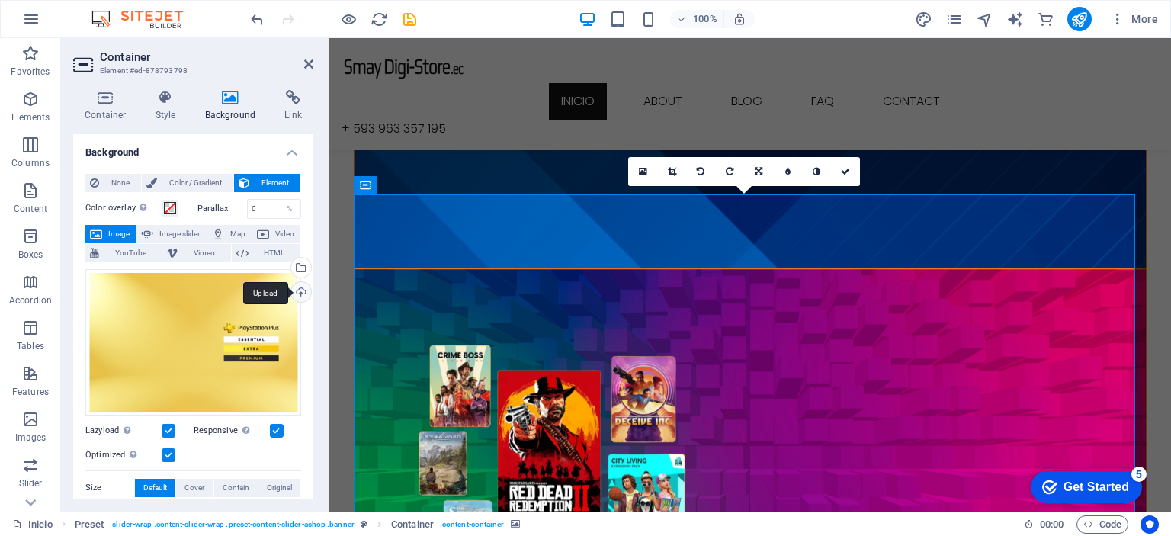
click at [299, 292] on div "Upload" at bounding box center [299, 293] width 23 height 23
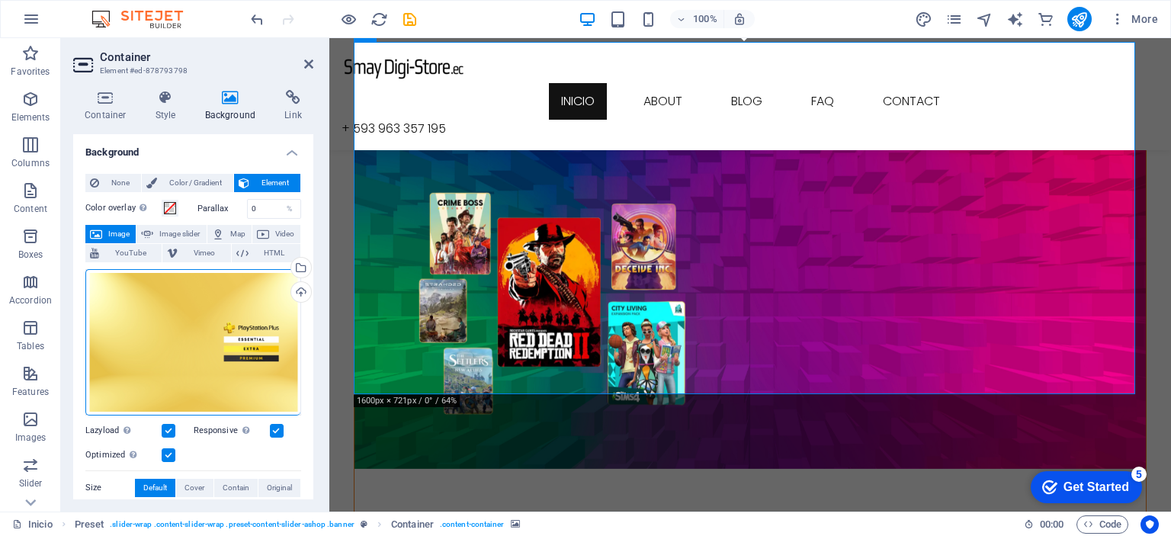
scroll to position [686, 0]
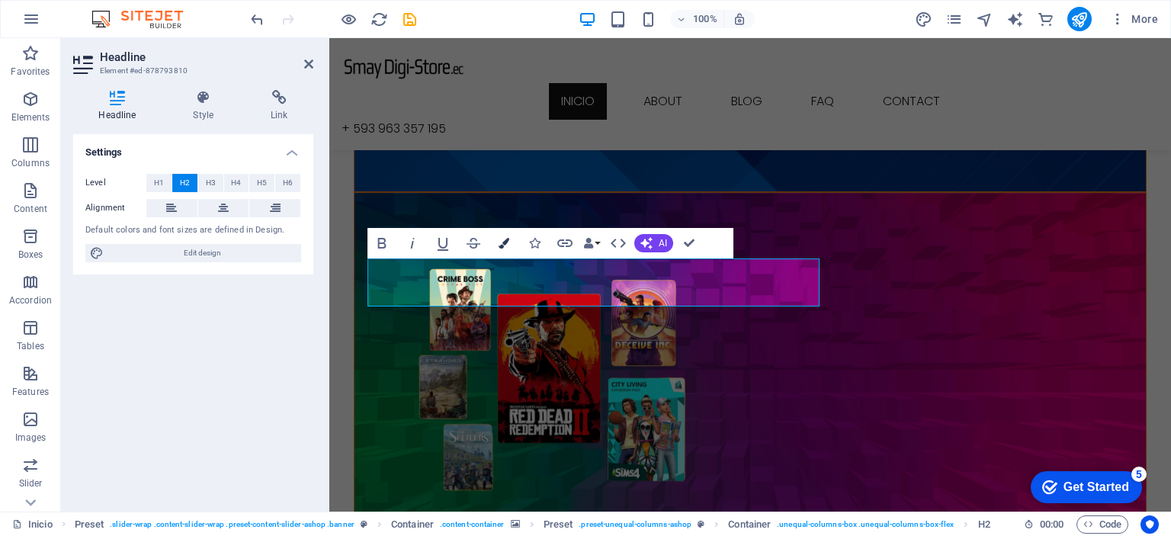
click at [509, 246] on button "Colors" at bounding box center [504, 243] width 29 height 31
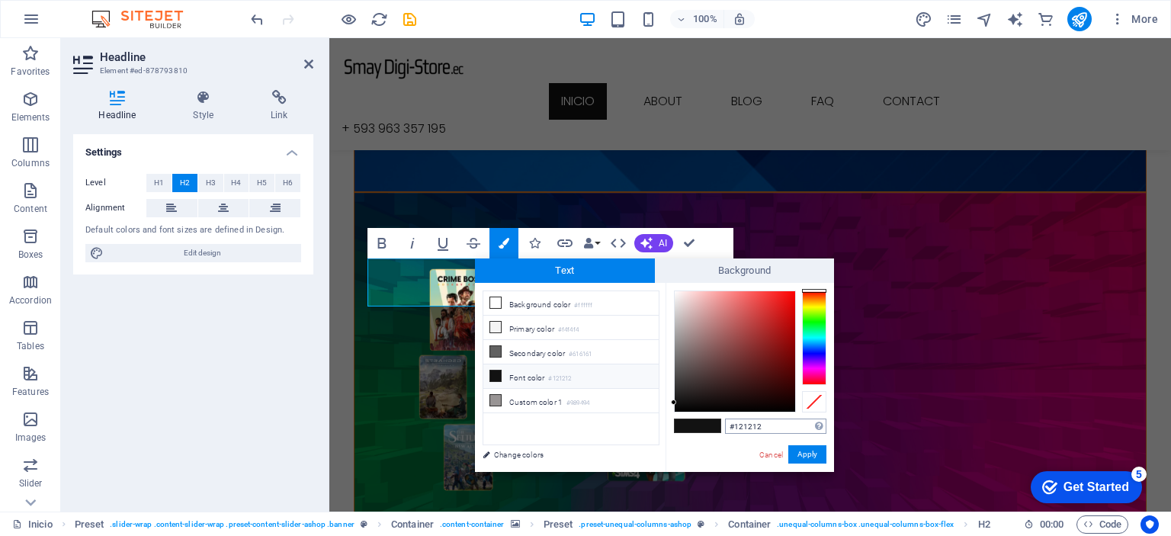
click at [772, 432] on input "#121212" at bounding box center [775, 426] width 101 height 15
type input "#f4efef"
click at [801, 450] on button "Apply" at bounding box center [808, 454] width 38 height 18
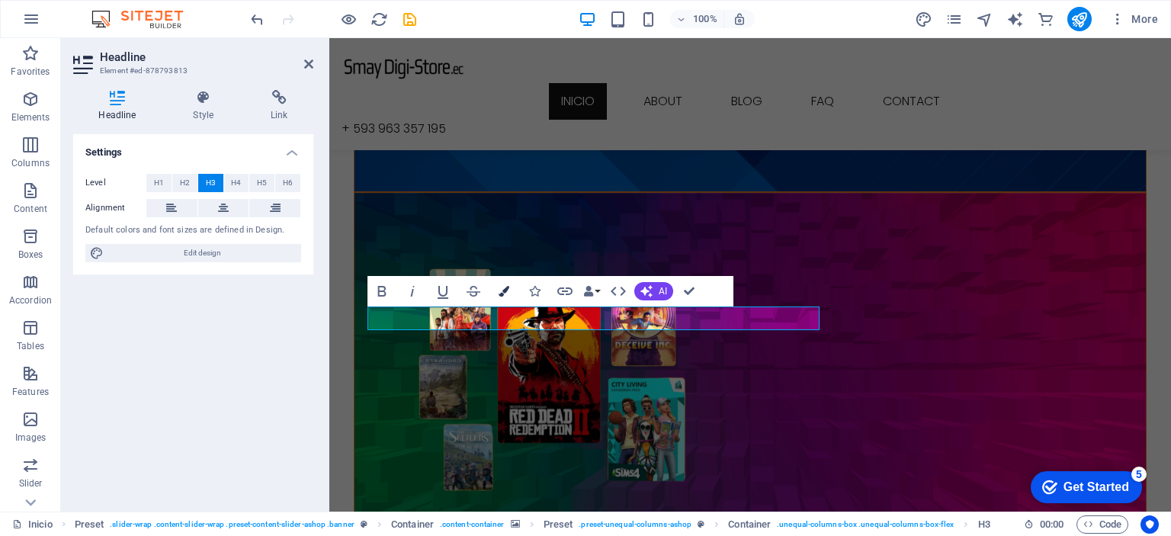
click at [505, 292] on icon "button" at bounding box center [504, 291] width 11 height 11
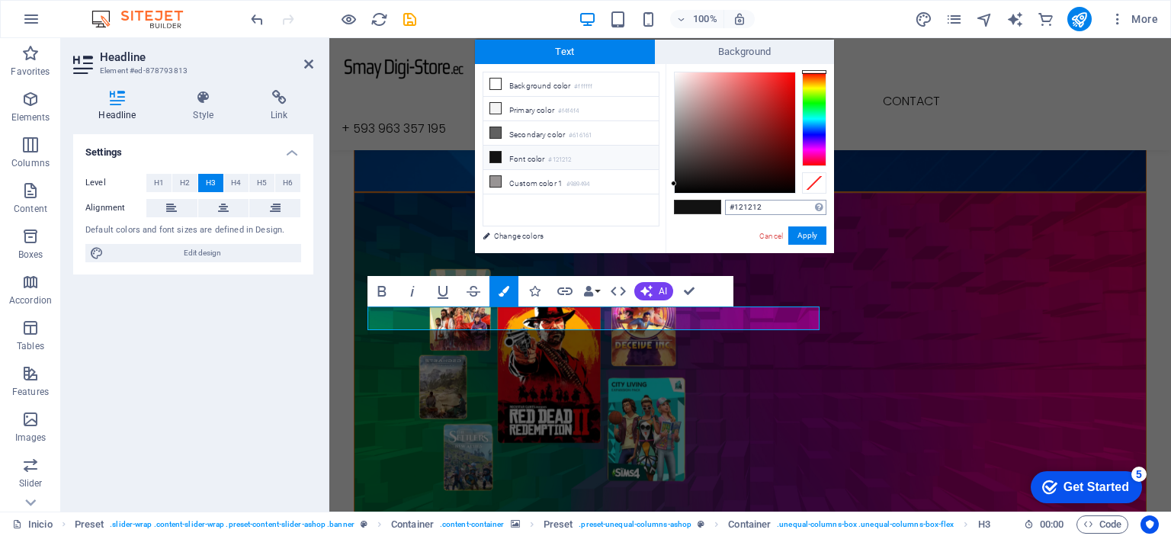
click at [761, 207] on input "#121212" at bounding box center [775, 207] width 101 height 15
type input "#f4efef"
click at [812, 235] on button "Apply" at bounding box center [808, 235] width 38 height 18
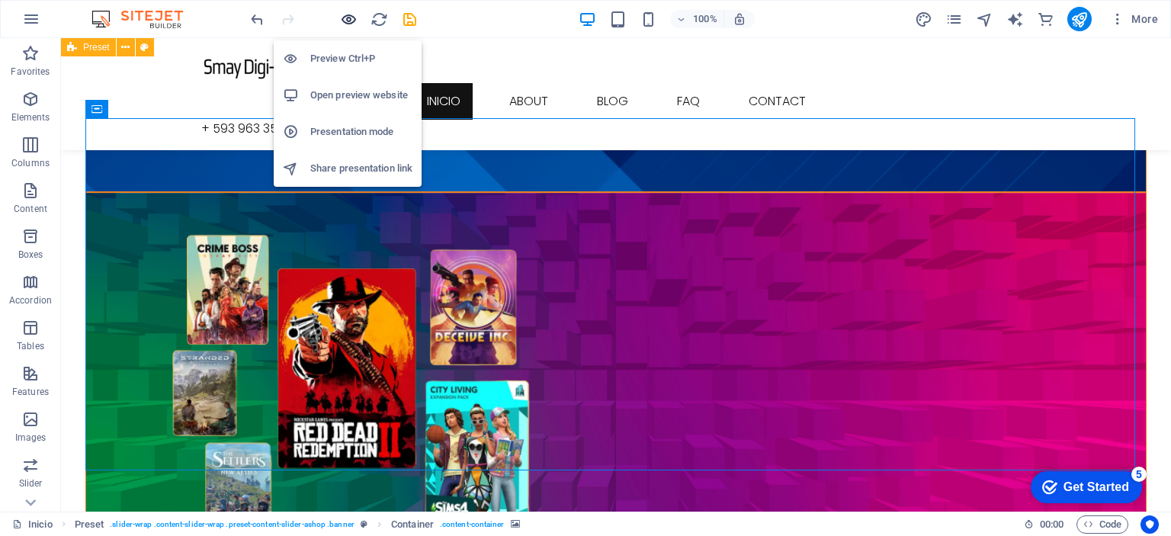
click at [345, 14] on icon "button" at bounding box center [349, 20] width 18 height 18
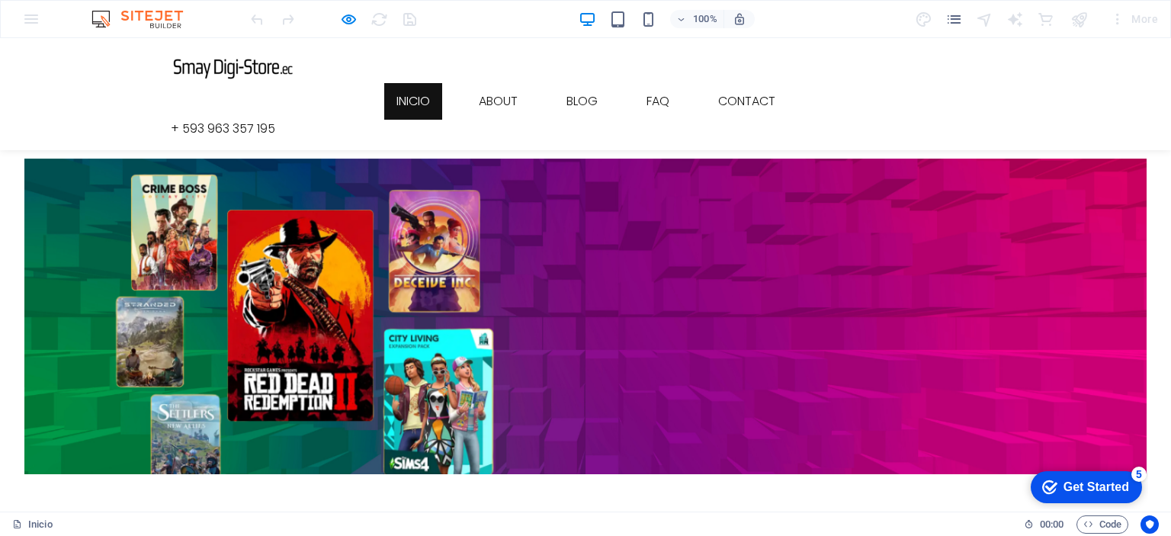
scroll to position [381, 0]
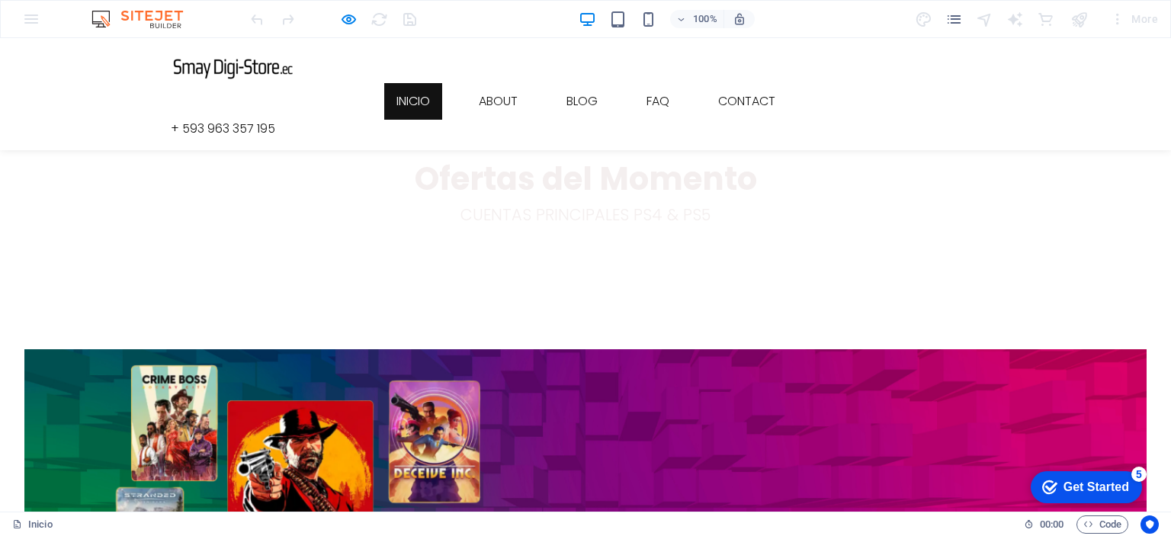
click at [1118, 349] on div at bounding box center [585, 507] width 1123 height 316
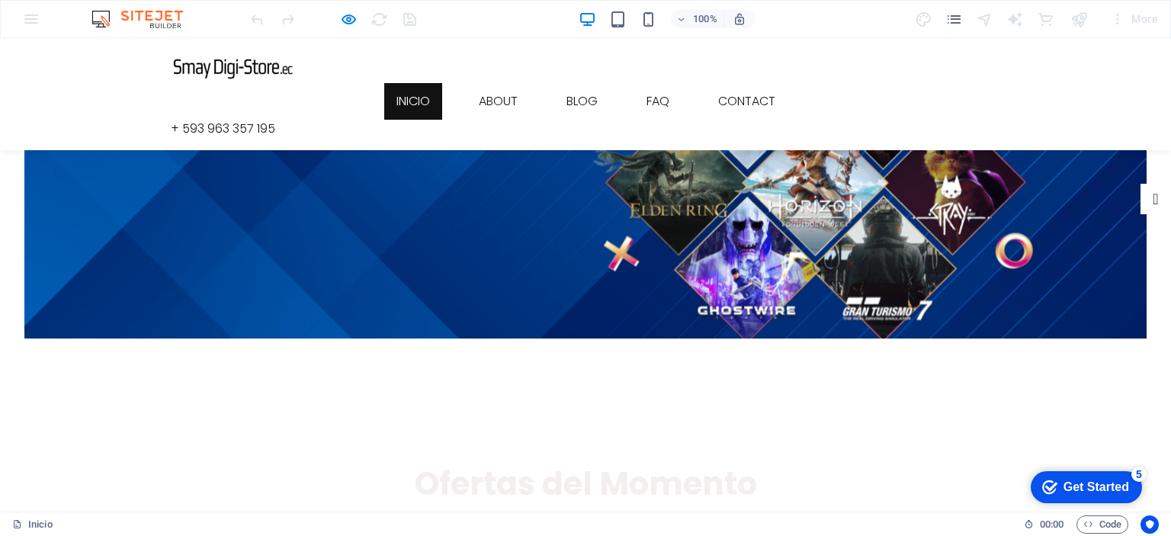
scroll to position [0, 0]
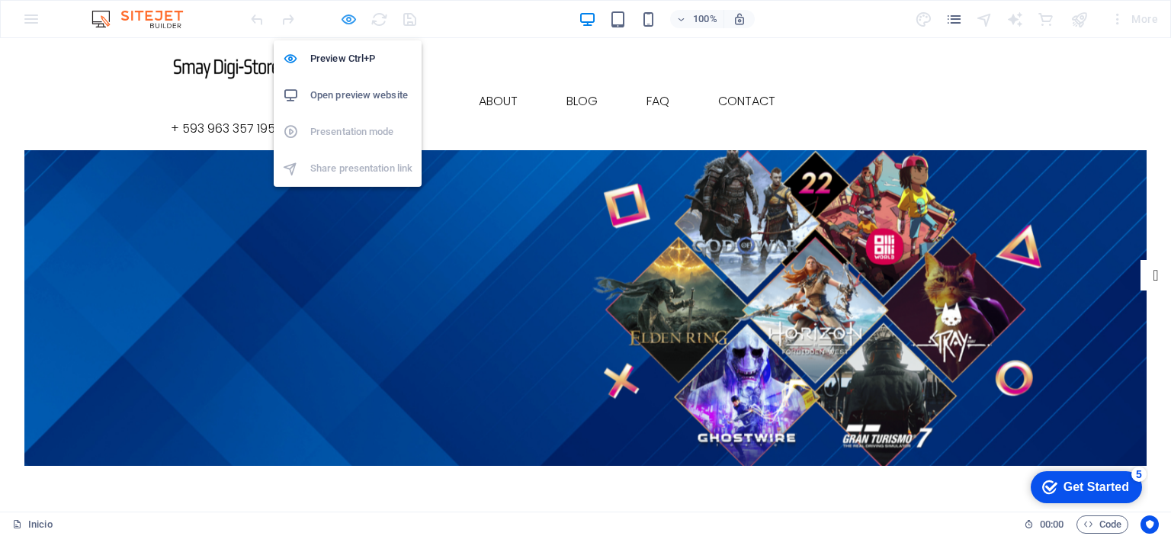
click at [352, 23] on icon "button" at bounding box center [349, 20] width 18 height 18
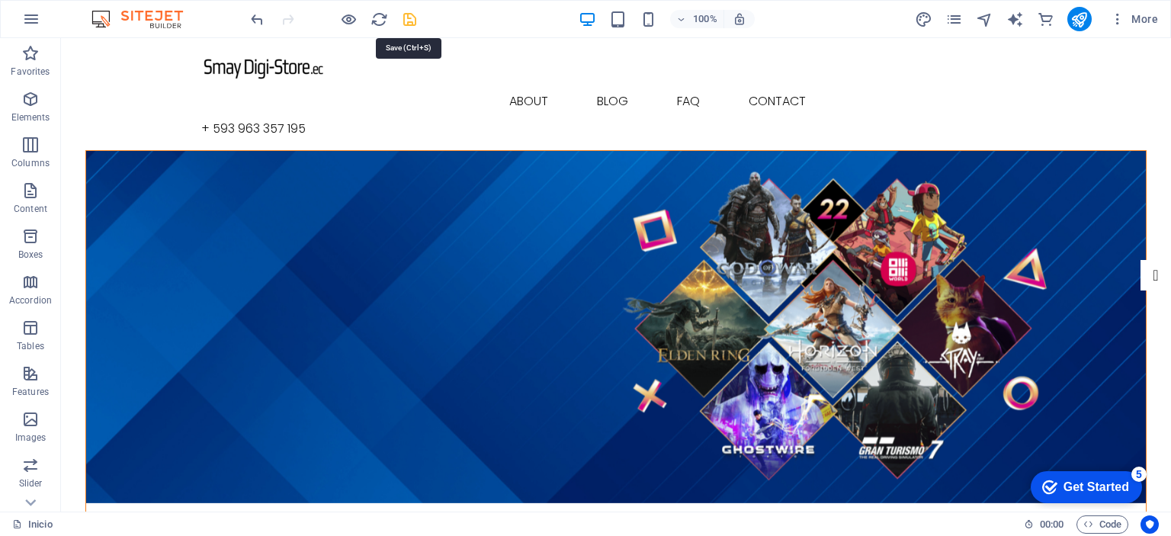
click at [414, 24] on icon "save" at bounding box center [410, 20] width 18 height 18
click at [389, 53] on icon at bounding box center [387, 48] width 8 height 16
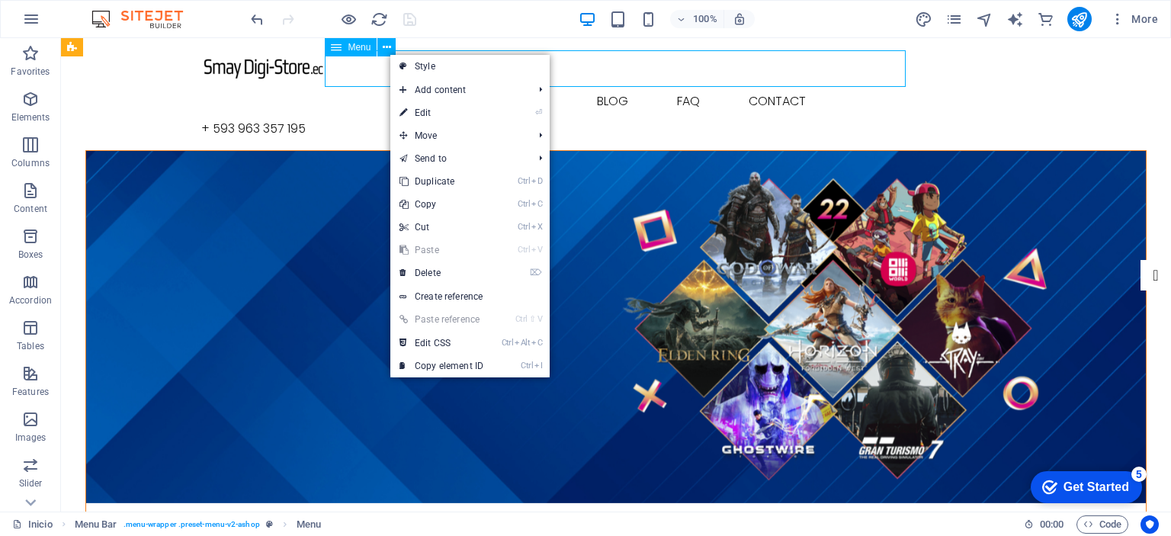
click at [336, 51] on icon at bounding box center [336, 47] width 11 height 18
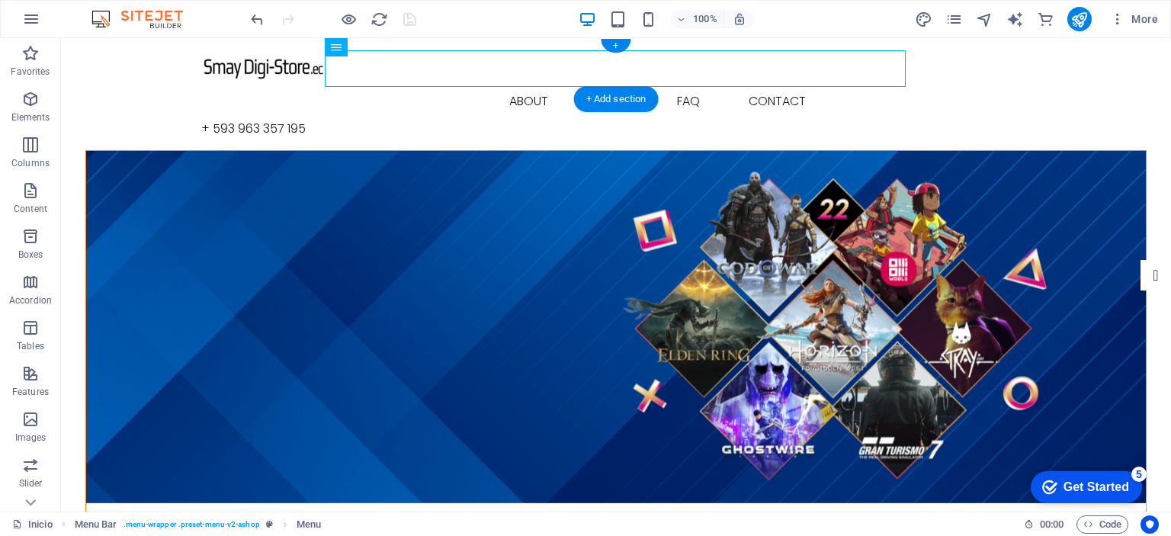
drag, startPoint x: 396, startPoint y: 86, endPoint x: 335, endPoint y: 82, distance: 61.1
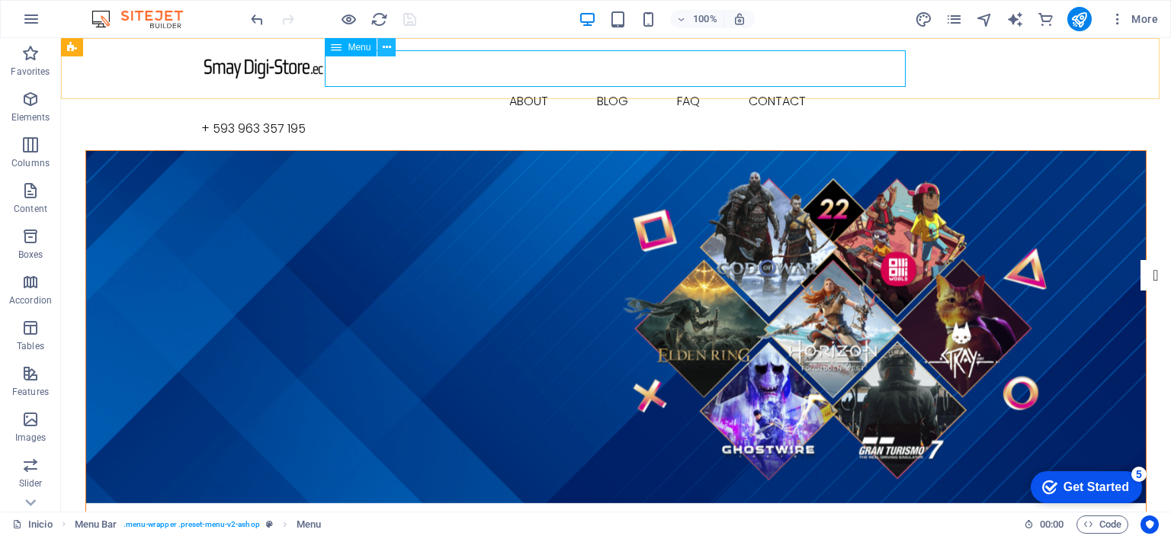
click at [386, 49] on icon at bounding box center [387, 48] width 8 height 16
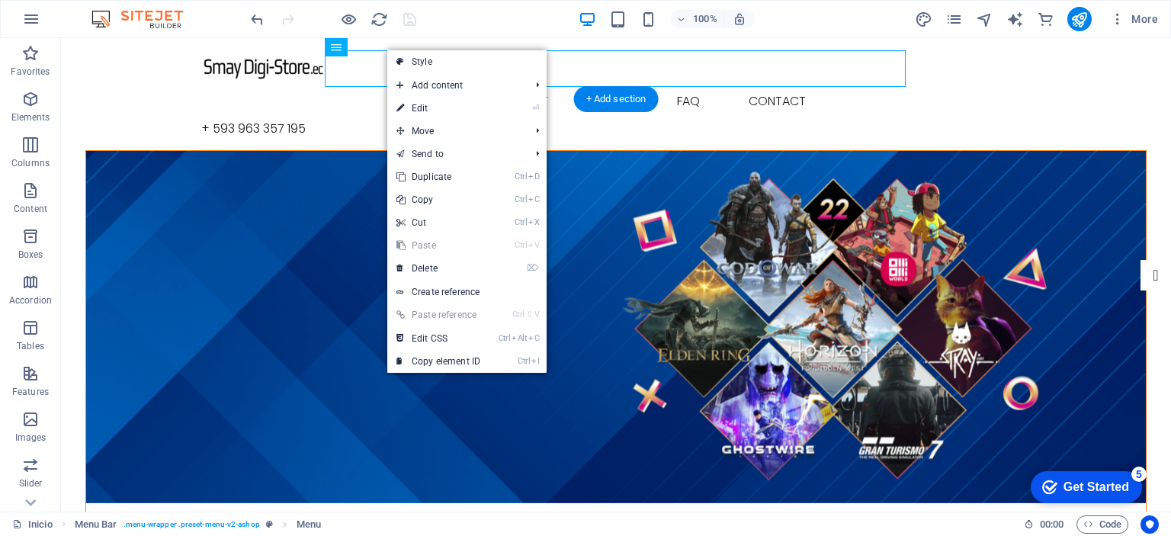
click at [307, 157] on figure at bounding box center [616, 327] width 1060 height 352
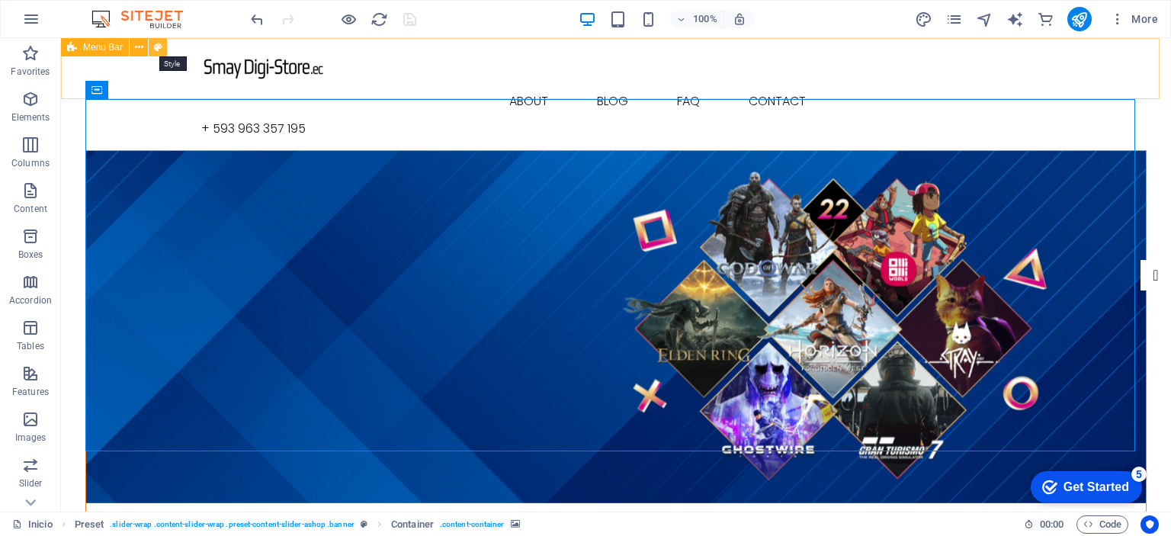
click at [156, 50] on icon at bounding box center [158, 48] width 8 height 16
select select "rem"
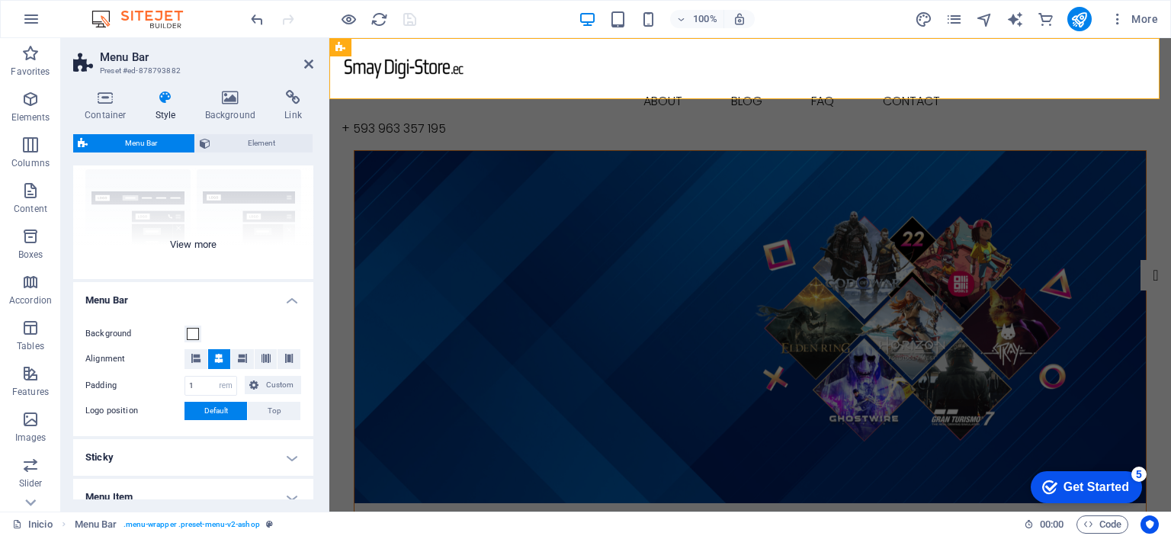
scroll to position [153, 0]
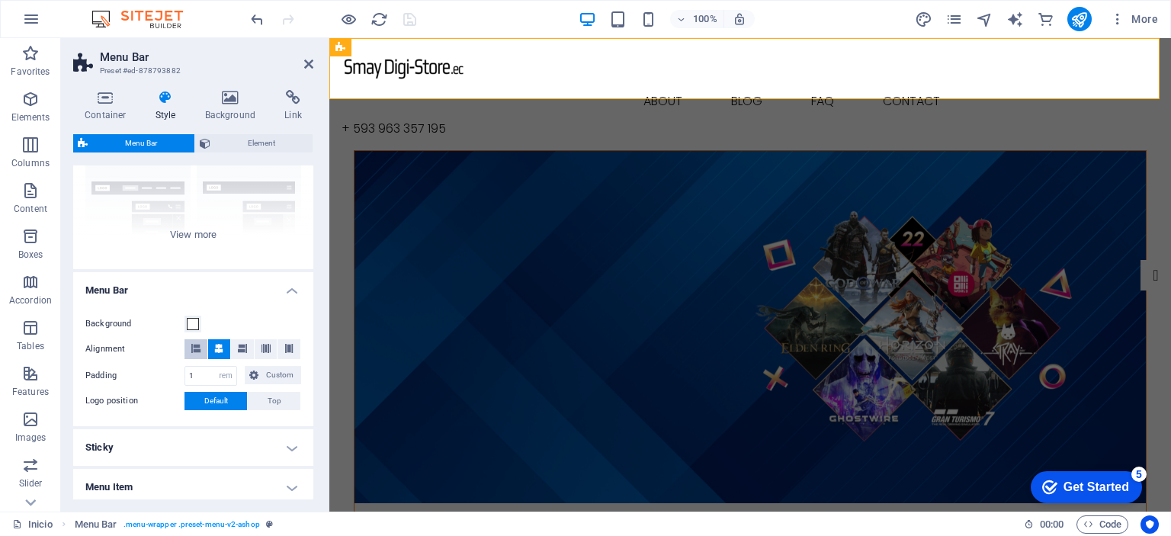
click at [189, 350] on button at bounding box center [196, 349] width 23 height 20
click at [217, 351] on icon at bounding box center [218, 348] width 9 height 9
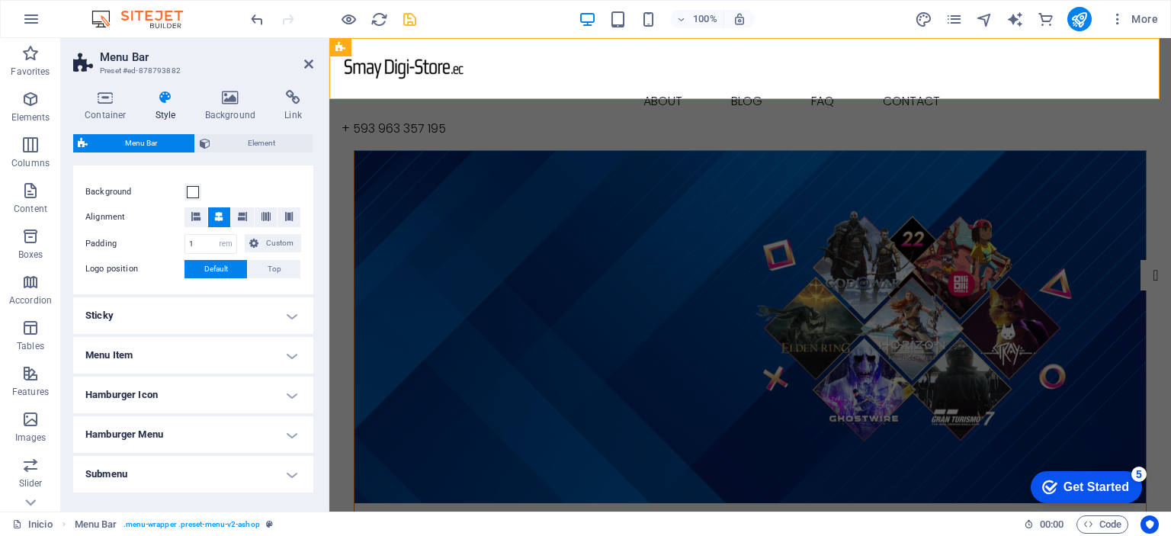
scroll to position [305, 0]
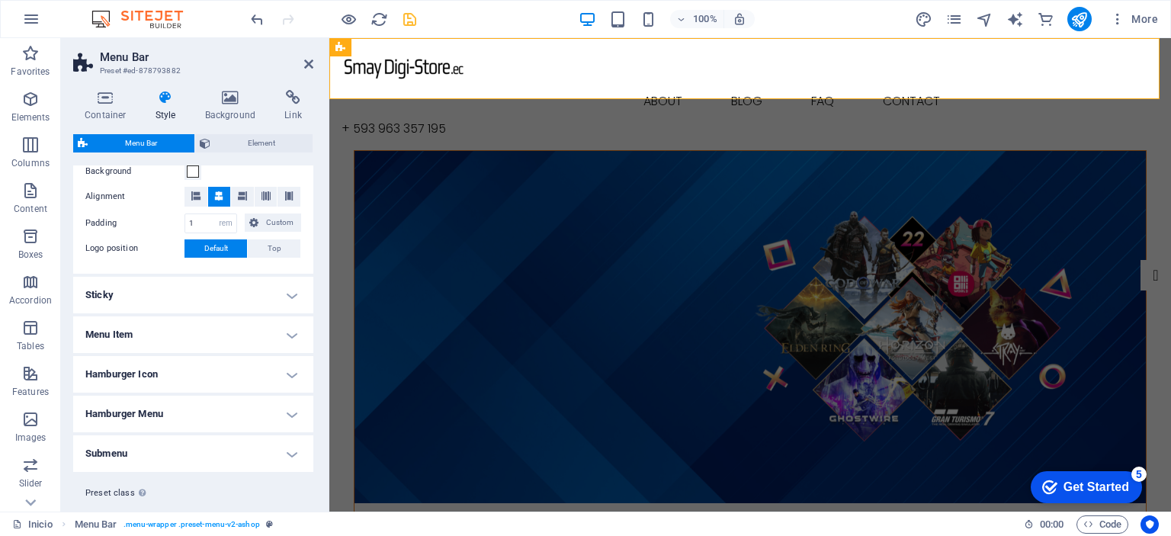
click at [294, 371] on h4 "Hamburger Icon" at bounding box center [193, 374] width 240 height 37
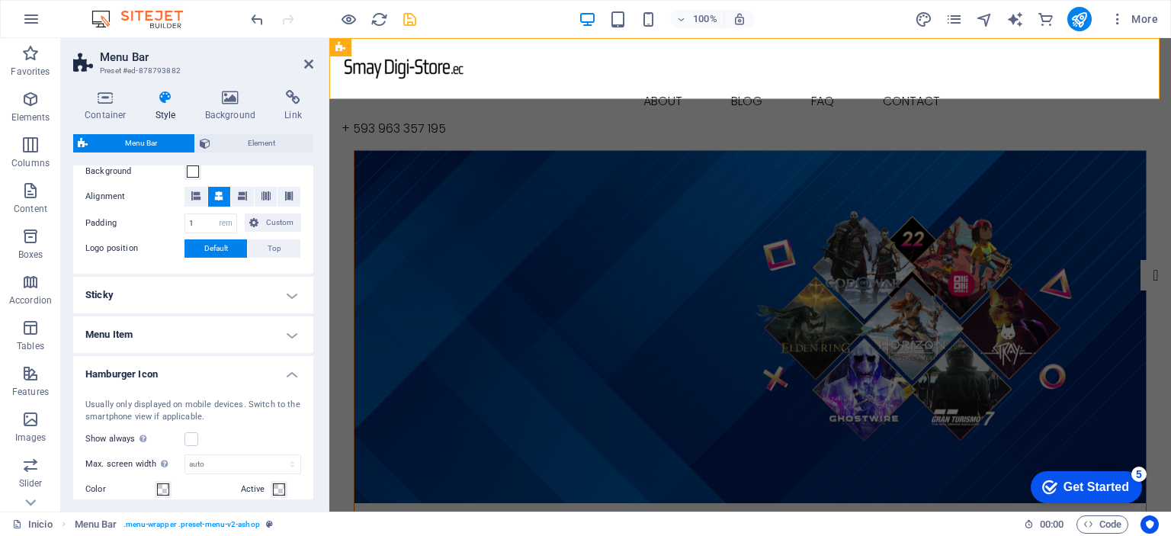
click at [294, 371] on h4 "Hamburger Icon" at bounding box center [193, 369] width 240 height 27
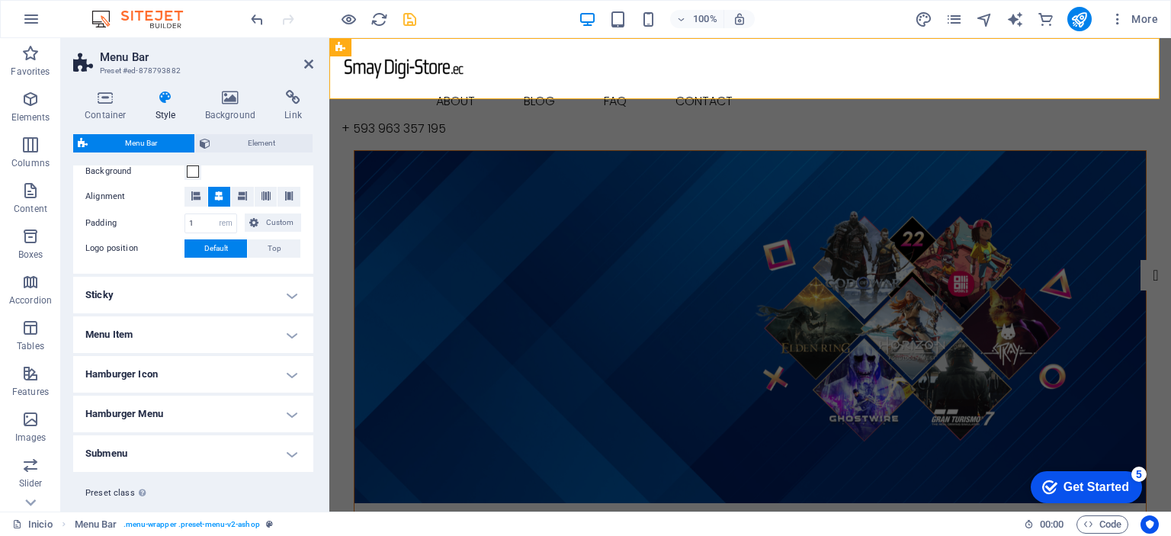
click at [287, 372] on h4 "Hamburger Icon" at bounding box center [193, 374] width 240 height 37
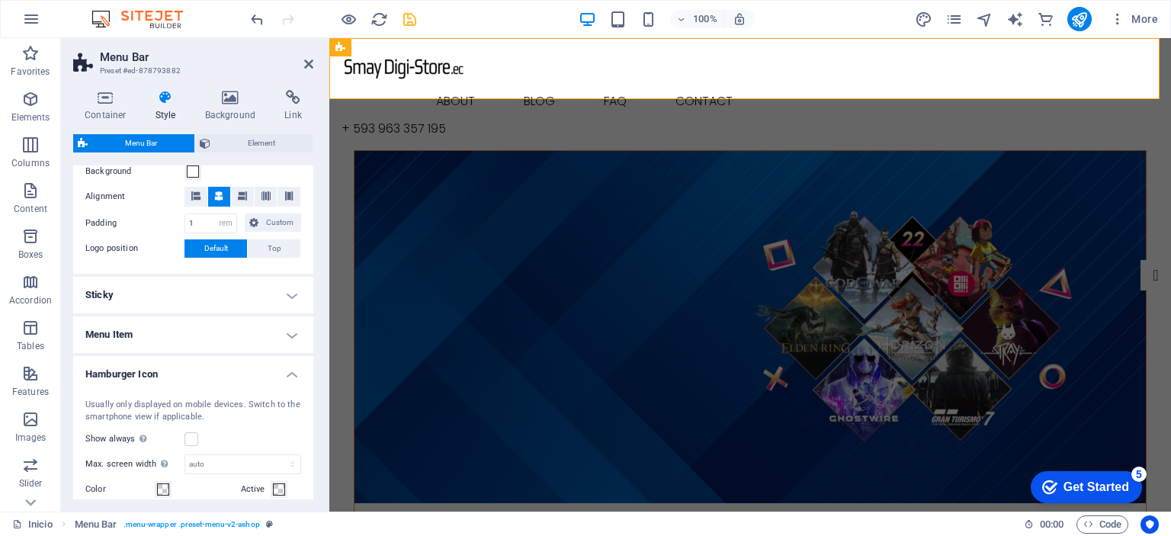
click at [287, 372] on h4 "Hamburger Icon" at bounding box center [193, 369] width 240 height 27
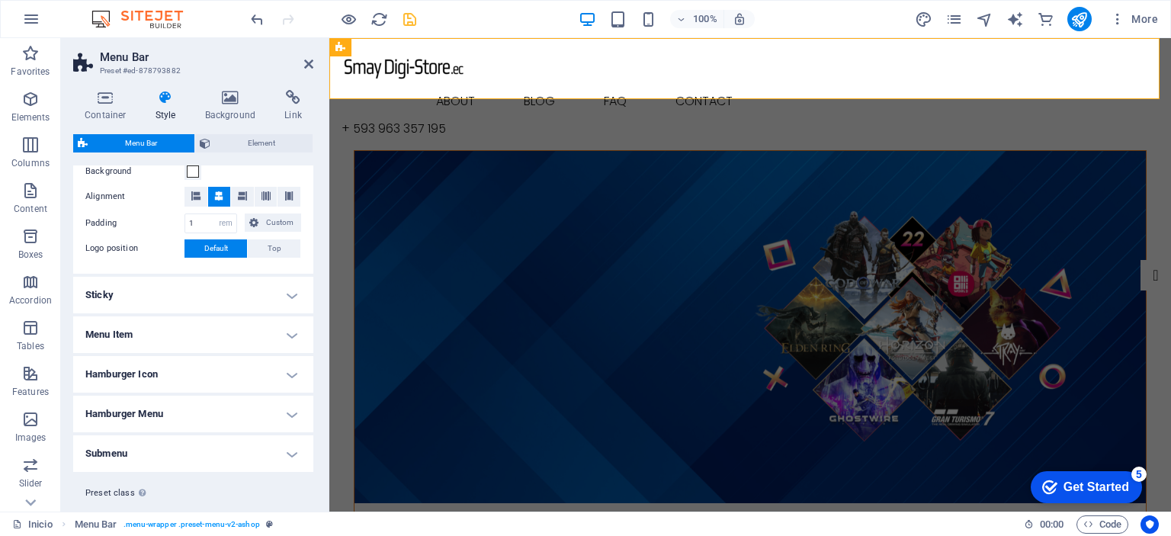
click at [290, 328] on h4 "Menu Item" at bounding box center [193, 334] width 240 height 37
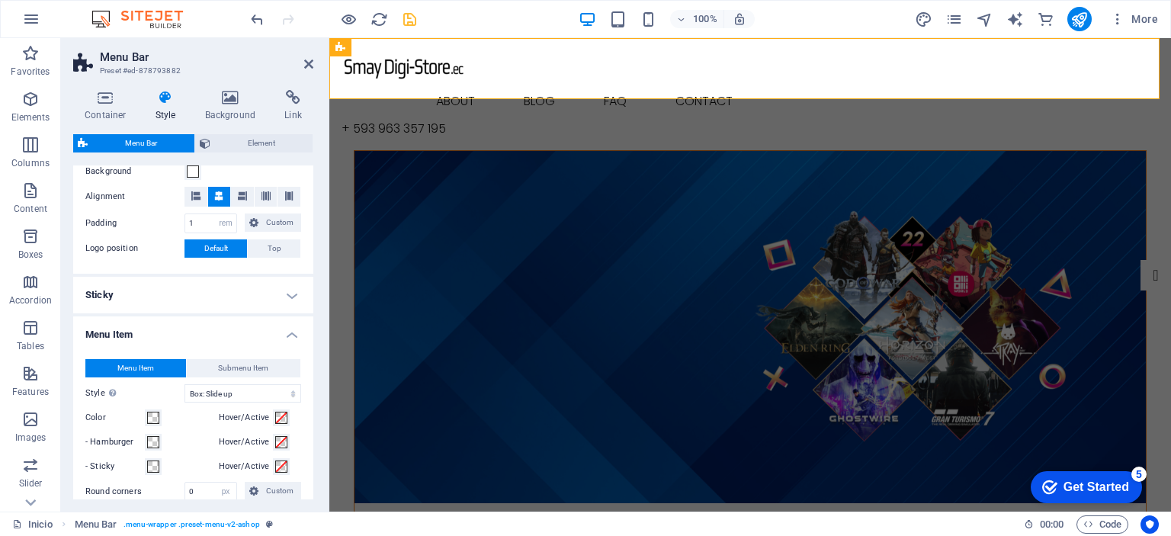
click at [290, 328] on h4 "Menu Item" at bounding box center [193, 329] width 240 height 27
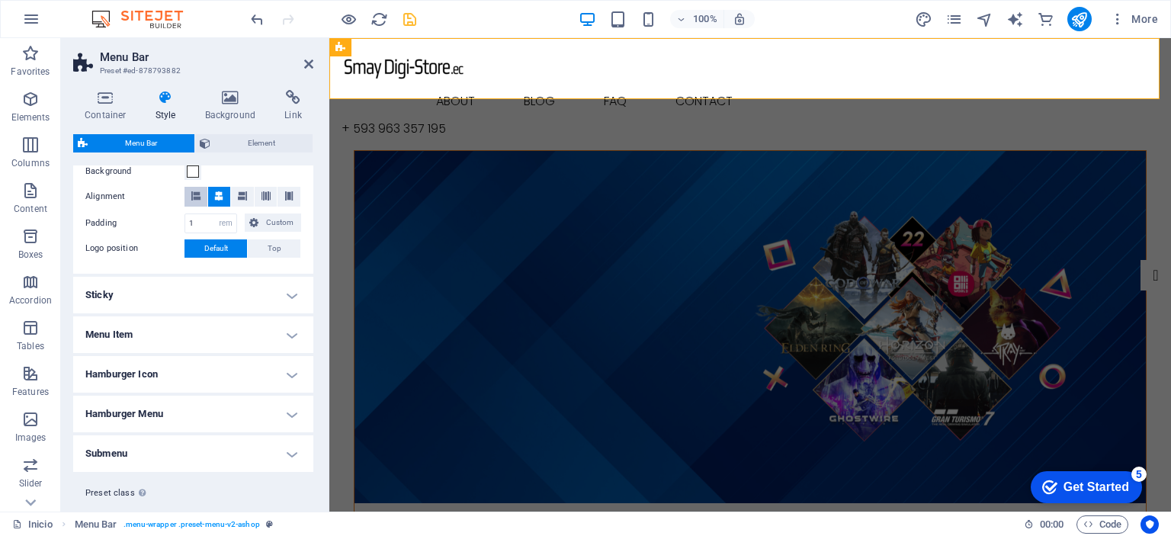
click at [194, 196] on icon at bounding box center [195, 195] width 9 height 9
click at [214, 198] on icon at bounding box center [218, 195] width 9 height 9
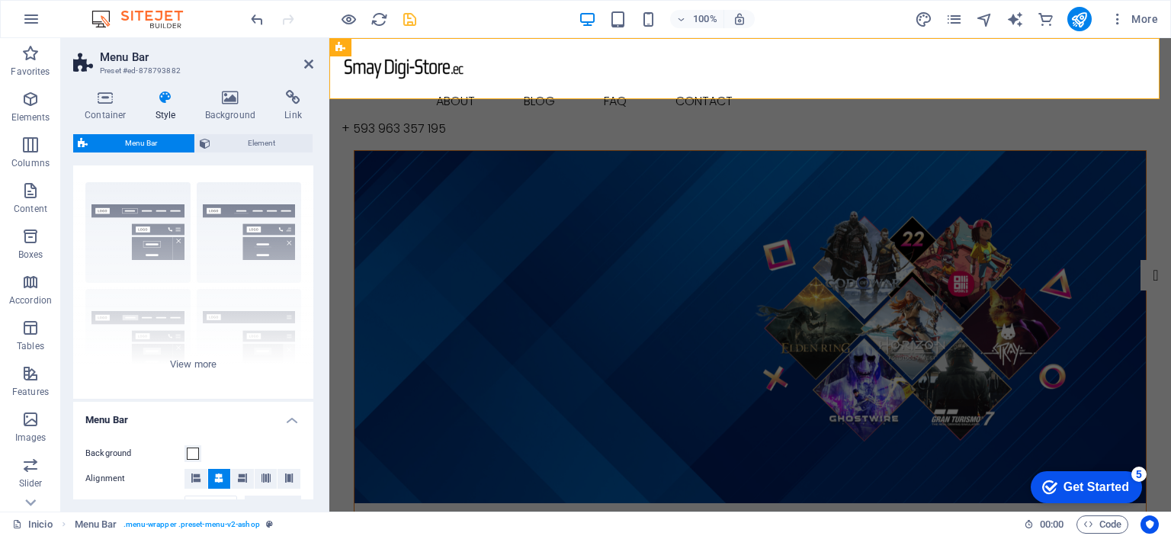
scroll to position [0, 0]
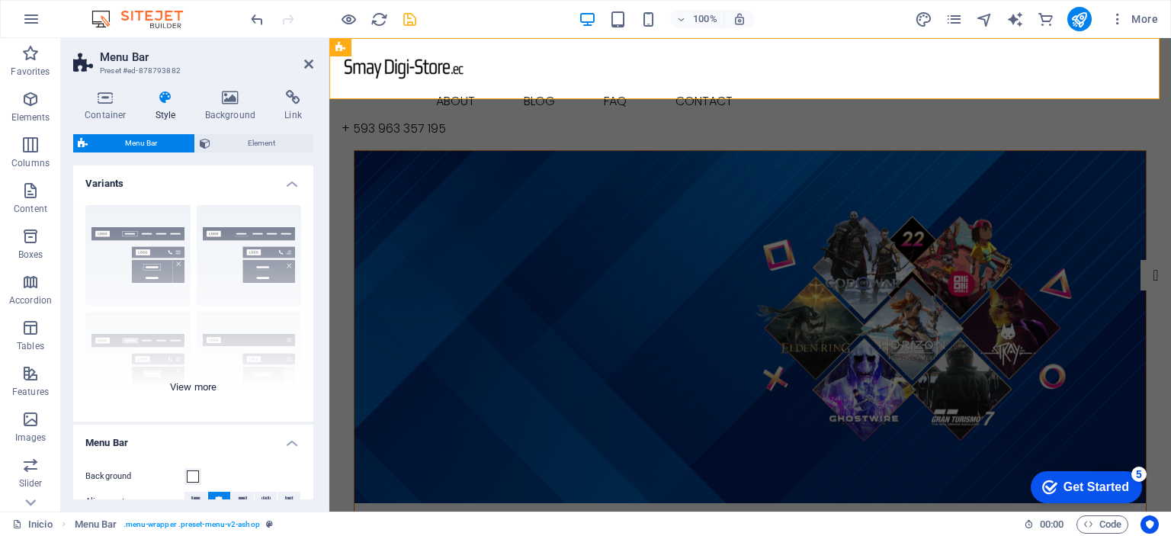
click at [204, 389] on div "Border Centered Default Fixed Loki Trigger Wide XXL" at bounding box center [193, 307] width 240 height 229
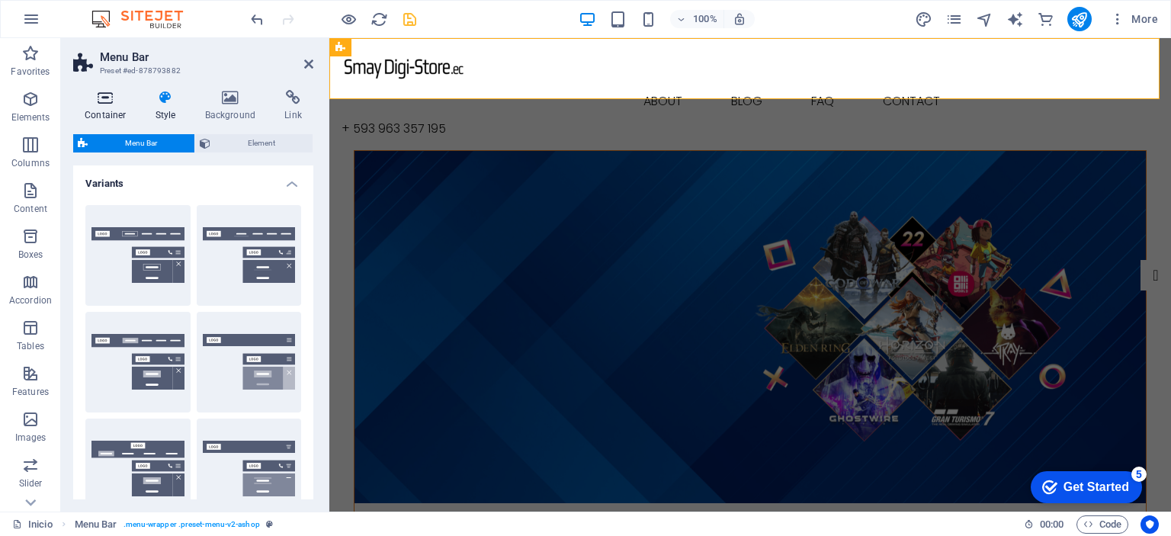
click at [102, 109] on h4 "Container" at bounding box center [108, 106] width 71 height 32
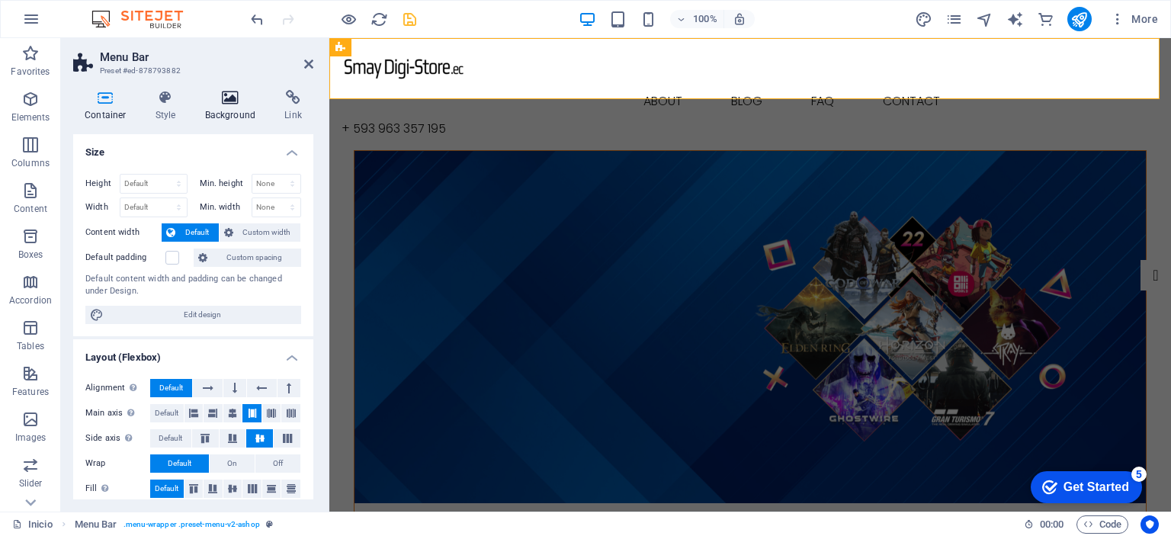
click at [222, 104] on icon at bounding box center [231, 97] width 74 height 15
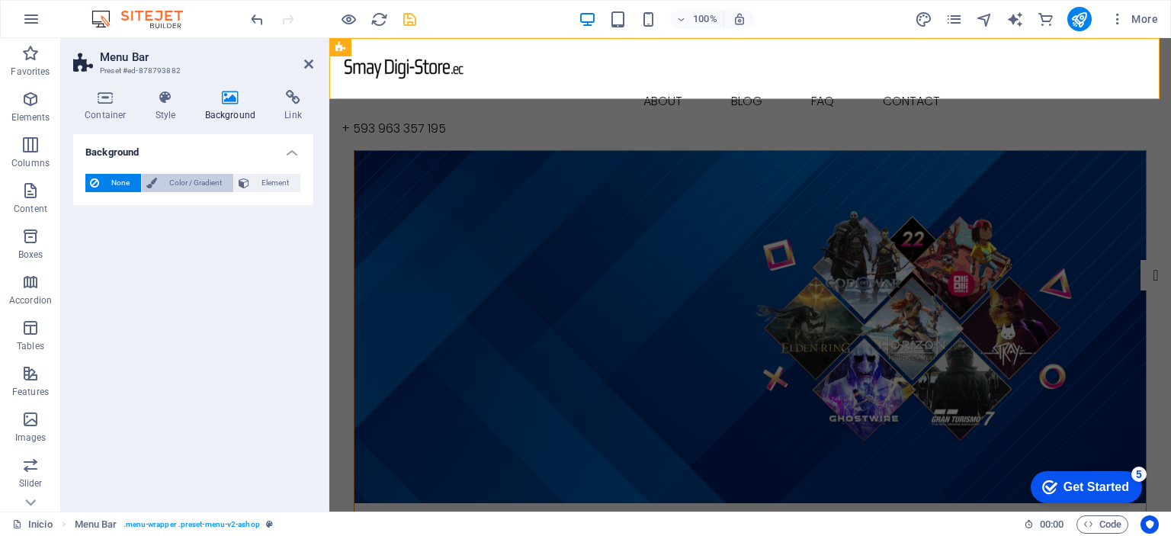
click at [204, 187] on span "Color / Gradient" at bounding box center [195, 183] width 67 height 18
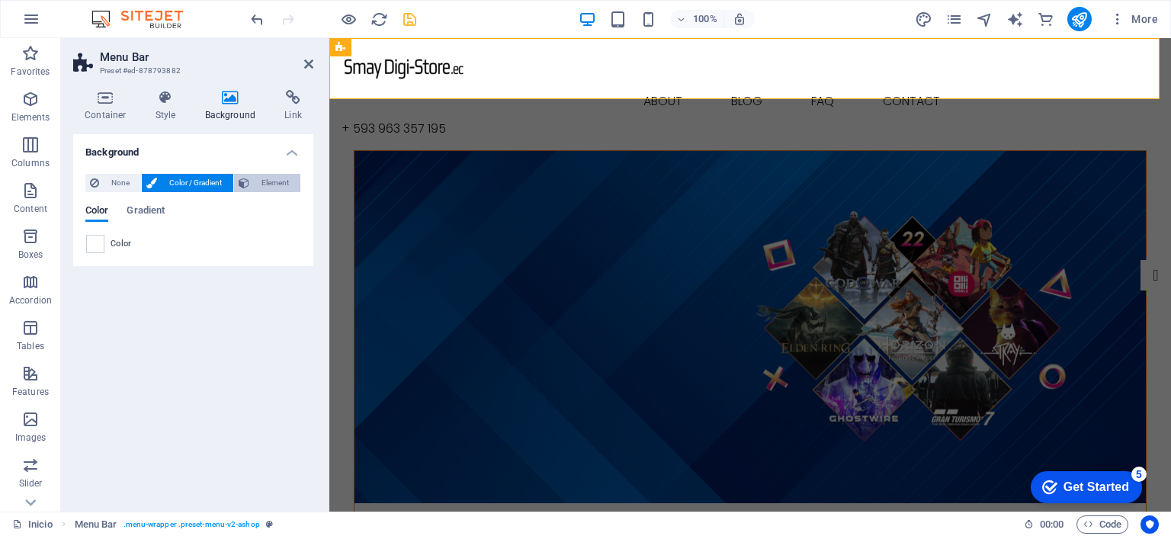
click at [262, 184] on span "Element" at bounding box center [275, 183] width 42 height 18
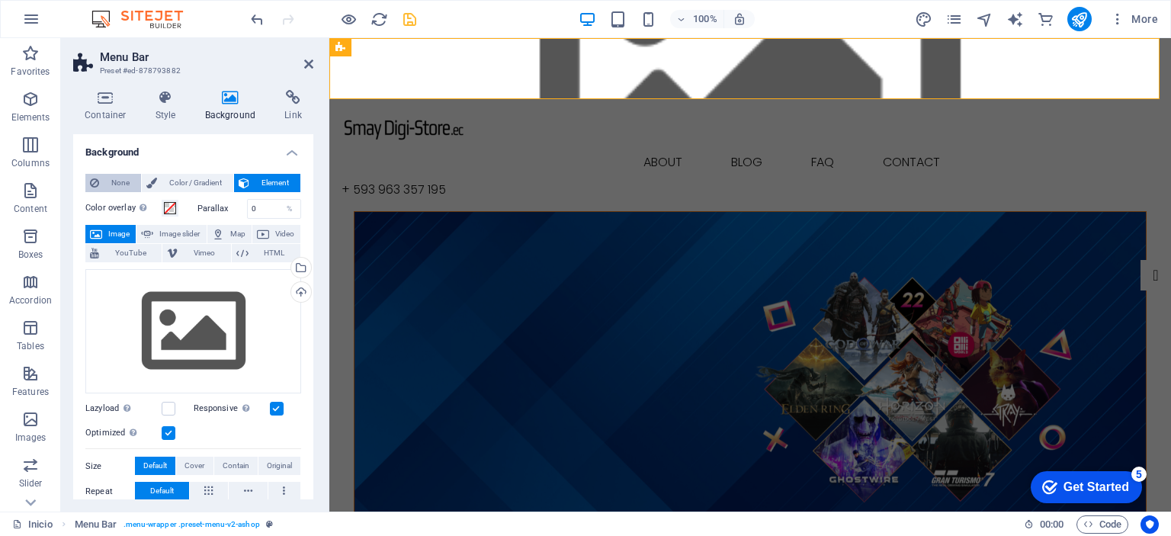
click at [118, 179] on span "None" at bounding box center [120, 183] width 33 height 18
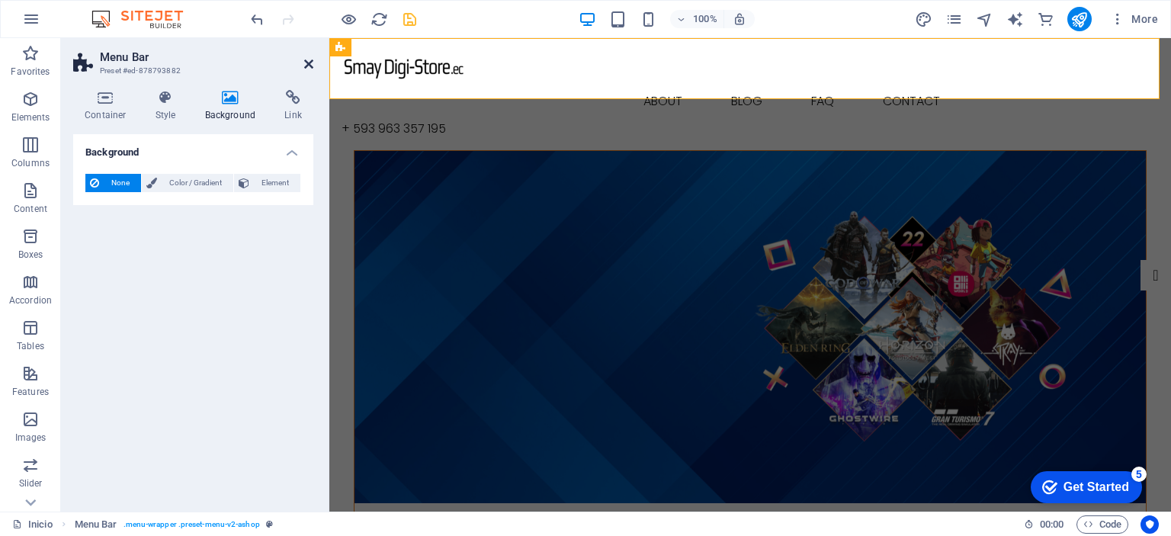
drag, startPoint x: 304, startPoint y: 59, endPoint x: 240, endPoint y: 27, distance: 71.3
click at [304, 59] on icon at bounding box center [308, 64] width 9 height 12
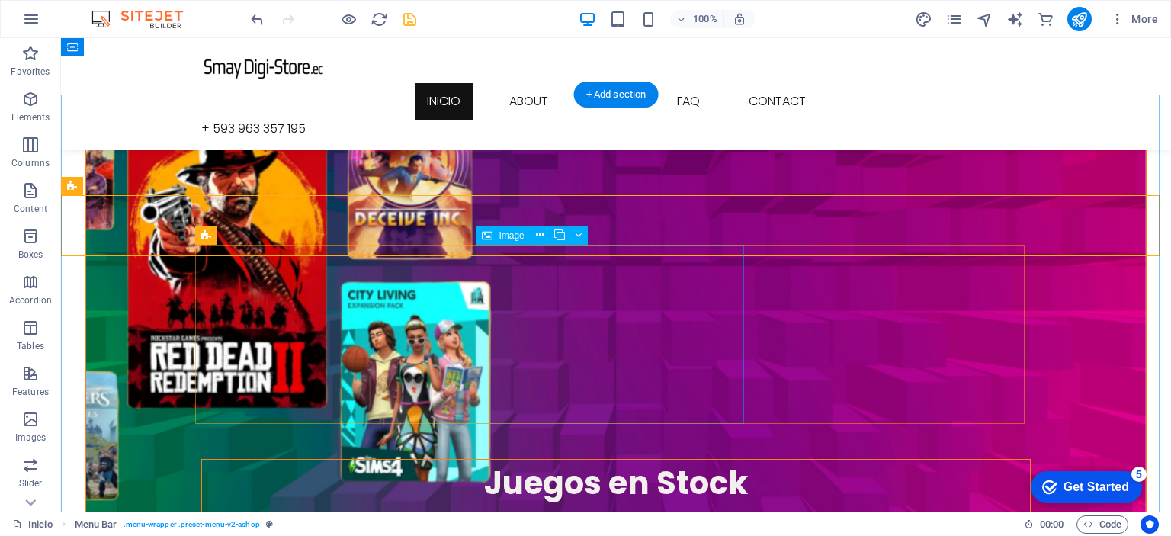
scroll to position [991, 0]
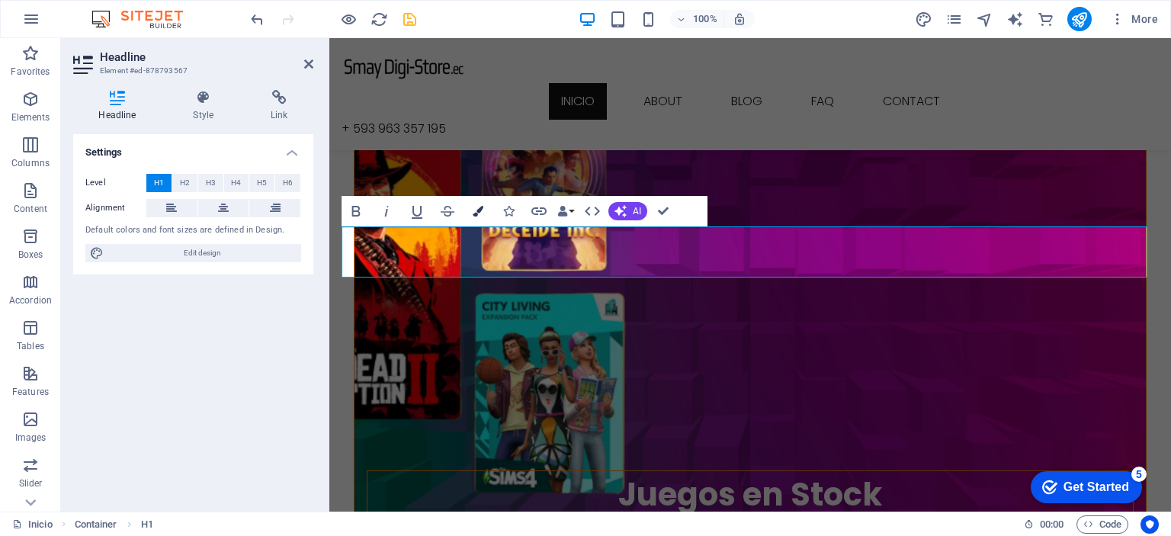
click at [473, 210] on icon "button" at bounding box center [478, 211] width 11 height 11
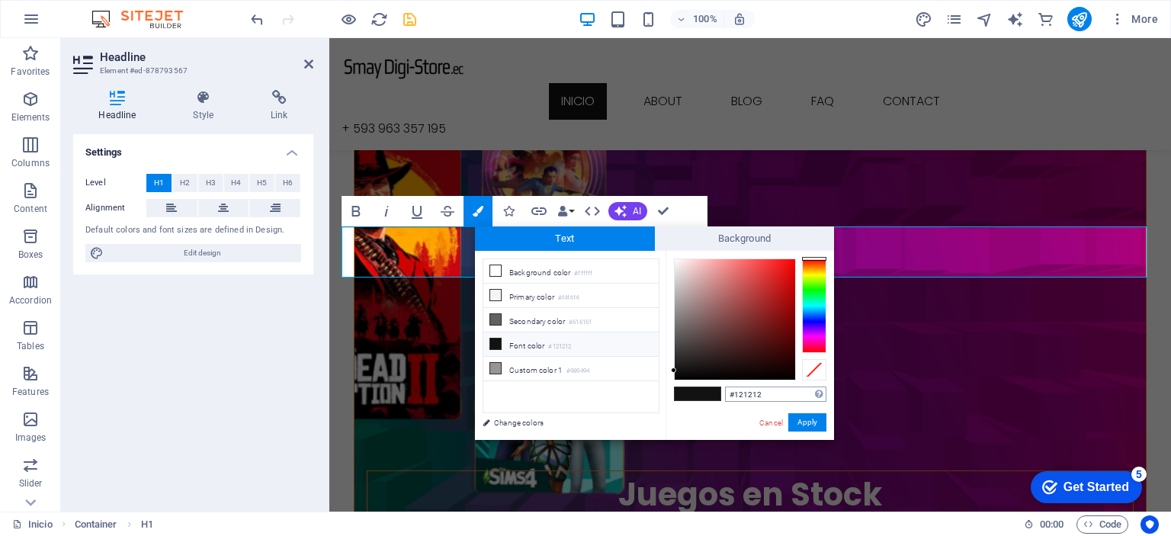
click at [773, 396] on input "#121212" at bounding box center [775, 394] width 101 height 15
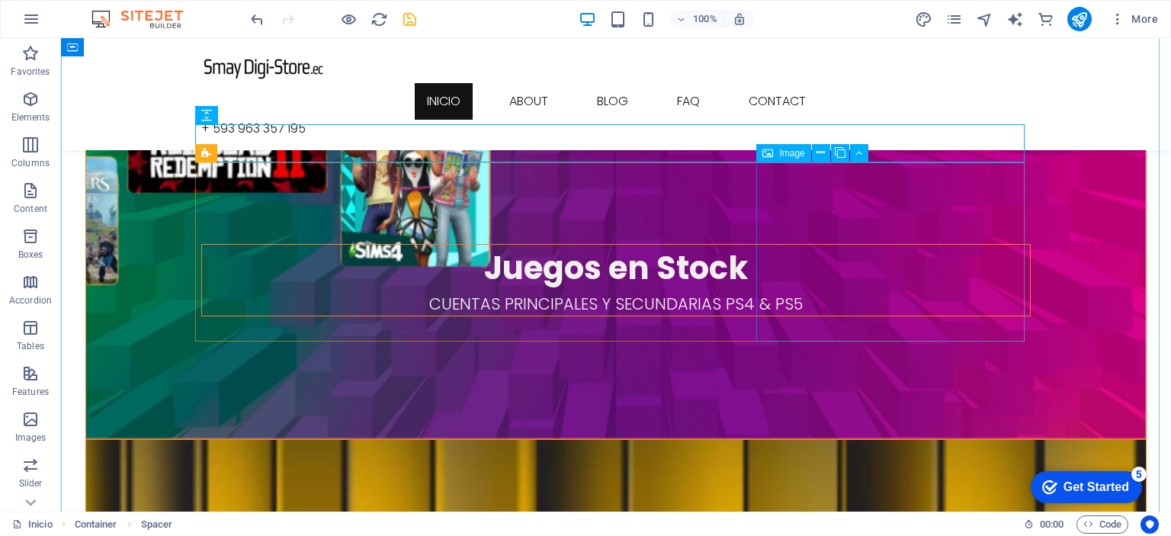
scroll to position [1296, 0]
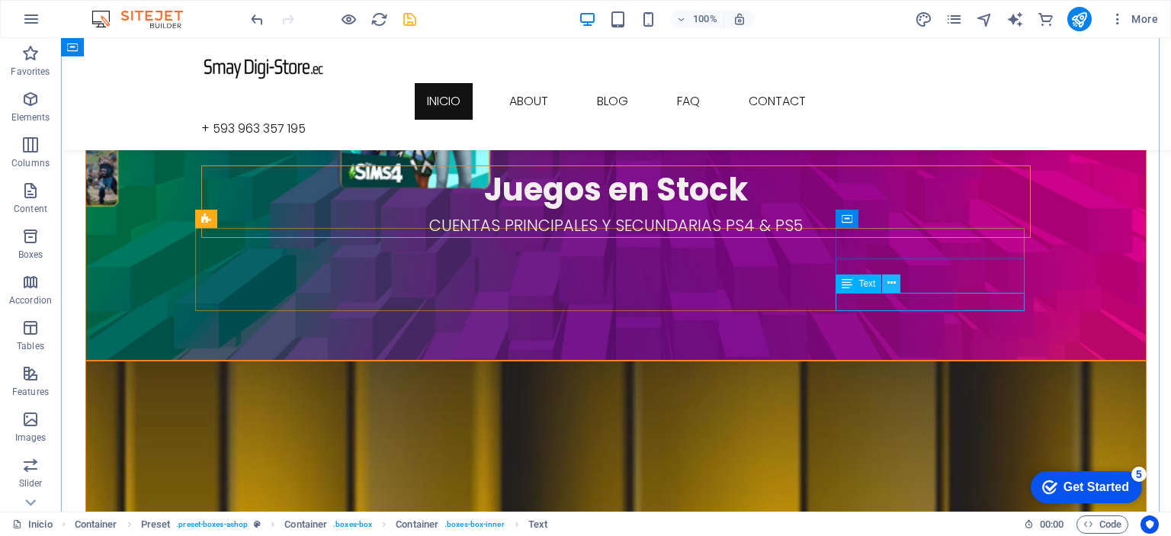
click at [897, 283] on button at bounding box center [891, 284] width 18 height 18
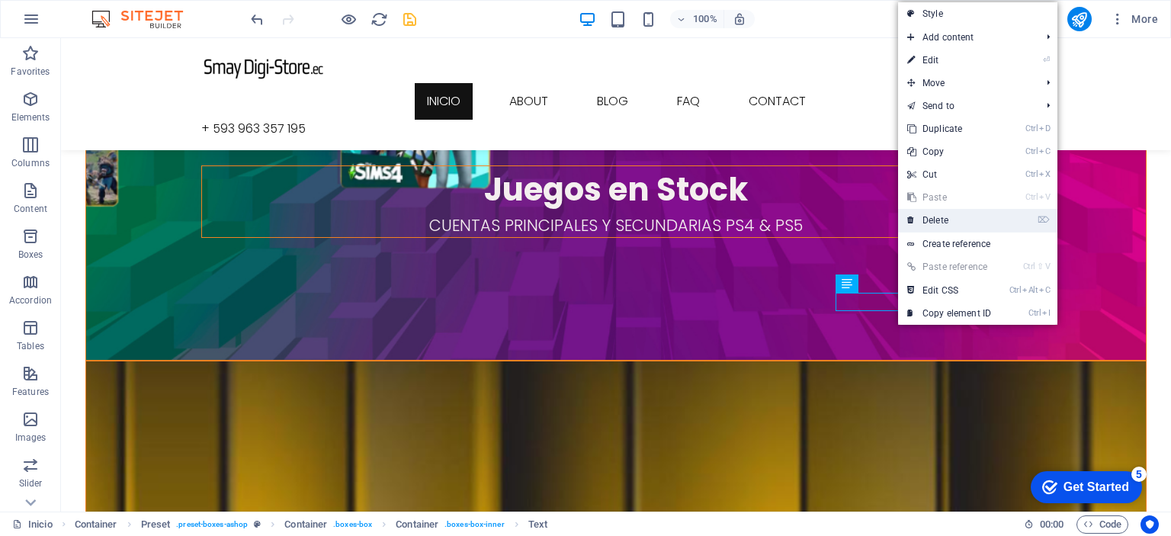
click at [969, 218] on link "⌦ Delete" at bounding box center [949, 220] width 102 height 23
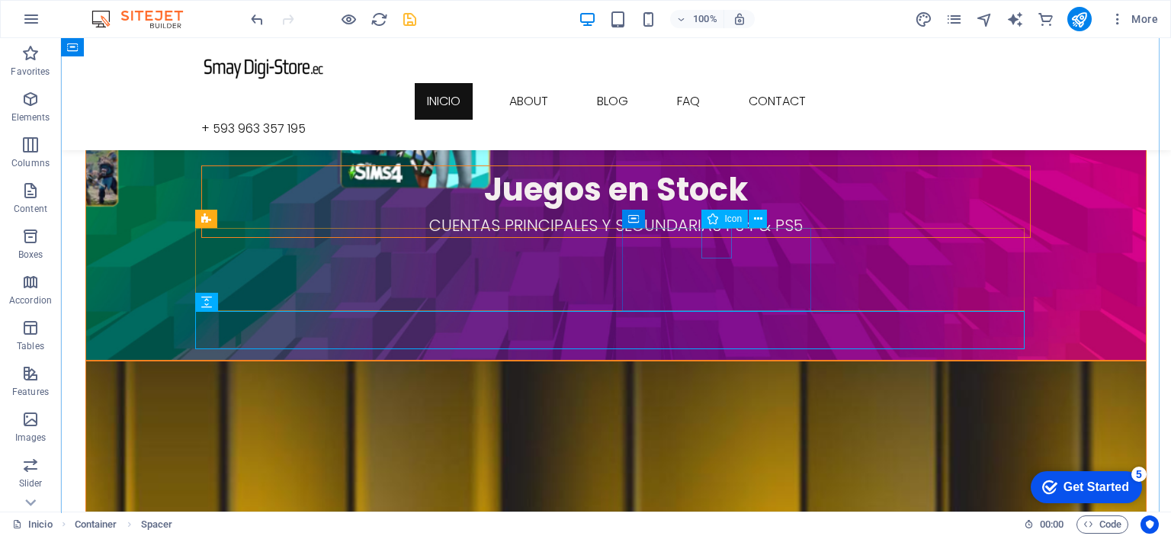
click at [728, 223] on span "Icon" at bounding box center [733, 218] width 18 height 9
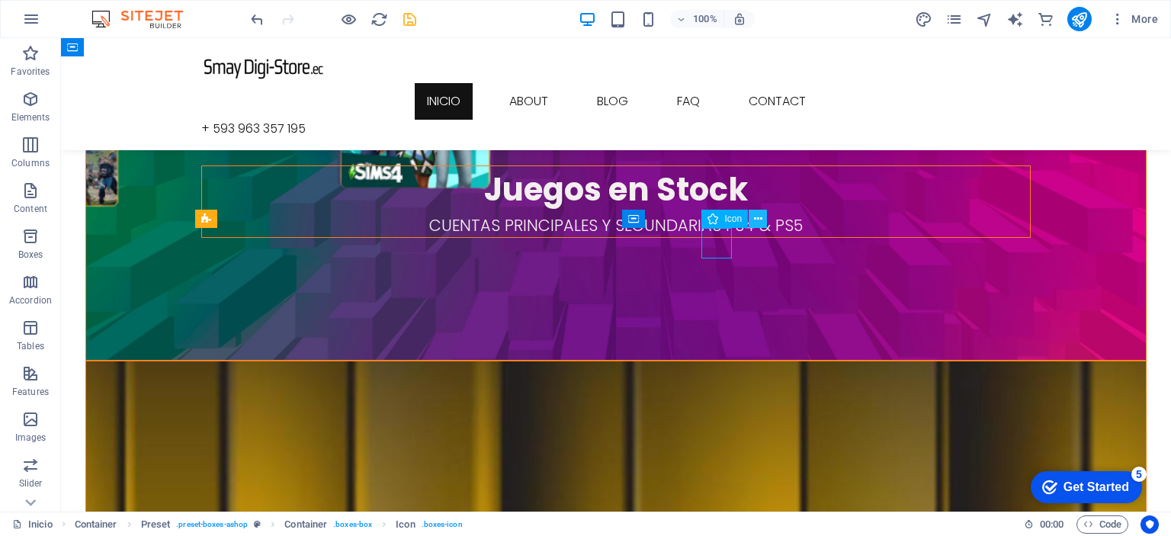
click at [754, 219] on icon at bounding box center [758, 219] width 8 height 16
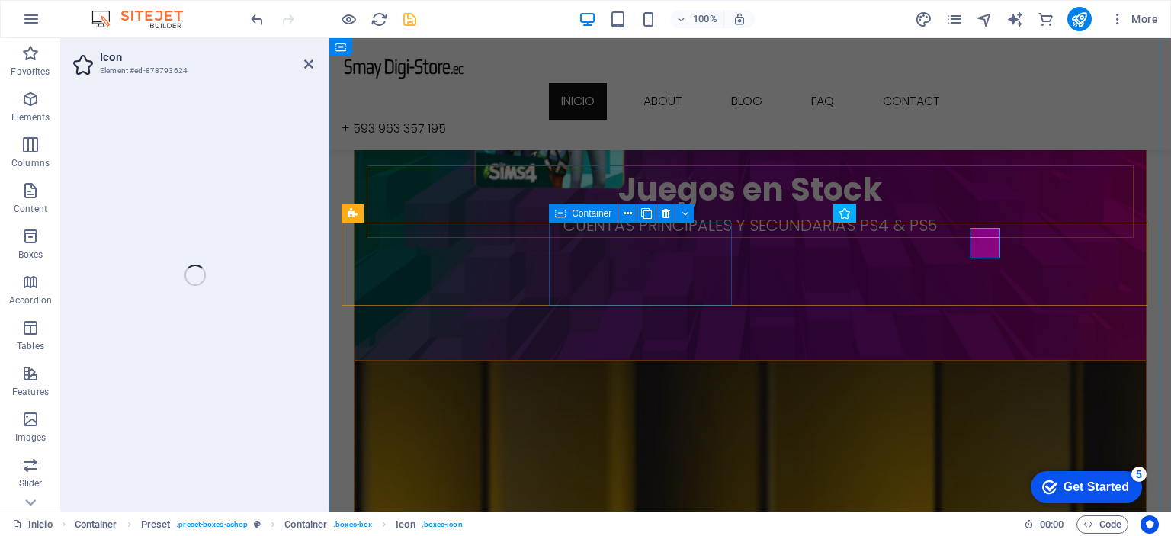
select select "xMidYMid"
select select "rem"
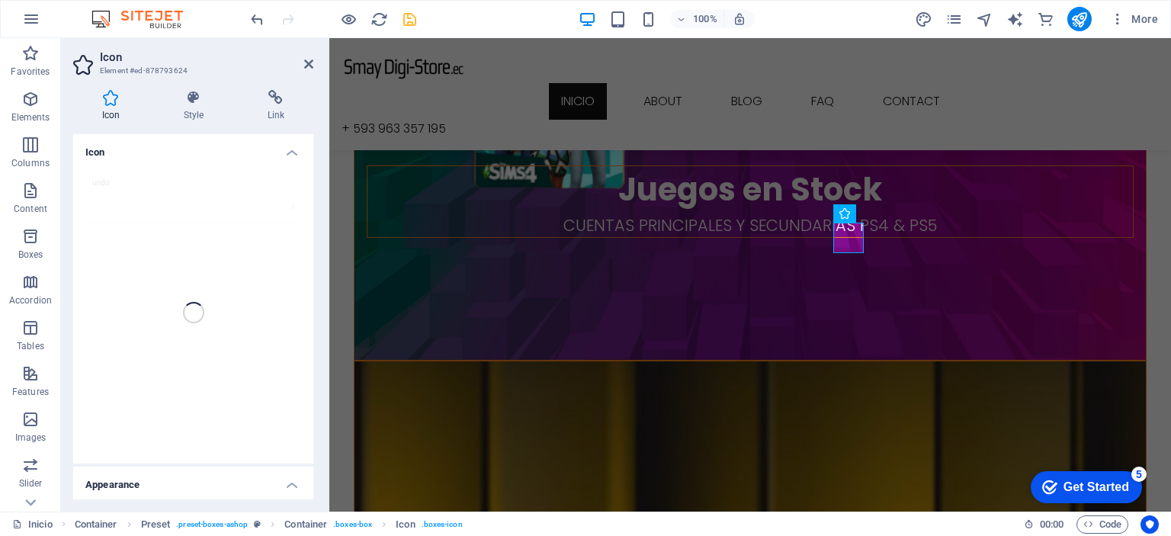
click at [148, 183] on div "undo" at bounding box center [193, 313] width 240 height 302
click at [157, 183] on div "undo" at bounding box center [193, 313] width 240 height 302
click at [140, 183] on div "undo" at bounding box center [193, 313] width 240 height 302
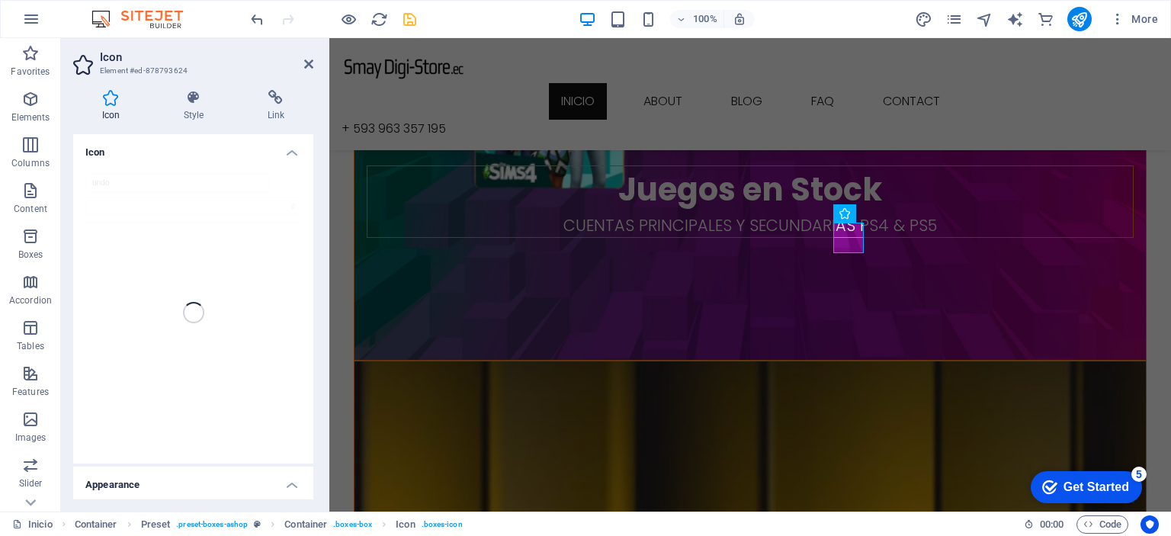
click at [112, 100] on icon at bounding box center [110, 97] width 75 height 15
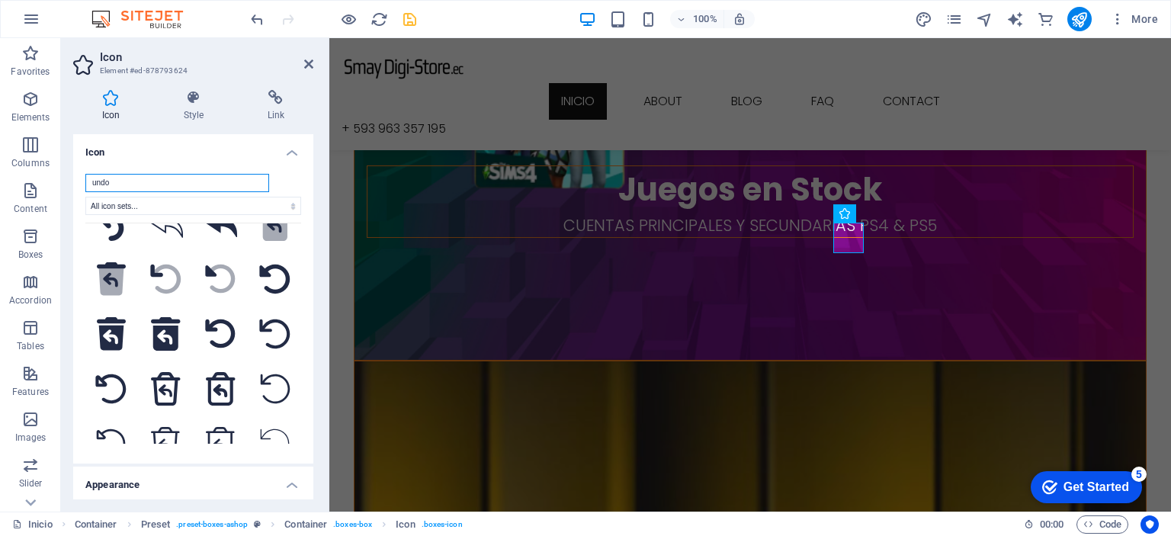
scroll to position [0, 0]
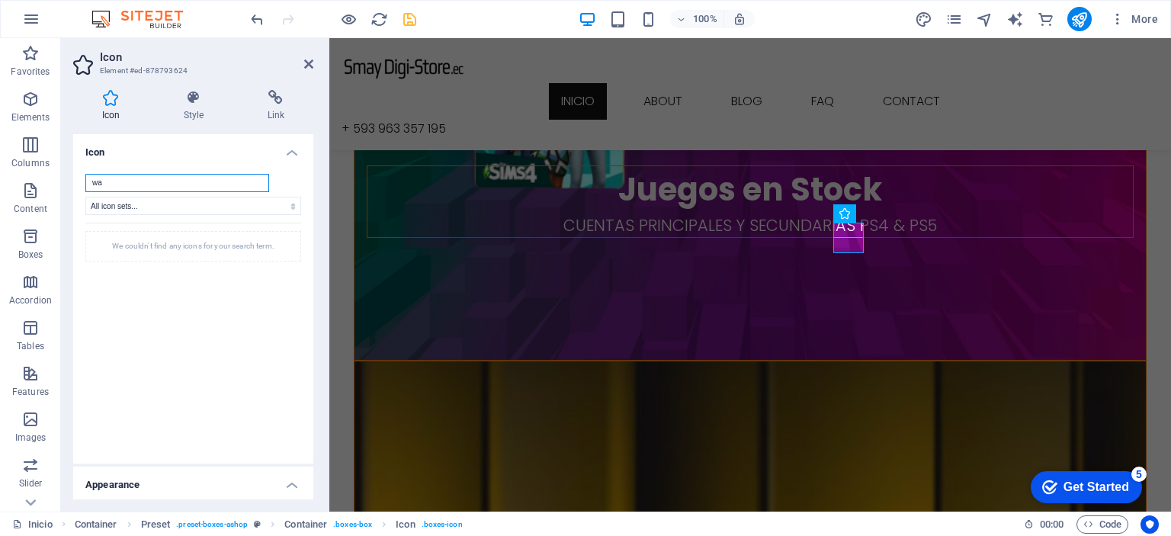
type input "w"
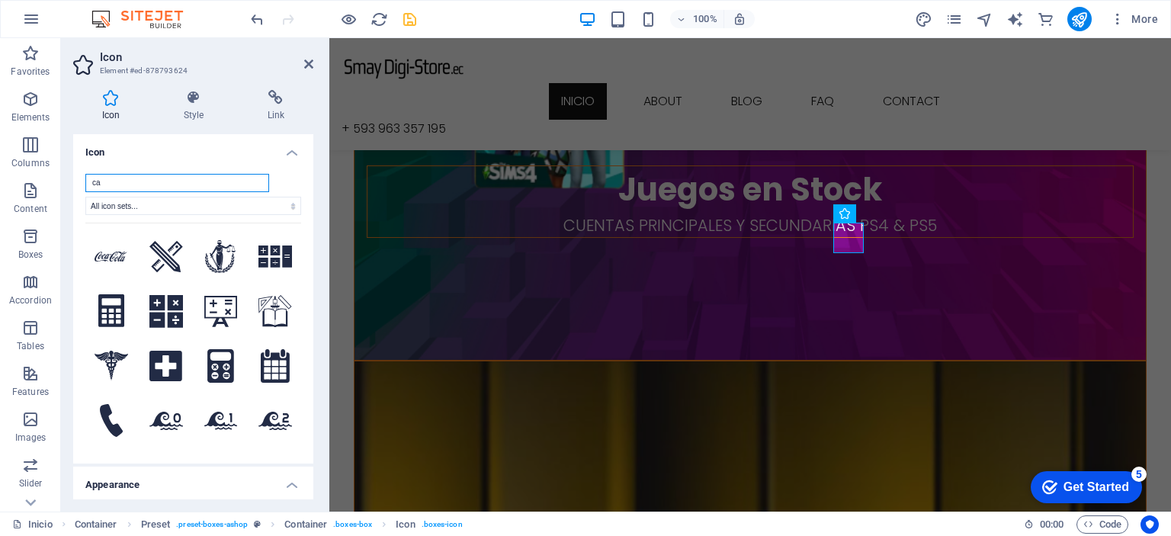
type input "c"
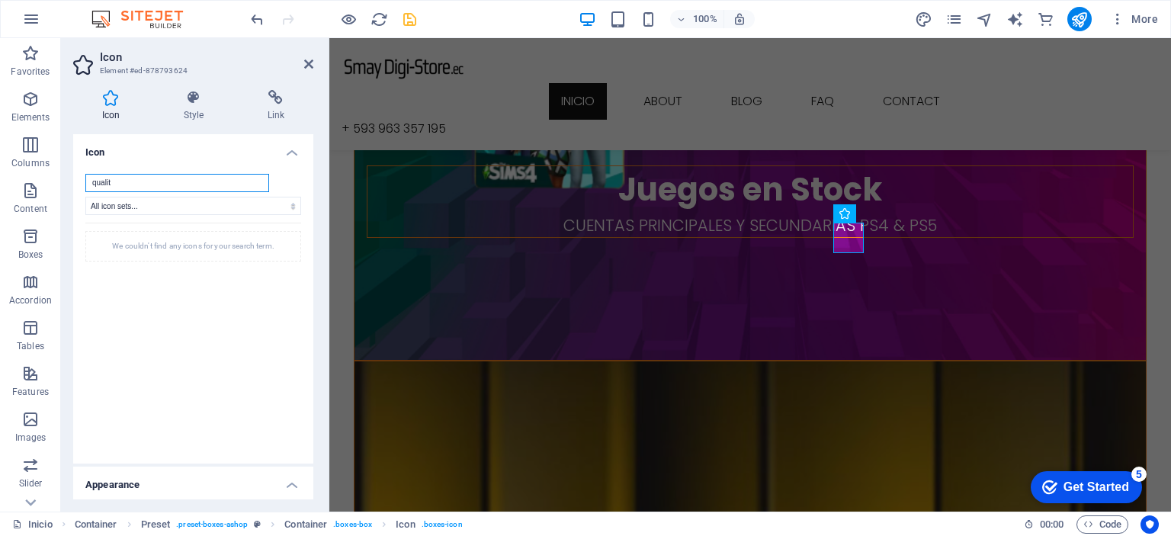
type input "quality"
click at [159, 178] on input "quality" at bounding box center [177, 183] width 184 height 18
click at [411, 17] on icon "save" at bounding box center [410, 20] width 18 height 18
